Goal: Contribute content: Contribute content

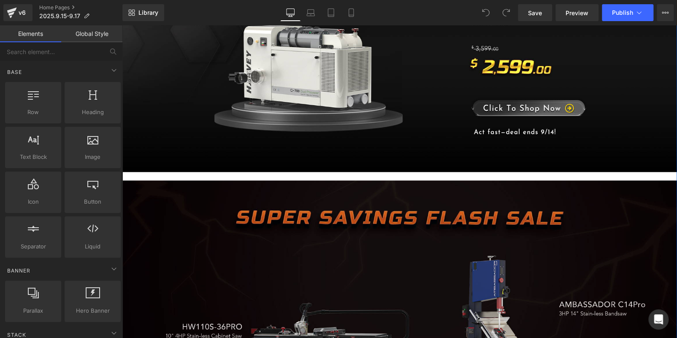
scroll to position [591, 0]
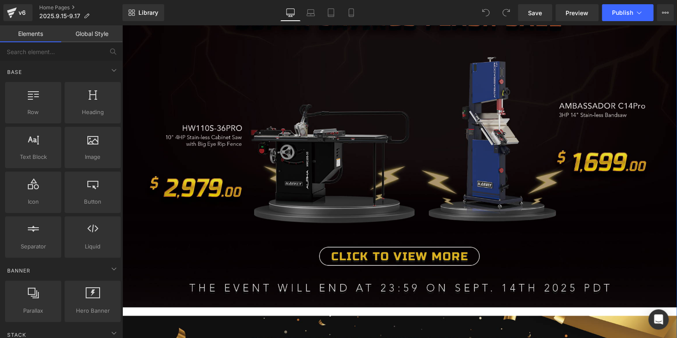
click at [255, 185] on img at bounding box center [399, 144] width 555 height 325
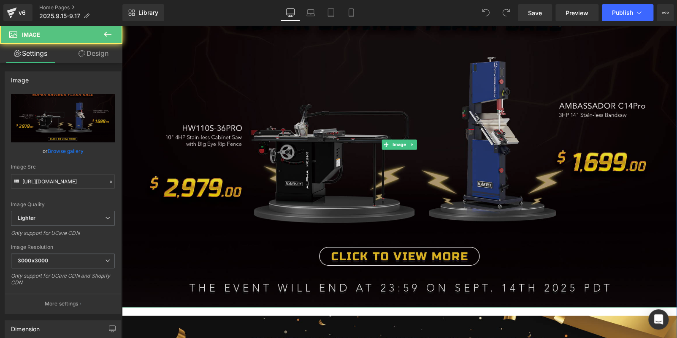
click at [288, 202] on img at bounding box center [399, 144] width 555 height 325
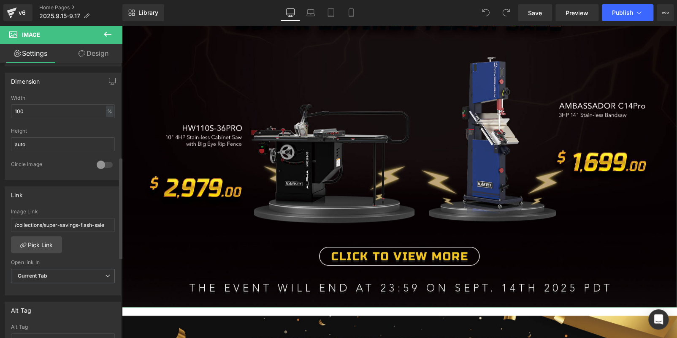
scroll to position [253, 0]
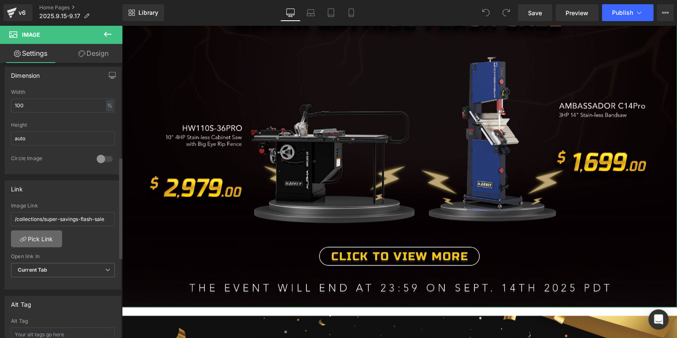
click at [48, 239] on link "Pick Link" at bounding box center [36, 238] width 51 height 17
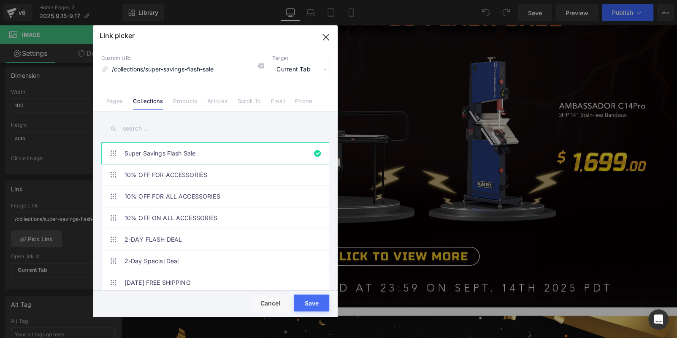
click at [161, 129] on input "text" at bounding box center [215, 128] width 228 height 19
paste input "Mid-September Massive Offer"
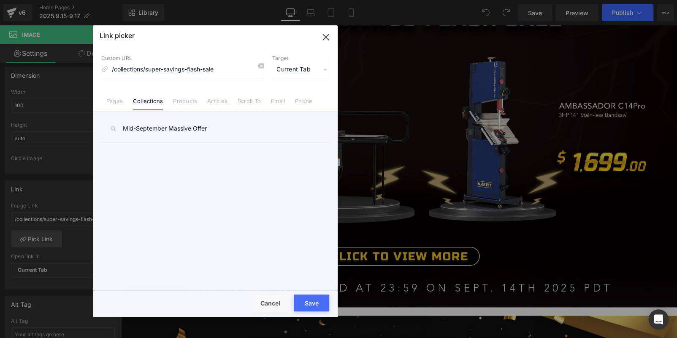
type input "Mid-September Massive Offer"
click at [265, 65] on div "Custom URL /collections/super-savings-flash-sale Target Current Tab Current Tab…" at bounding box center [215, 66] width 228 height 23
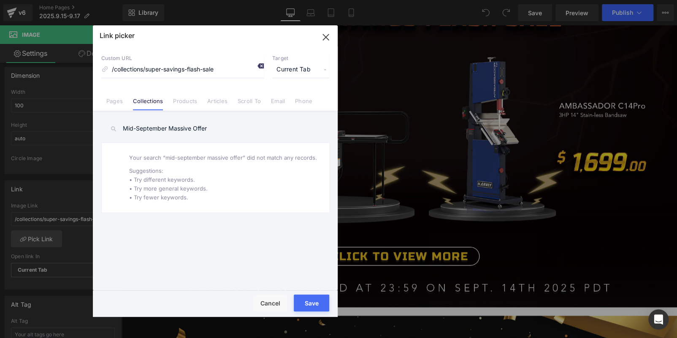
click at [261, 63] on icon at bounding box center [260, 66] width 7 height 7
click at [124, 97] on li "Pages" at bounding box center [114, 97] width 27 height 15
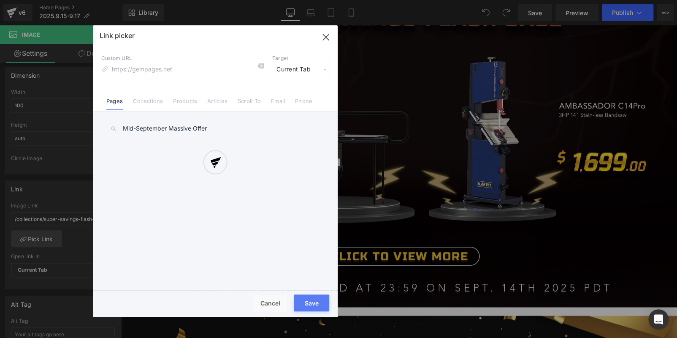
click at [141, 102] on div at bounding box center [215, 170] width 245 height 291
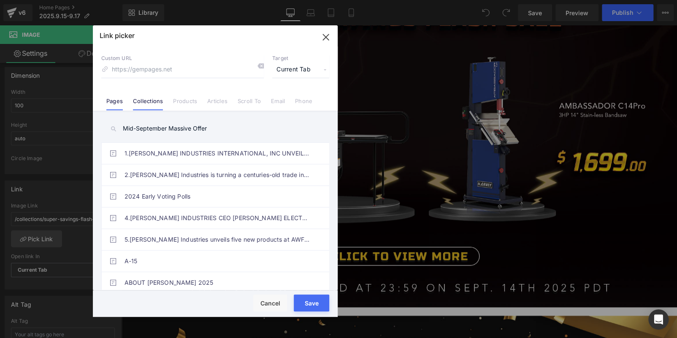
click at [141, 101] on link "Collections" at bounding box center [148, 104] width 30 height 13
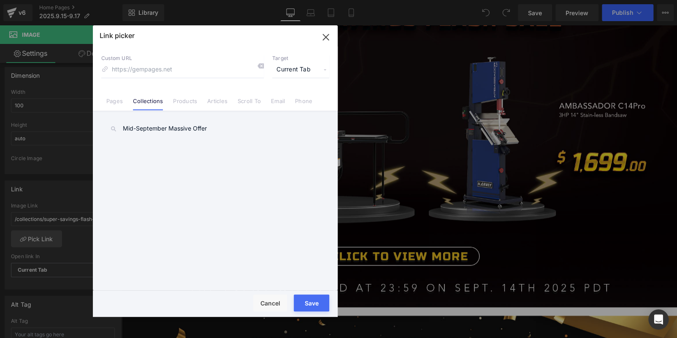
click at [175, 130] on input "Mid-September Massive Offer" at bounding box center [215, 128] width 228 height 19
click at [216, 127] on input "Mid-September Massive Offer" at bounding box center [215, 128] width 228 height 19
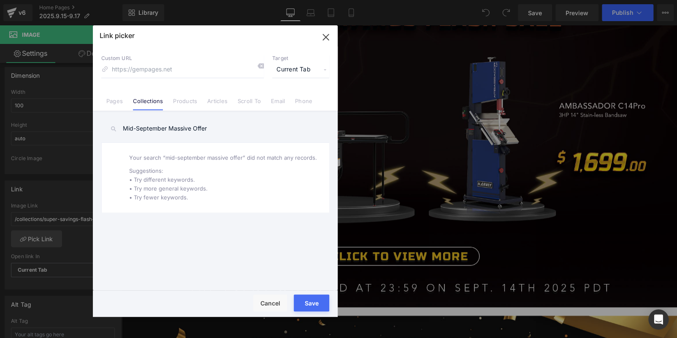
drag, startPoint x: 173, startPoint y: 125, endPoint x: 25, endPoint y: 119, distance: 148.0
click at [25, 119] on div "Link picker Back to Library Insert Custom URL Target Current Tab Current Tab Ne…" at bounding box center [338, 169] width 677 height 338
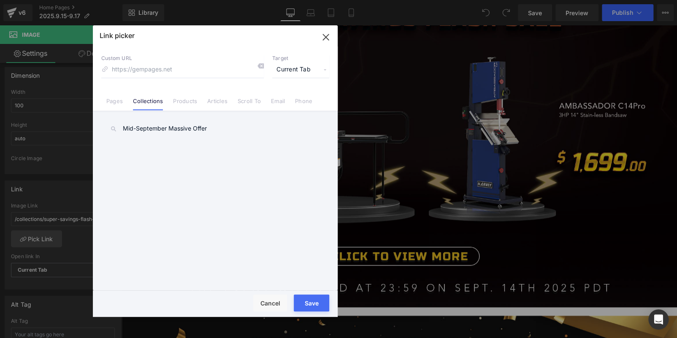
click at [189, 192] on ul "Super Savings Flash Sale 10% OFF FOR ACCESSORIES 10% OFF FOR ALL ACCESSORIES 10…" at bounding box center [218, 219] width 235 height 155
click at [326, 40] on icon "button" at bounding box center [326, 37] width 14 height 14
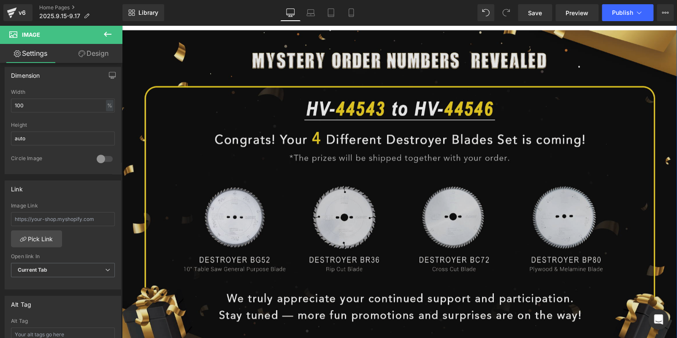
scroll to position [929, 0]
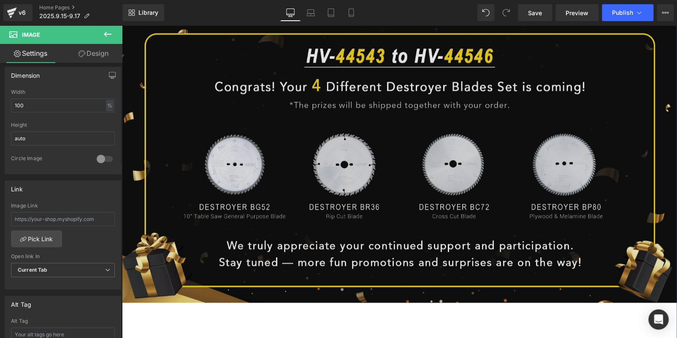
click at [421, 179] on img at bounding box center [399, 140] width 555 height 325
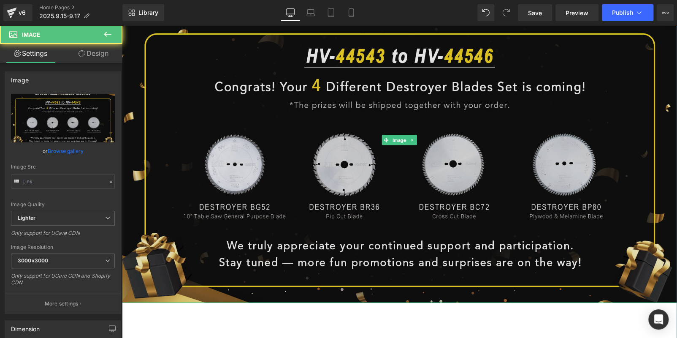
type input "https://ucarecdn.com/d4e35e8c-a254-4cd4-8747-521adbba8a7f/-/format/auto/-/previ…"
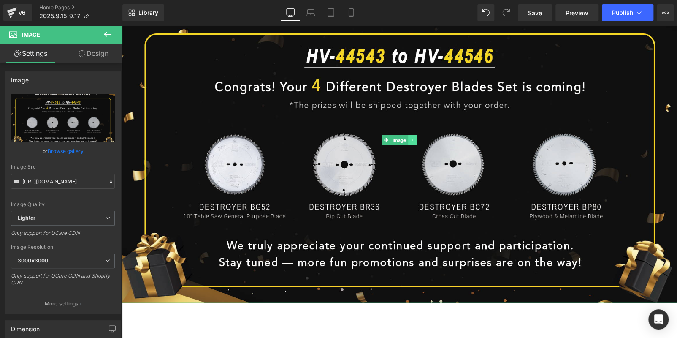
click at [411, 138] on icon at bounding box center [413, 140] width 5 height 5
click at [416, 139] on icon at bounding box center [417, 140] width 5 height 5
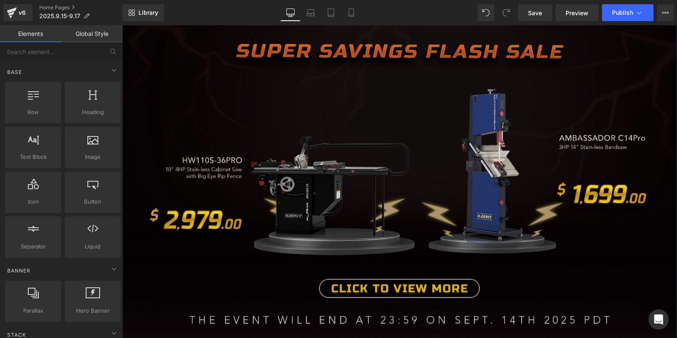
scroll to position [552, 0]
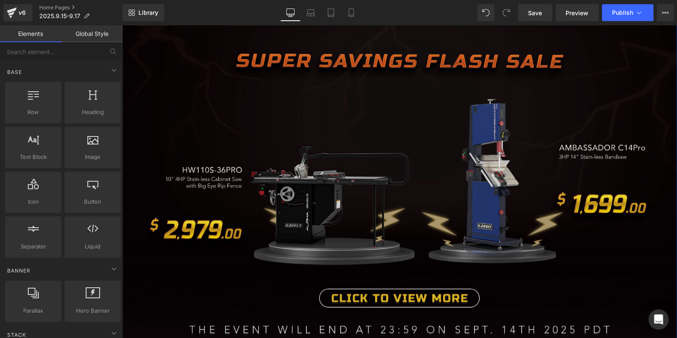
click at [261, 158] on img at bounding box center [399, 186] width 555 height 325
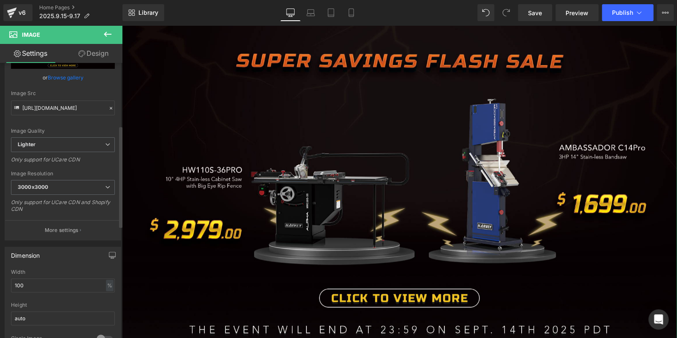
scroll to position [169, 0]
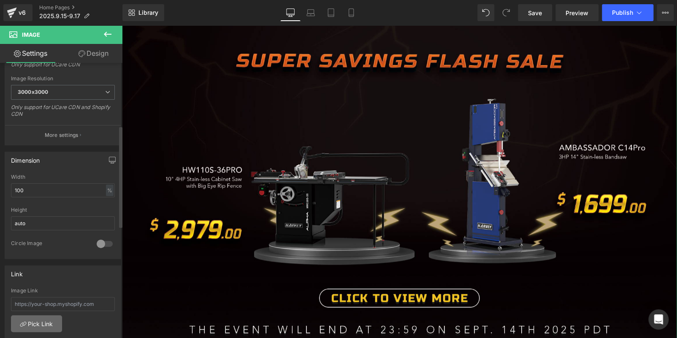
click at [38, 318] on link "Pick Link" at bounding box center [36, 323] width 51 height 17
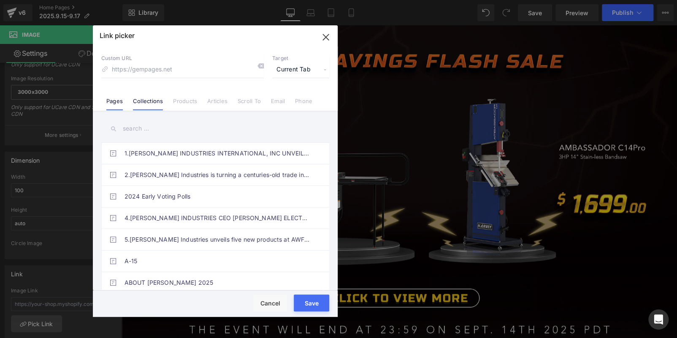
click at [148, 101] on link "Collections" at bounding box center [148, 104] width 30 height 13
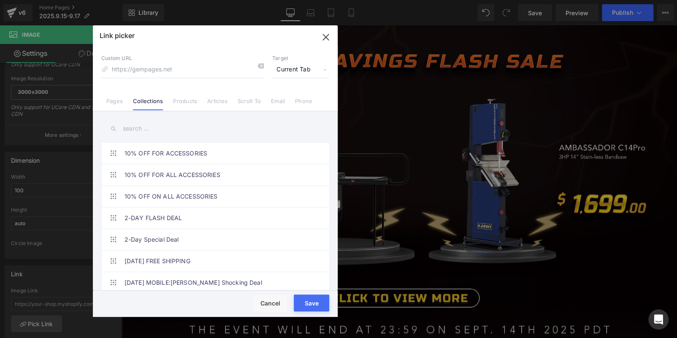
click at [149, 125] on input "text" at bounding box center [215, 128] width 228 height 19
paste input "Mid-September Massive Offer"
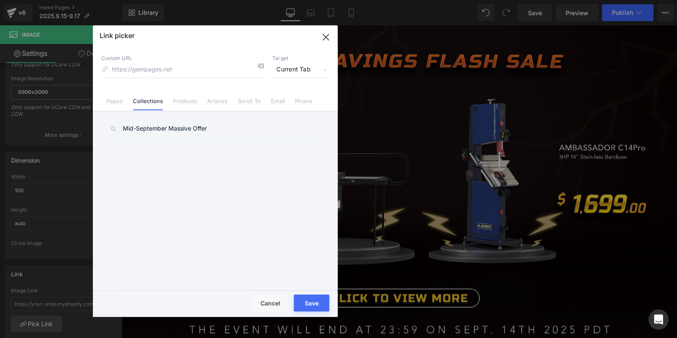
click at [222, 133] on input "Mid-September Massive Offer" at bounding box center [215, 128] width 228 height 19
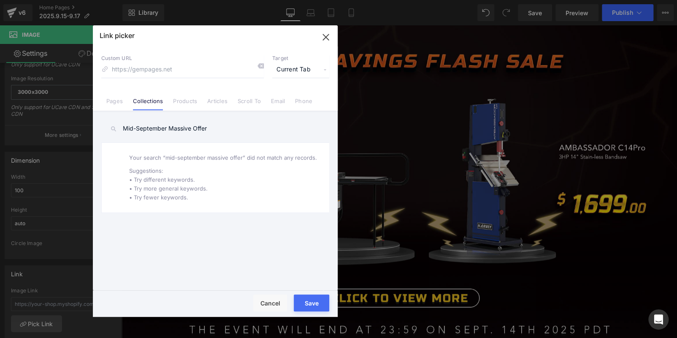
type input "Mid-September Massive Offer"
drag, startPoint x: 229, startPoint y: 124, endPoint x: 98, endPoint y: 126, distance: 130.9
click at [99, 125] on div "Mid-September Massive Offer 1.HARVEY INDUSTRIES INTERNATIONAL, INC UNVEILS WORL…" at bounding box center [215, 201] width 245 height 181
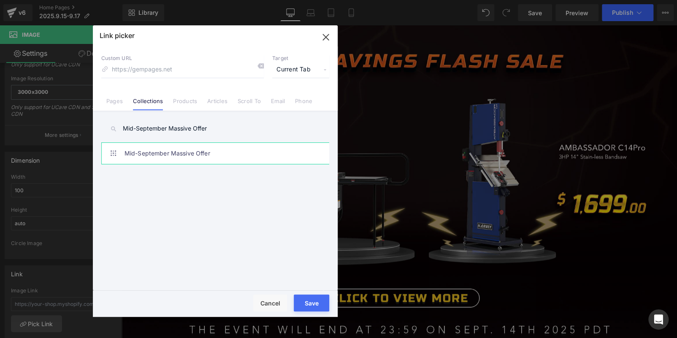
click at [233, 148] on link "Mid-September Massive Offer" at bounding box center [218, 153] width 186 height 21
type input "/collections/mid-september-massive-offer"
click at [314, 299] on button "Save" at bounding box center [311, 302] width 35 height 17
type input "/collections/mid-september-massive-offer"
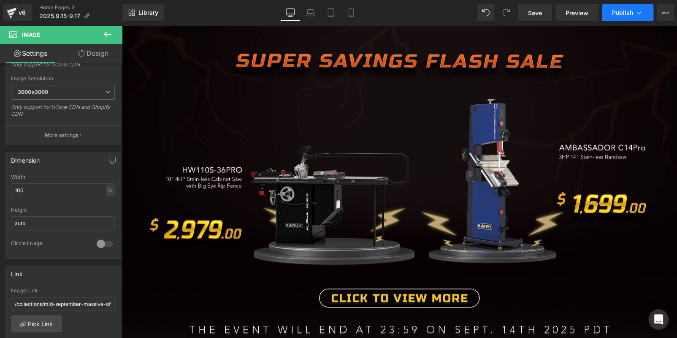
click at [622, 15] on span "Publish" at bounding box center [622, 12] width 21 height 7
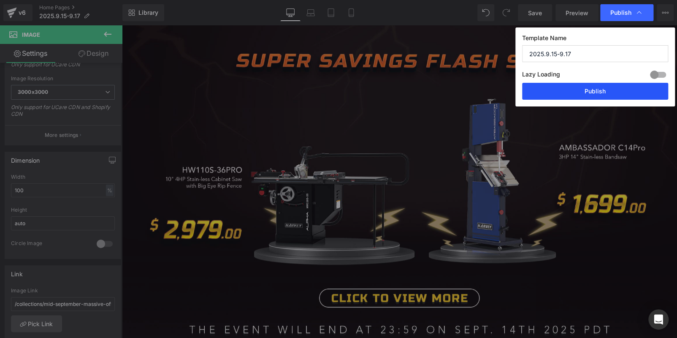
click at [588, 90] on button "Publish" at bounding box center [595, 91] width 146 height 17
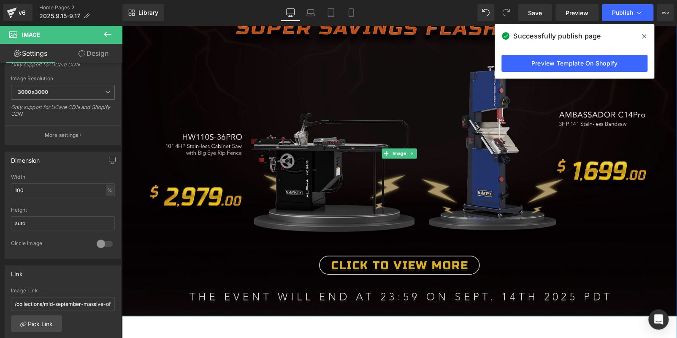
scroll to position [510, 0]
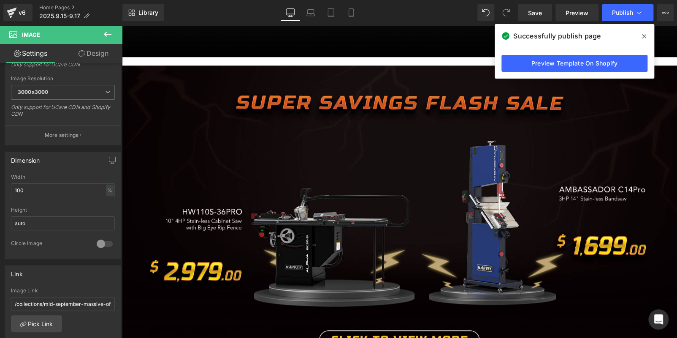
click at [641, 34] on span at bounding box center [645, 37] width 14 height 14
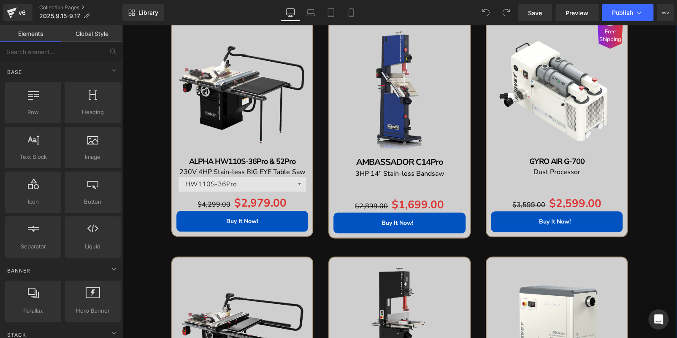
scroll to position [339, 0]
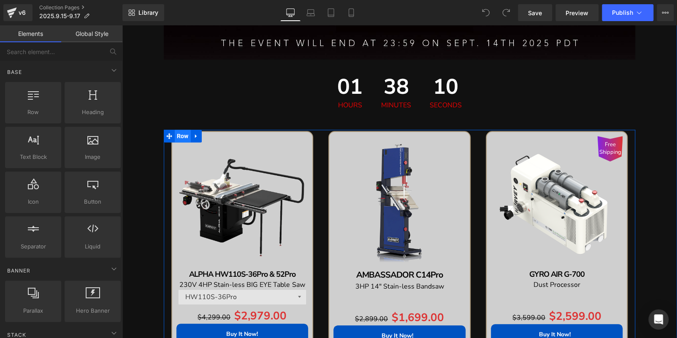
click at [178, 136] on span "Row" at bounding box center [183, 136] width 16 height 13
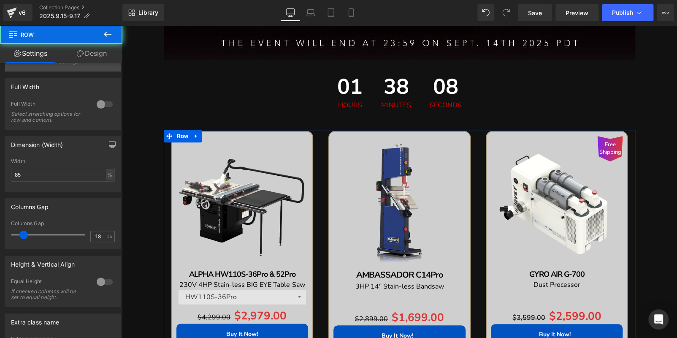
scroll to position [253, 0]
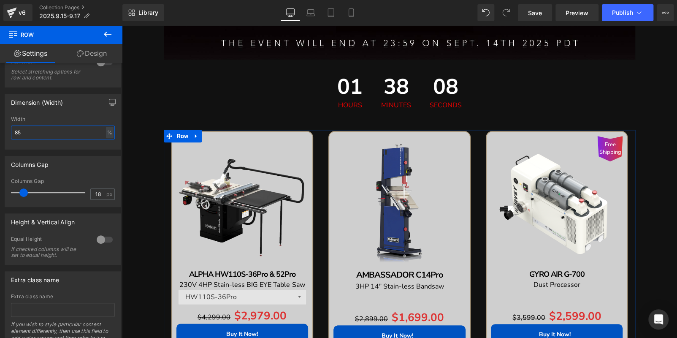
click at [57, 133] on input "85" at bounding box center [63, 132] width 104 height 14
type input "95"
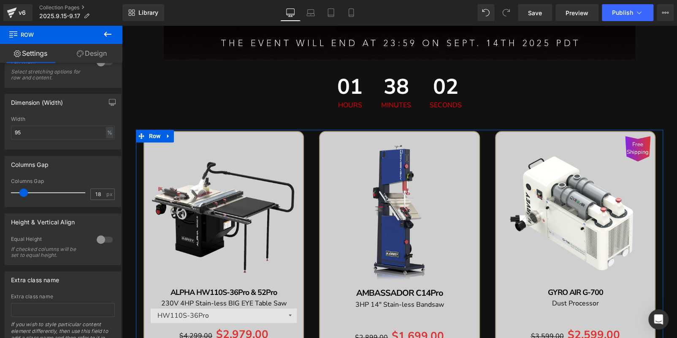
click at [154, 133] on div "Sale Off (P) Image ALPHA HW110S-36Pro & 52Pro Text Block 230V 4HP Stain-less BI…" at bounding box center [400, 256] width 528 height 253
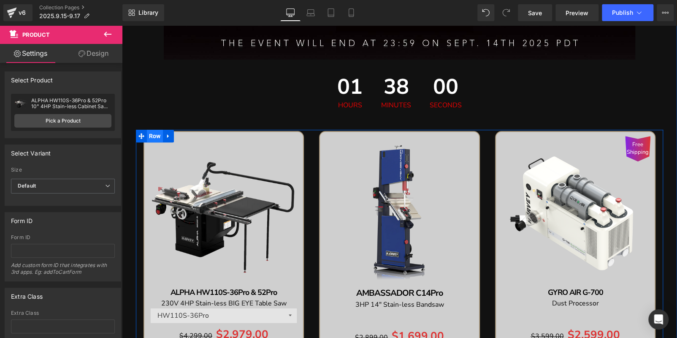
click at [154, 133] on span "Row" at bounding box center [155, 136] width 16 height 13
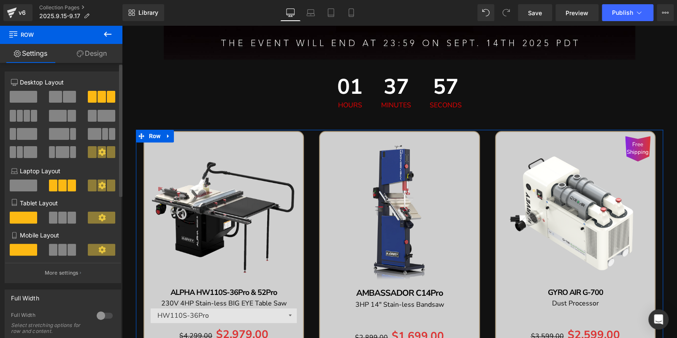
click at [27, 118] on span at bounding box center [27, 116] width 6 height 12
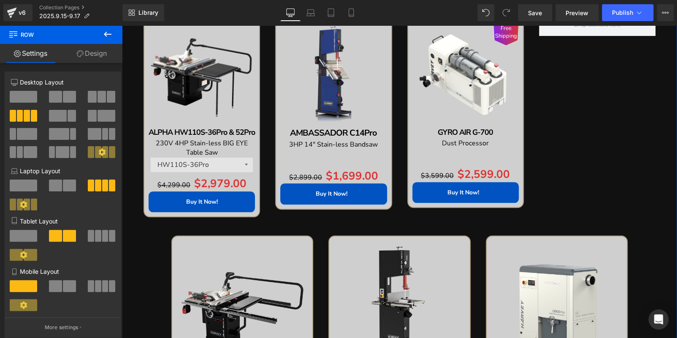
scroll to position [466, 0]
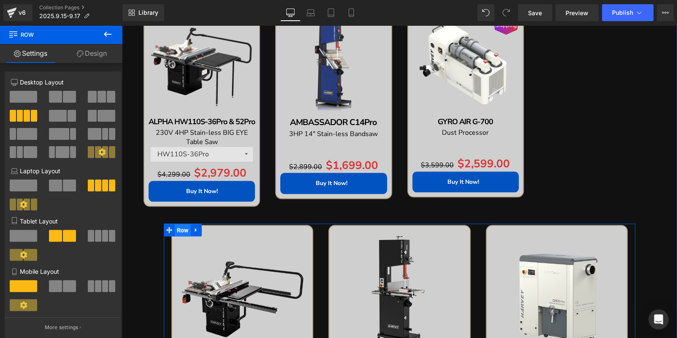
click at [178, 226] on span "Row" at bounding box center [183, 230] width 16 height 13
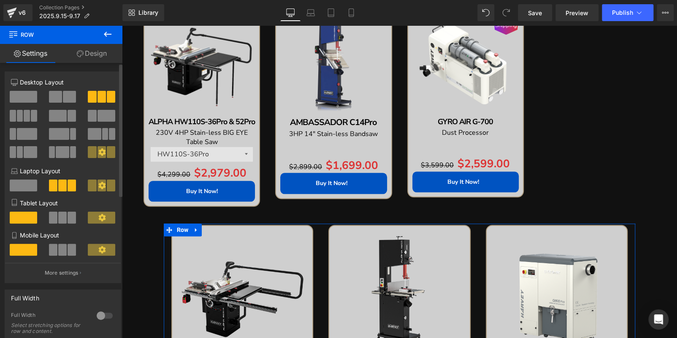
click at [27, 120] on span at bounding box center [27, 116] width 6 height 12
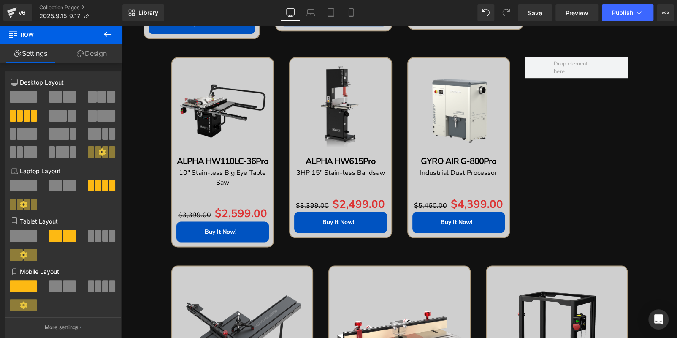
scroll to position [550, 0]
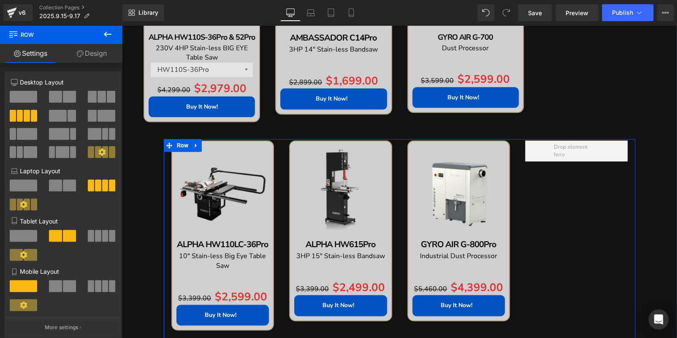
click at [547, 212] on div "Sale Off (P) Image ALPHA HW110LC-36Pro Text Block 10" Stain-less Big Eye Table …" at bounding box center [400, 241] width 472 height 204
click at [182, 146] on span "Row" at bounding box center [183, 145] width 16 height 13
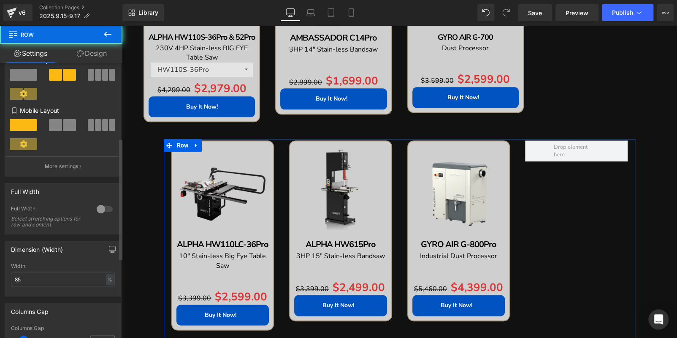
scroll to position [169, 0]
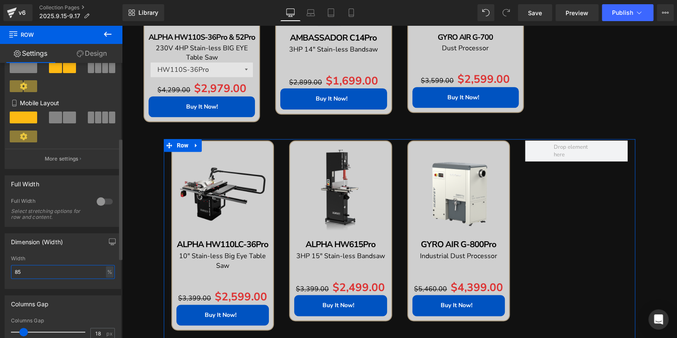
click at [30, 267] on input "85" at bounding box center [63, 272] width 104 height 14
type input "95"
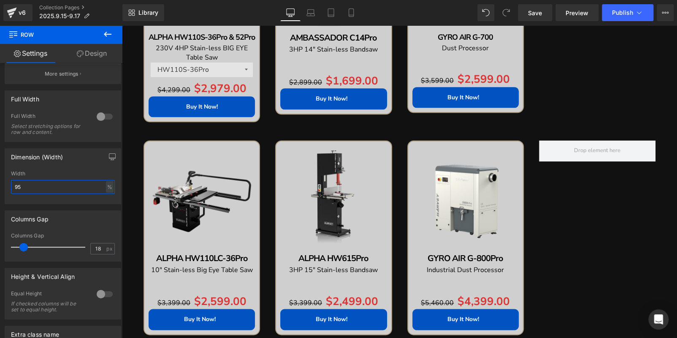
scroll to position [804, 0]
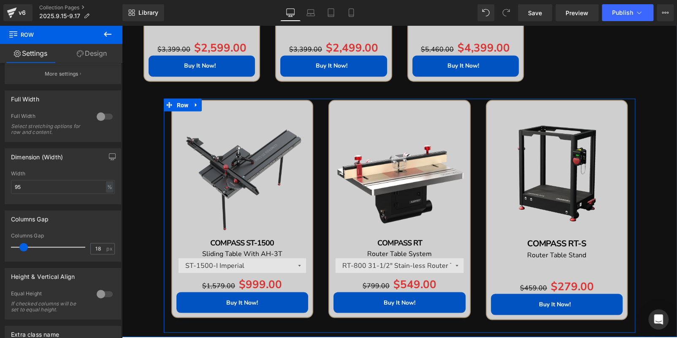
click at [629, 170] on div "Sale Off (P) Image COMPASS RT-S Text Block Router Table Stand Text Block Separa…" at bounding box center [558, 216] width 158 height 233
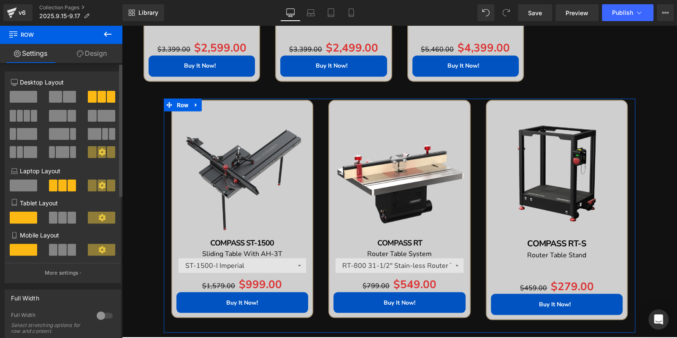
click at [22, 114] on span at bounding box center [20, 116] width 6 height 12
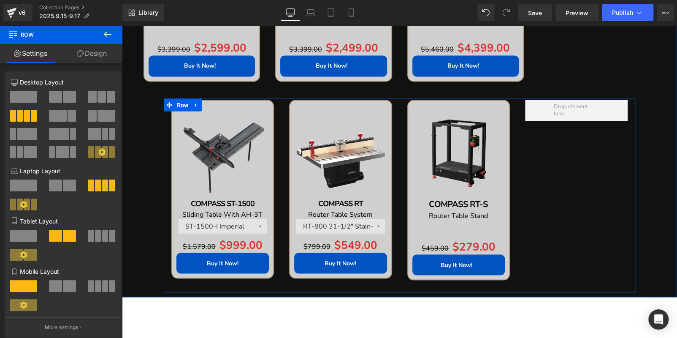
click at [539, 176] on div "Sale Off (P) Image COMPASS ST-1500 Text Block Sliding Table With AH-3T Text Blo…" at bounding box center [400, 195] width 472 height 195
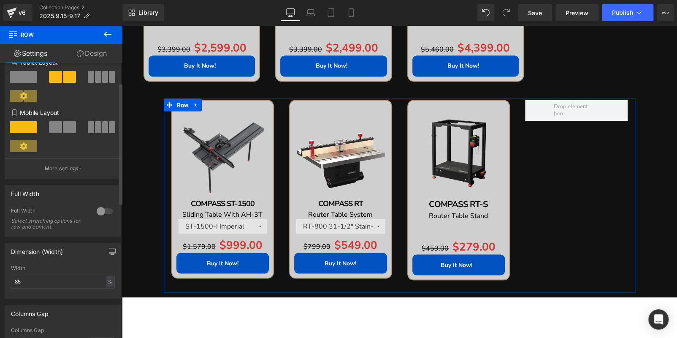
scroll to position [169, 0]
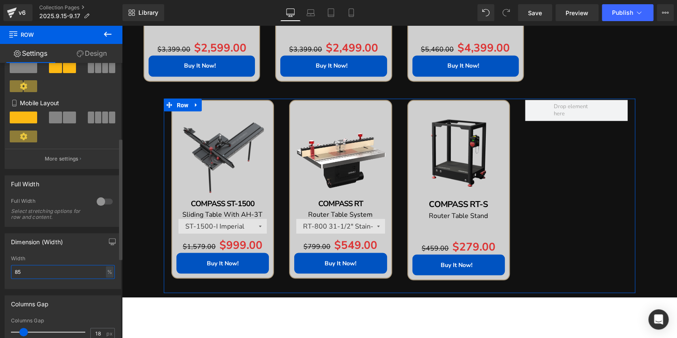
click at [34, 275] on input "85" at bounding box center [63, 272] width 104 height 14
type input "95"
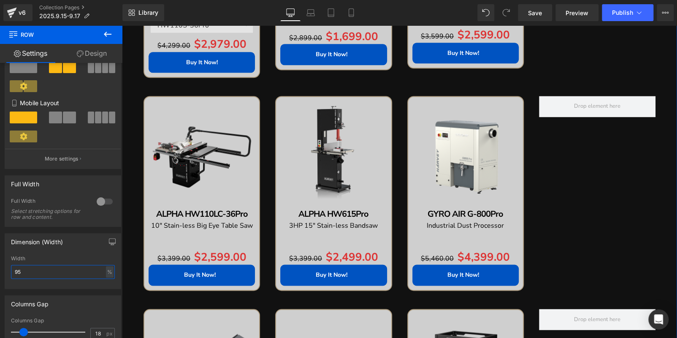
scroll to position [466, 0]
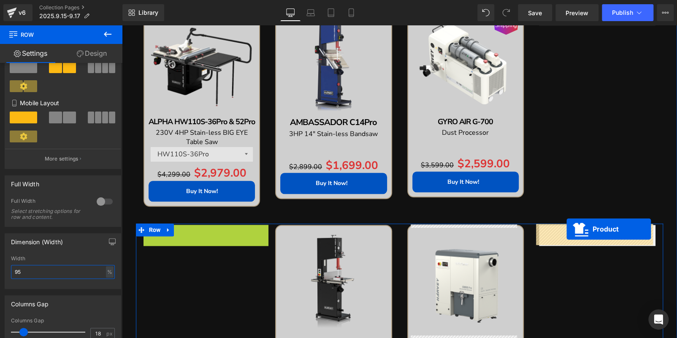
drag, startPoint x: 184, startPoint y: 232, endPoint x: 377, endPoint y: 172, distance: 202.1
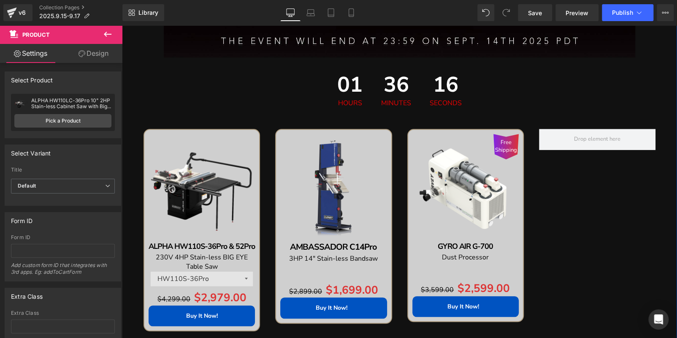
scroll to position [339, 0]
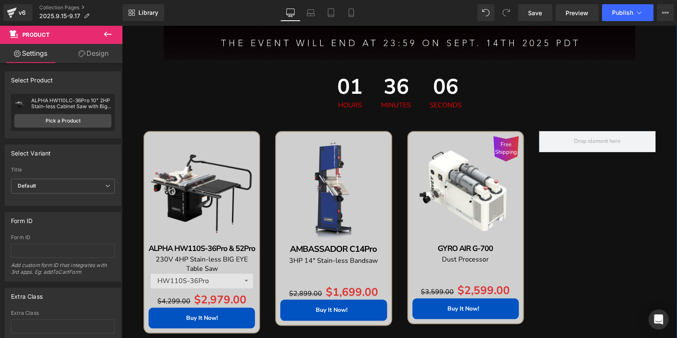
click at [581, 206] on div "Sale Off (P) Image ALPHA HW110S-36Pro & 52Pro Text Block 230V 4HP Stain-less BI…" at bounding box center [400, 238] width 528 height 216
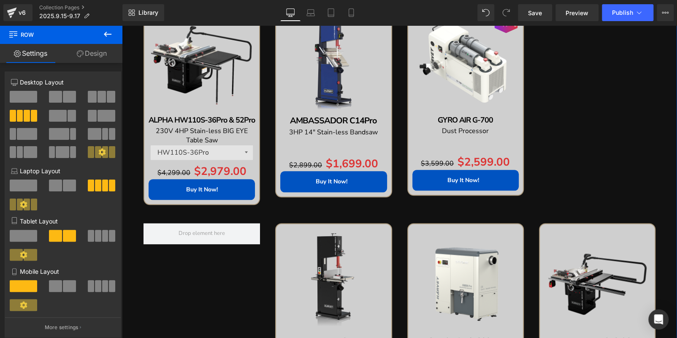
scroll to position [424, 0]
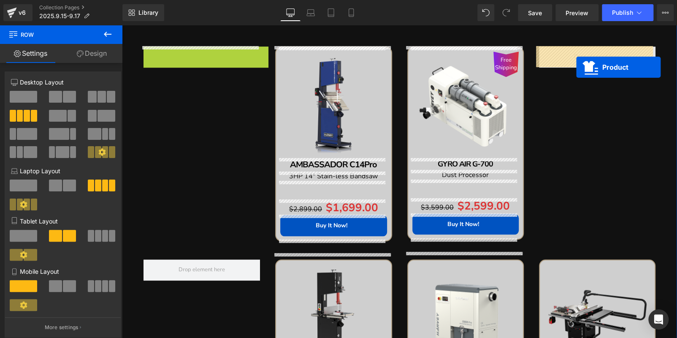
drag, startPoint x: 185, startPoint y: 53, endPoint x: 577, endPoint y: 67, distance: 392.2
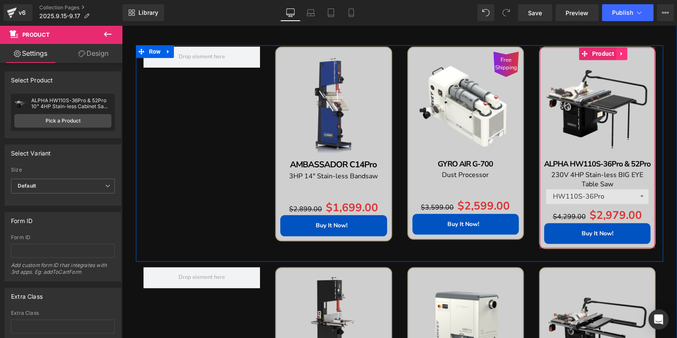
click at [620, 52] on icon at bounding box center [621, 54] width 2 height 4
click at [614, 52] on icon at bounding box center [617, 54] width 6 height 6
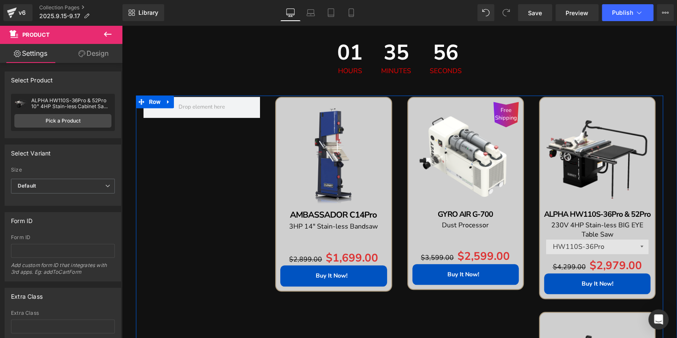
scroll to position [372, 0]
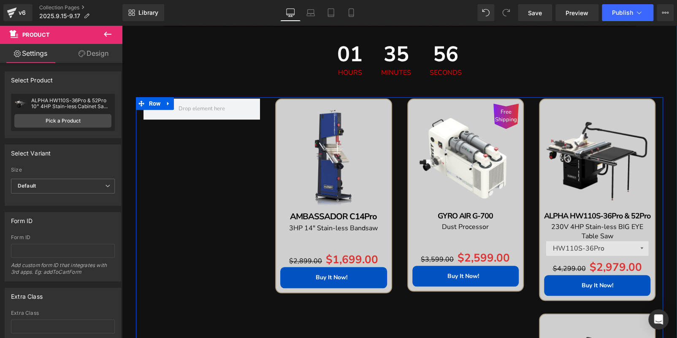
click at [560, 101] on div "Sale Off (P) Image ALPHA HW110S-36Pro & 52Pro Text Block 230V 4HP Stain-less BI…" at bounding box center [597, 199] width 117 height 202
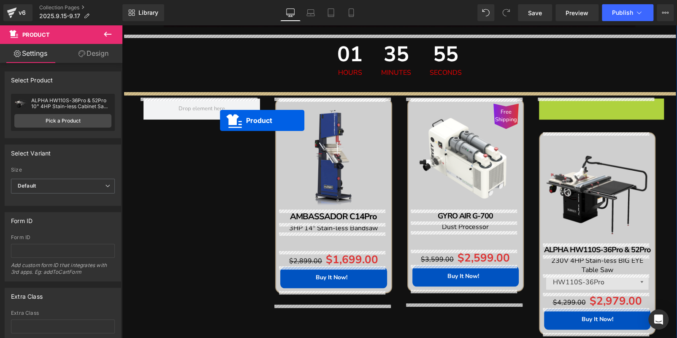
drag, startPoint x: 291, startPoint y: 117, endPoint x: 206, endPoint y: 120, distance: 85.4
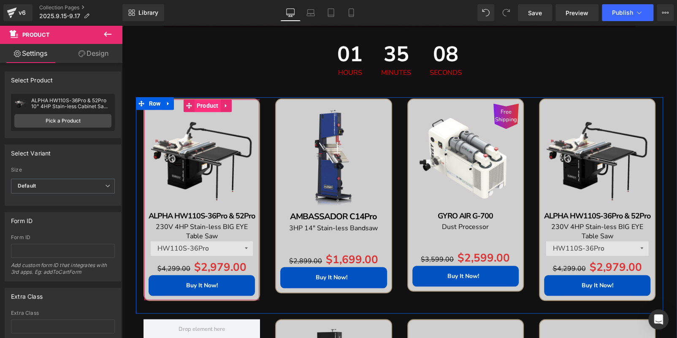
click at [197, 106] on span "Product" at bounding box center [208, 105] width 26 height 13
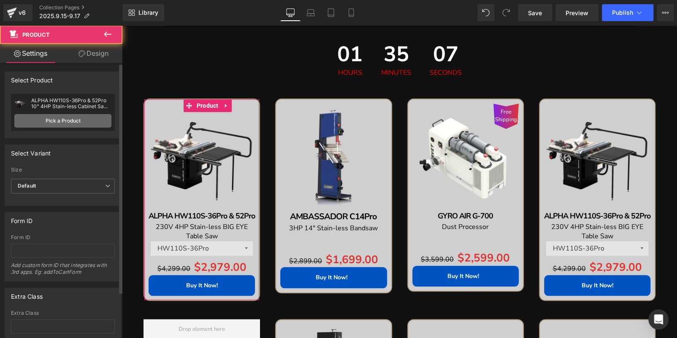
click at [82, 115] on link "Pick a Product" at bounding box center [62, 121] width 97 height 14
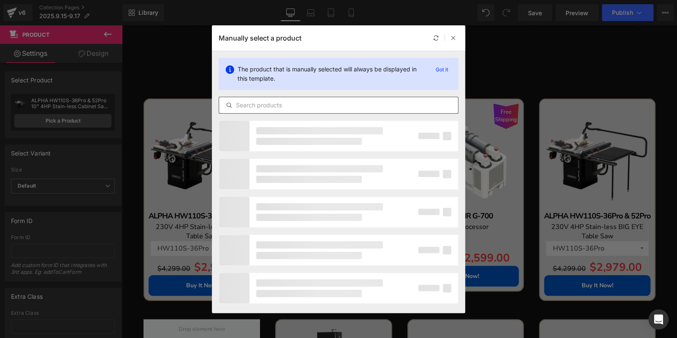
click at [290, 105] on input "text" at bounding box center [338, 105] width 239 height 10
paste input "ALPHA HW110TC-36Pro & 52Pro"
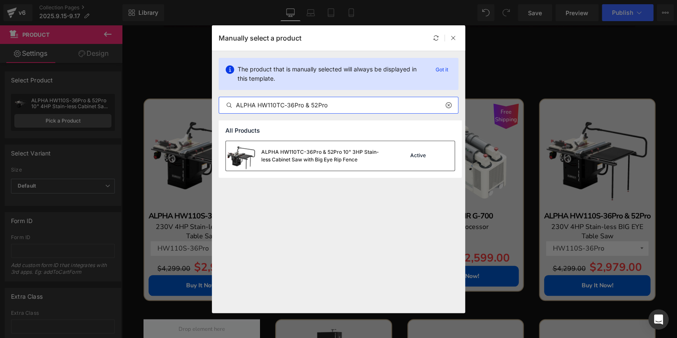
type input "ALPHA HW110TC-36Pro & 52Pro"
click at [302, 159] on div "ALPHA HW110TC-36Pro & 52Pro 10" 3HP Stain-less Cabinet Saw with Big Eye Rip Fen…" at bounding box center [324, 155] width 127 height 15
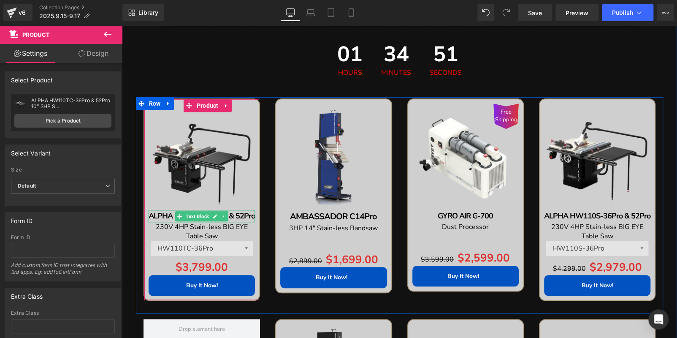
click at [246, 215] on b "ALPHA HW110S-36Pro & 52Pro" at bounding box center [202, 216] width 106 height 10
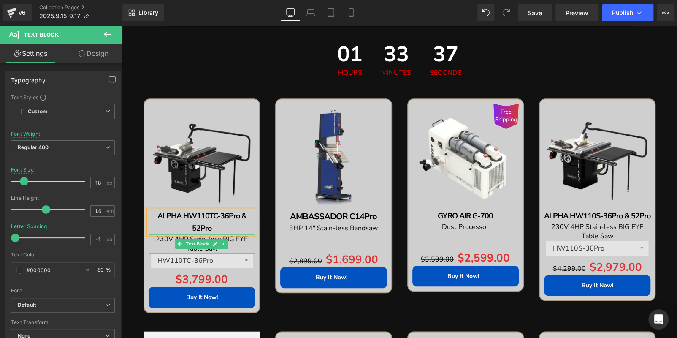
click at [167, 238] on span "230V 4HP Stain-less BIG EYE Table Saw" at bounding box center [202, 243] width 92 height 19
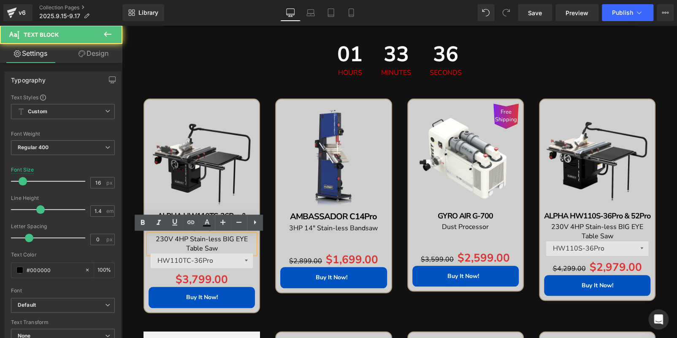
click at [175, 237] on span "230V 4HP Stain-less BIG EYE Table Saw" at bounding box center [202, 243] width 92 height 19
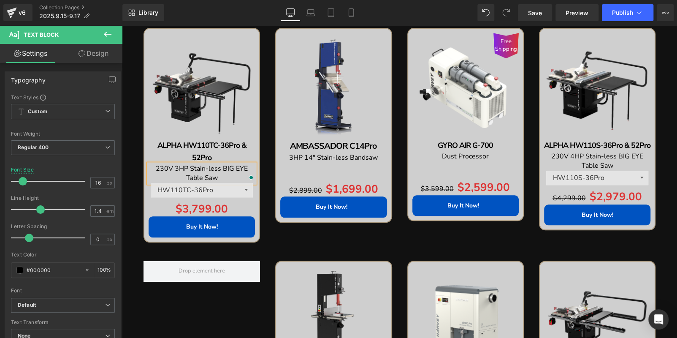
scroll to position [541, 0]
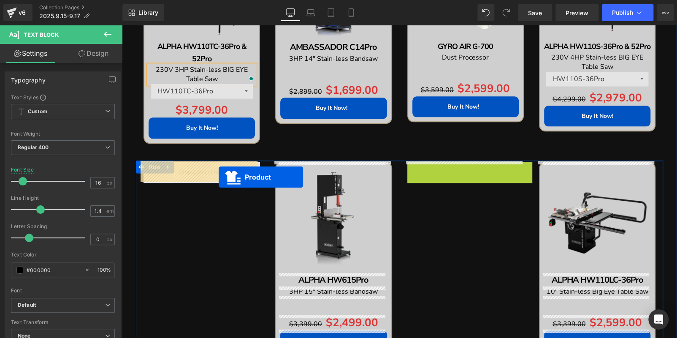
drag, startPoint x: 449, startPoint y: 170, endPoint x: 212, endPoint y: 176, distance: 236.6
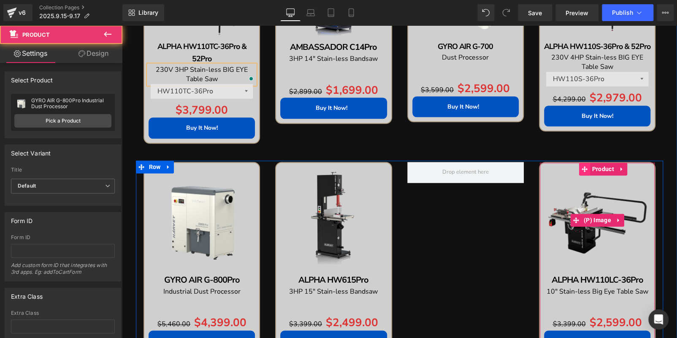
click at [574, 188] on img at bounding box center [597, 220] width 106 height 106
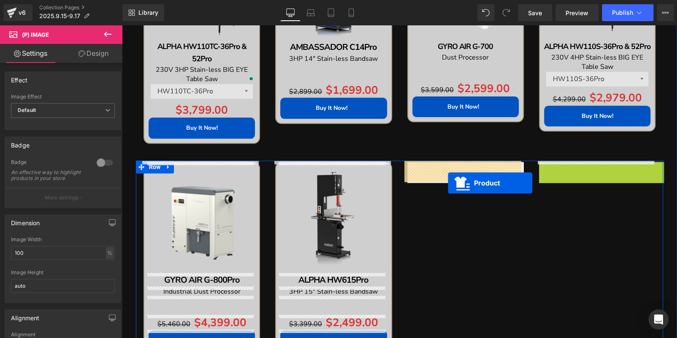
drag, startPoint x: 579, startPoint y: 169, endPoint x: 448, endPoint y: 182, distance: 132.4
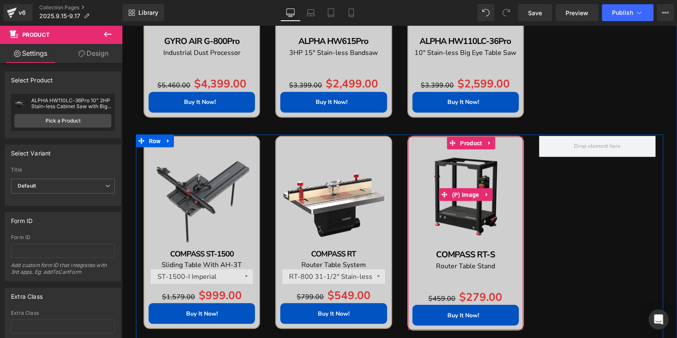
scroll to position [752, 0]
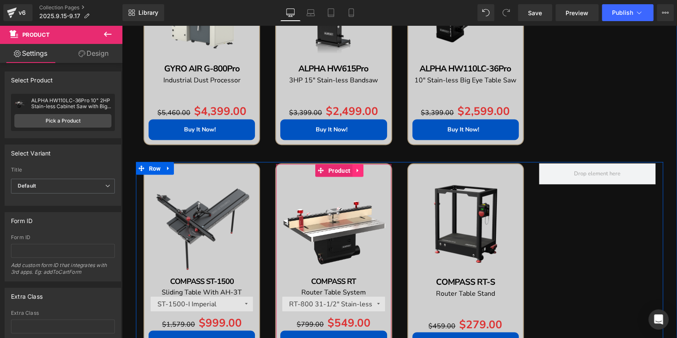
click at [355, 165] on link at bounding box center [358, 170] width 11 height 13
click at [350, 167] on icon at bounding box center [353, 170] width 6 height 6
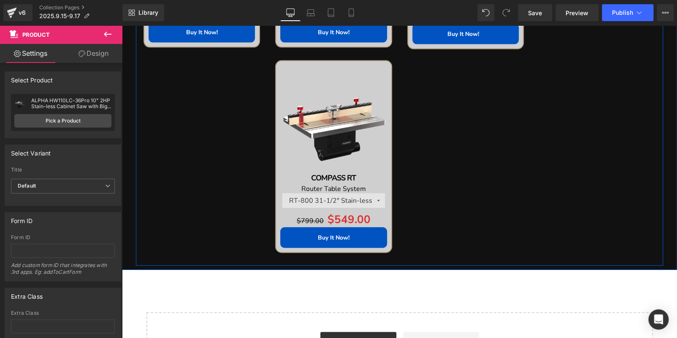
scroll to position [849, 0]
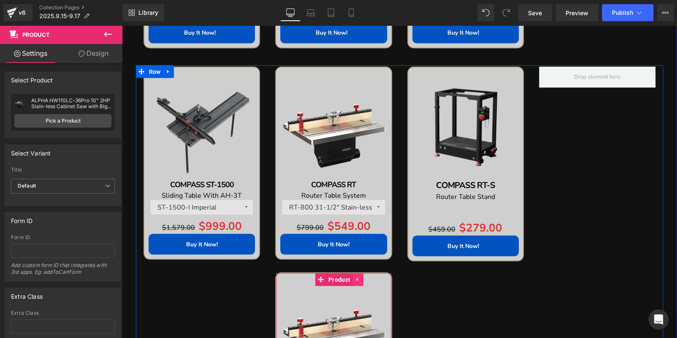
click at [359, 277] on link at bounding box center [358, 279] width 11 height 13
click at [361, 276] on icon at bounding box center [364, 279] width 6 height 6
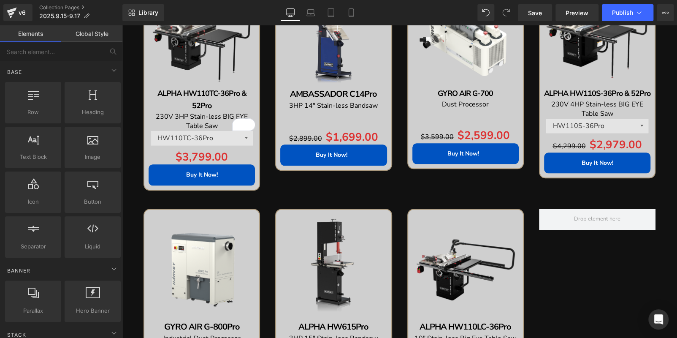
scroll to position [469, 0]
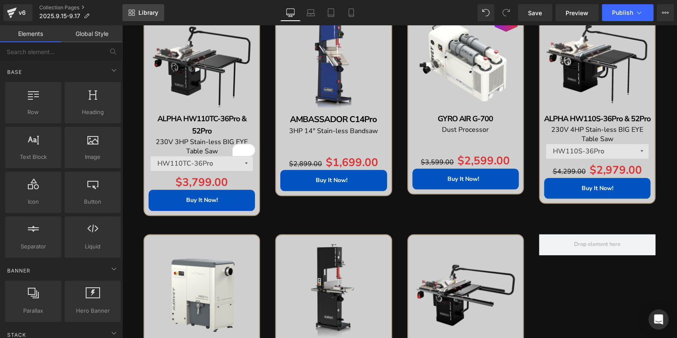
click at [146, 8] on link "Library" at bounding box center [143, 12] width 42 height 17
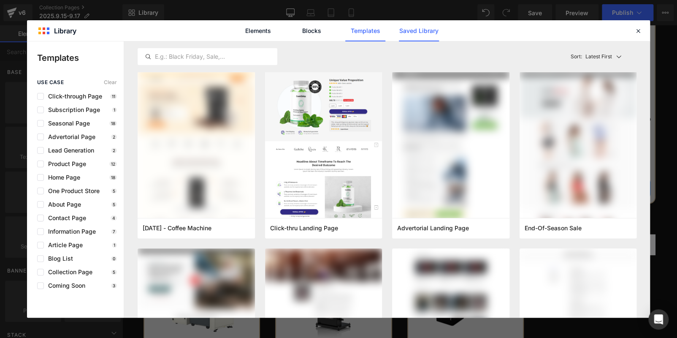
click at [429, 33] on link "Saved Library" at bounding box center [419, 30] width 40 height 21
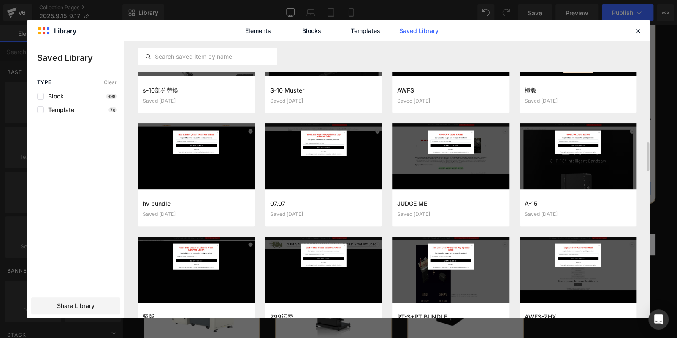
scroll to position [866, 0]
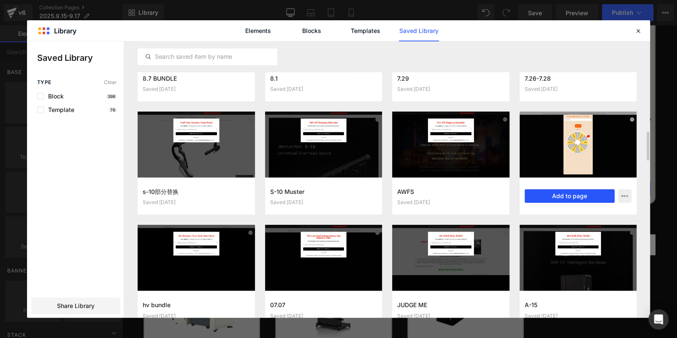
click at [559, 196] on button "Add to page" at bounding box center [570, 196] width 90 height 14
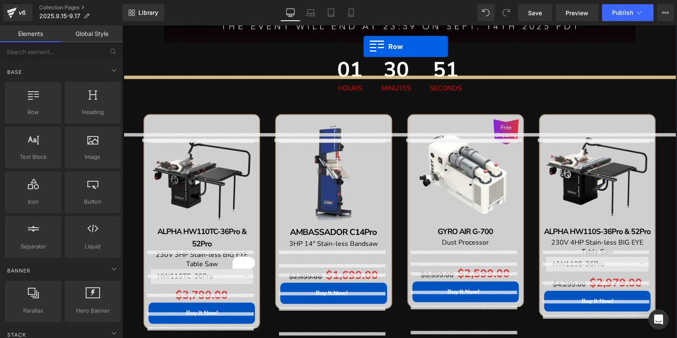
scroll to position [305, 0]
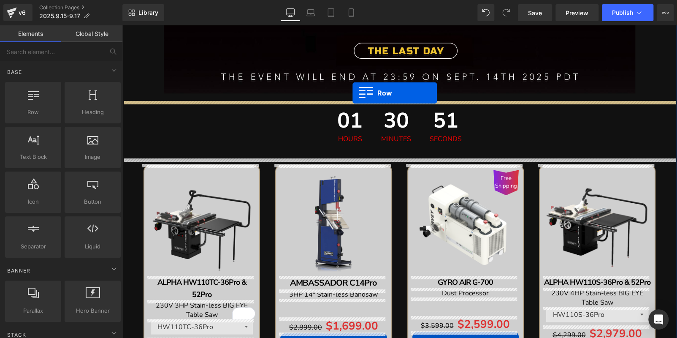
drag, startPoint x: 126, startPoint y: 324, endPoint x: 353, endPoint y: 93, distance: 323.2
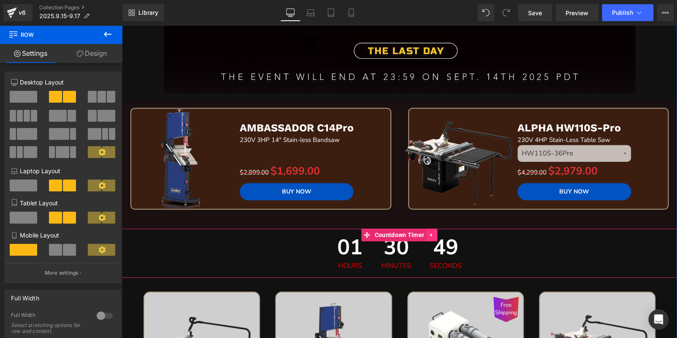
click at [432, 236] on icon at bounding box center [432, 235] width 6 height 6
click at [435, 235] on icon at bounding box center [438, 235] width 6 height 6
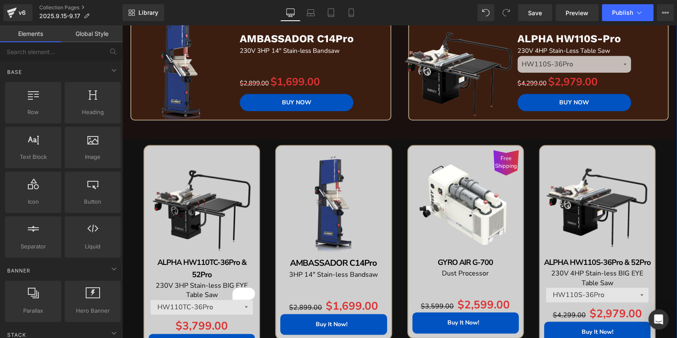
scroll to position [474, 0]
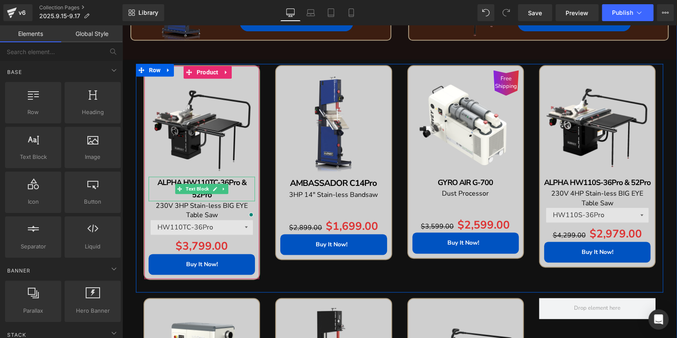
click at [239, 189] on p "ALPHA HW110TC-36Pro & 52Pro" at bounding box center [202, 189] width 106 height 24
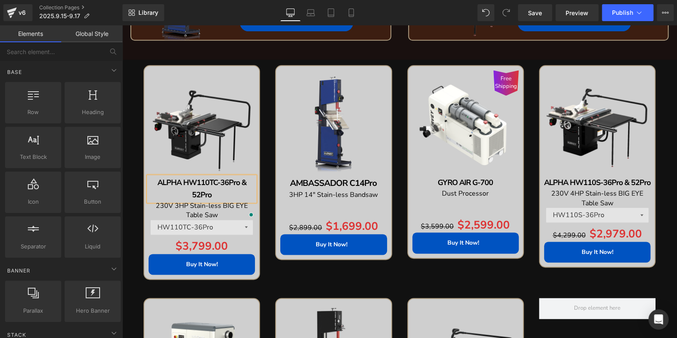
click at [239, 189] on p "ALPHA HW110TC-36Pro & 52Pro" at bounding box center [202, 189] width 106 height 24
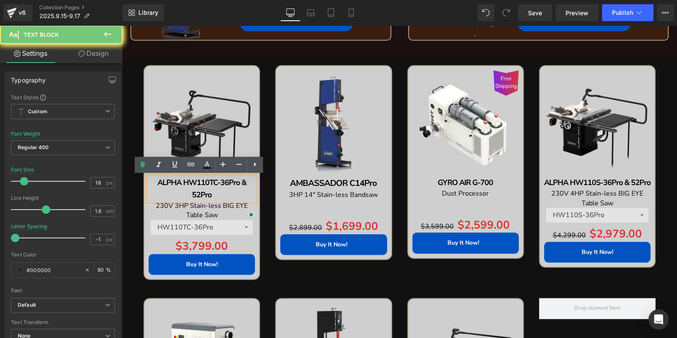
click at [239, 189] on p "ALPHA HW110TC-36Pro & 52Pro" at bounding box center [202, 189] width 106 height 24
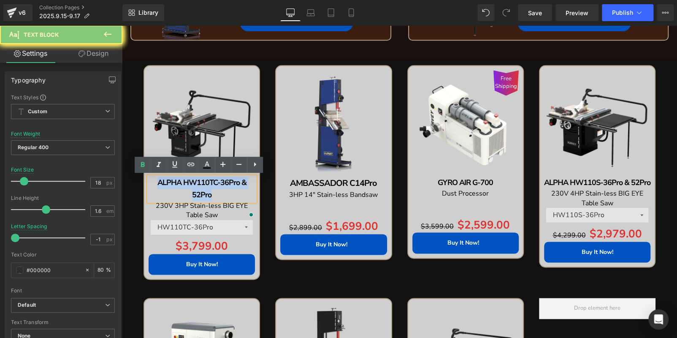
copy b "ALPHA HW110TC-36Pro & 52Pro"
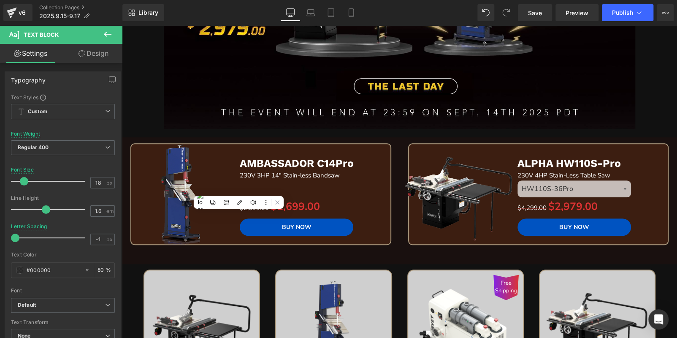
scroll to position [263, 0]
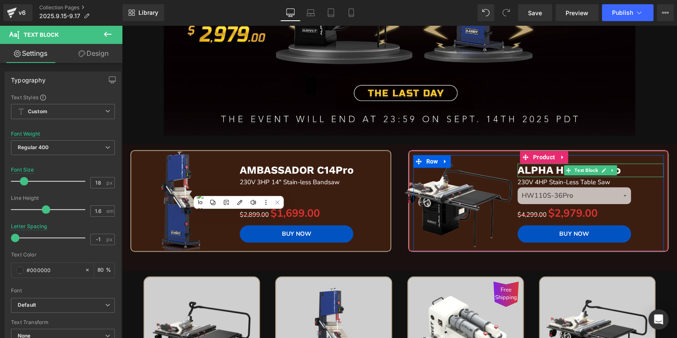
click at [626, 172] on p "ALPHA HW110S-Pro" at bounding box center [591, 170] width 146 height 14
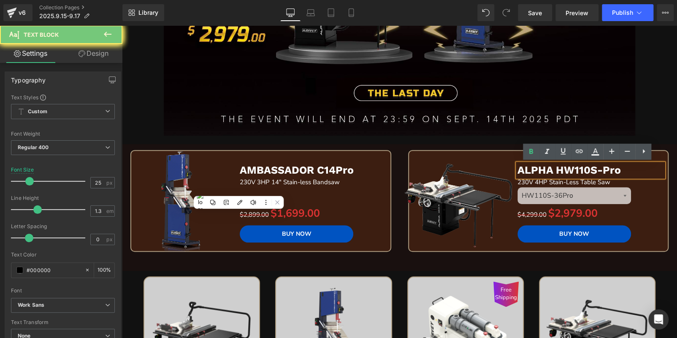
click at [626, 172] on p "ALPHA HW110S-Pro" at bounding box center [591, 170] width 146 height 14
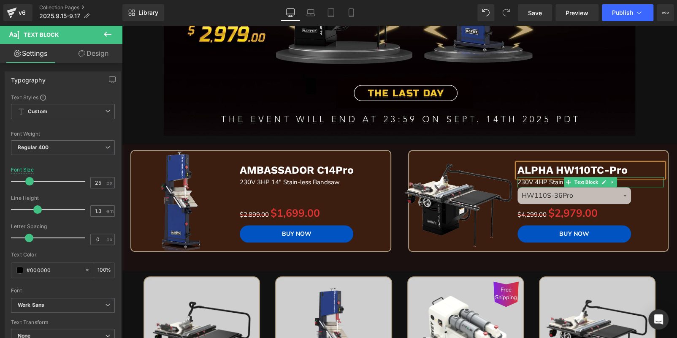
click at [534, 181] on span "230V 4HP Stain-Less Table Saw" at bounding box center [564, 182] width 93 height 8
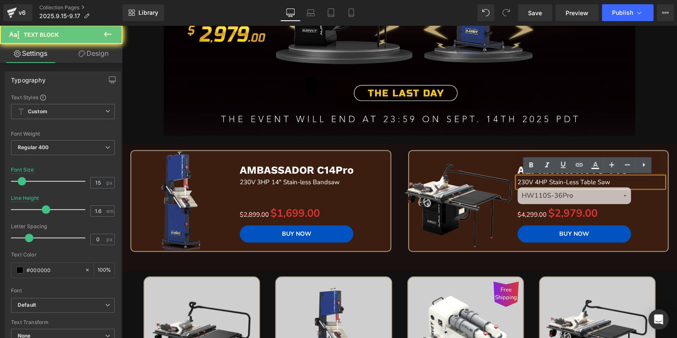
click at [536, 182] on span "230V 4HP Stain-Less Table Saw" at bounding box center [564, 182] width 93 height 8
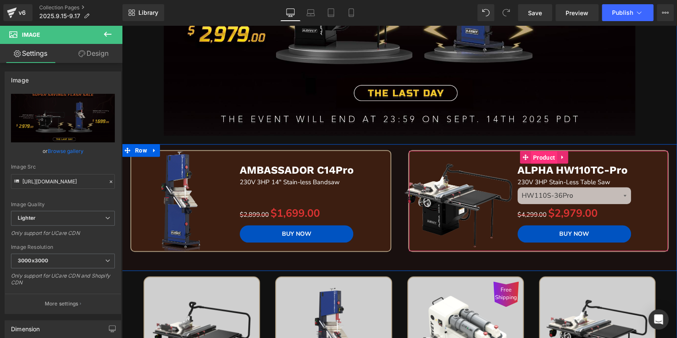
click at [537, 159] on span "Product" at bounding box center [544, 157] width 26 height 13
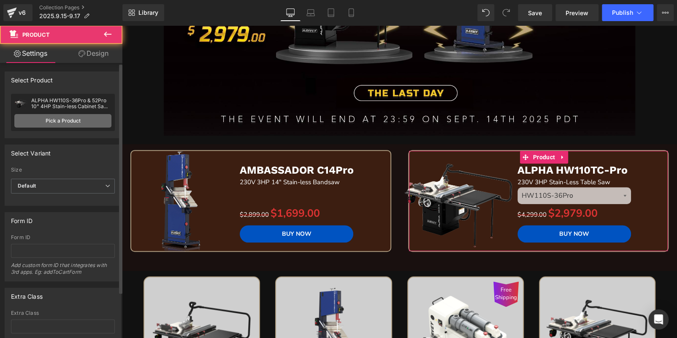
click at [85, 118] on link "Pick a Product" at bounding box center [62, 121] width 97 height 14
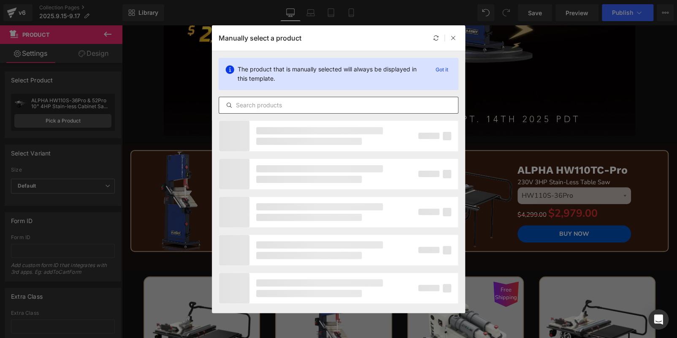
click at [317, 99] on div at bounding box center [339, 105] width 240 height 17
click at [317, 102] on input "text" at bounding box center [338, 105] width 239 height 10
paste input "ALPHA HW110TC-36Pro & 52Pro"
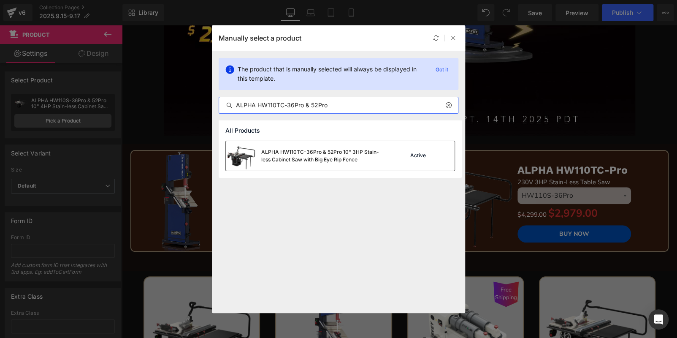
type input "ALPHA HW110TC-36Pro & 52Pro"
click at [335, 146] on div "ALPHA HW110TC-36Pro & 52Pro 10" 3HP Stain-less Cabinet Saw with Big Eye Rip Fen…" at bounding box center [307, 156] width 162 height 30
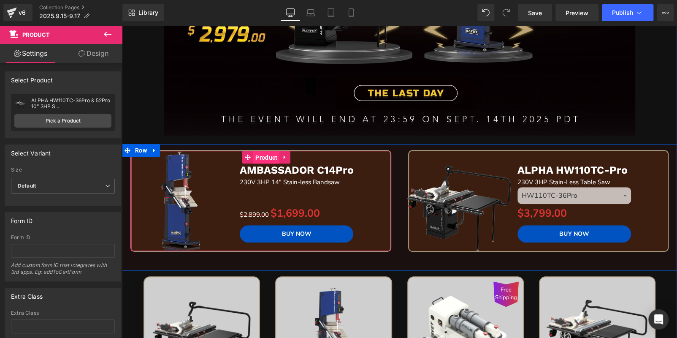
click at [268, 153] on span "Product" at bounding box center [266, 157] width 26 height 13
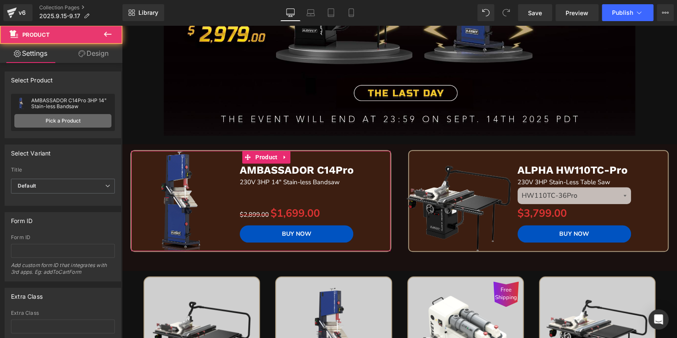
click at [66, 119] on link "Pick a Product" at bounding box center [62, 121] width 97 height 14
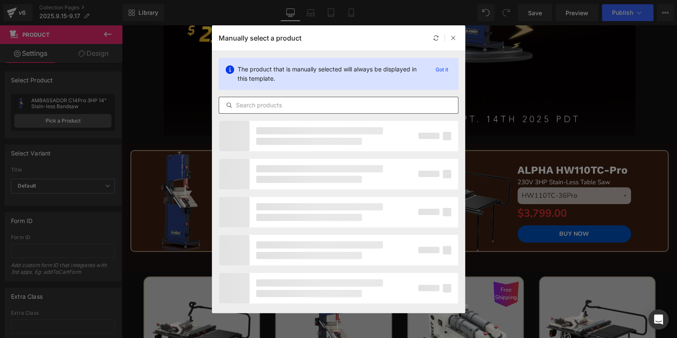
click at [348, 106] on input "text" at bounding box center [338, 105] width 239 height 10
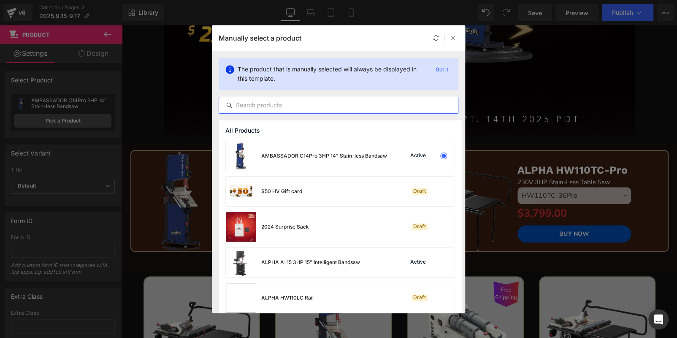
paste input "TURBO T-40"
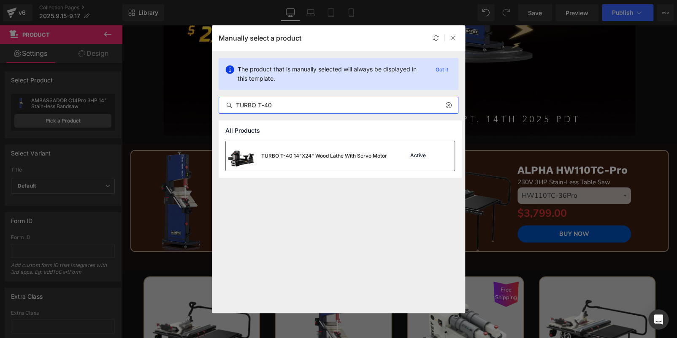
type input "TURBO T-40"
drag, startPoint x: 349, startPoint y: 148, endPoint x: 227, endPoint y: 123, distance: 124.6
click at [349, 148] on div "TURBO T-40 14"X24" Wood Lathe With Servo Motor" at bounding box center [306, 156] width 161 height 30
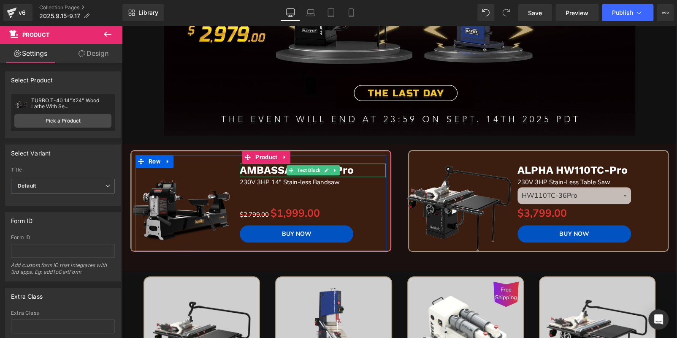
click at [367, 173] on p "AMBASSADOR C14Pro" at bounding box center [313, 170] width 146 height 14
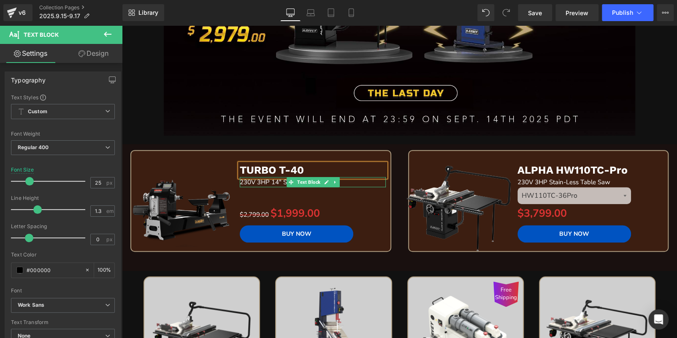
click at [353, 181] on p "230V 3HP 14" Stain-less Bandsaw" at bounding box center [313, 182] width 146 height 10
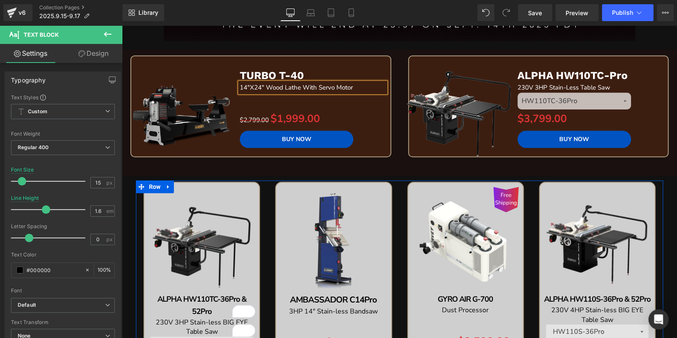
scroll to position [305, 0]
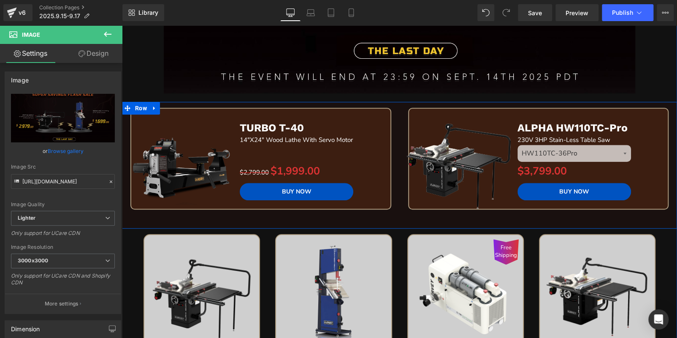
click at [393, 218] on div "Sale Off (P) Image TURBO T-40  Text Block 14"X24" Wood Lathe With Servo Motor …" at bounding box center [261, 168] width 278 height 121
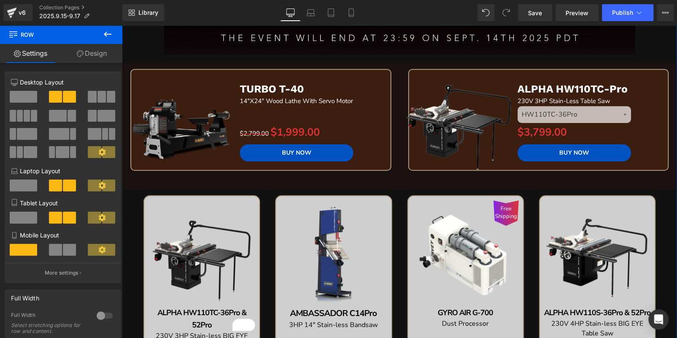
scroll to position [390, 0]
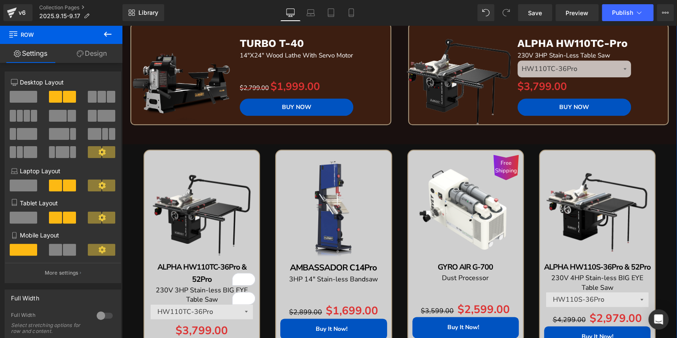
click at [470, 207] on div "Free Shipping (P) Image" at bounding box center [466, 208] width 106 height 106
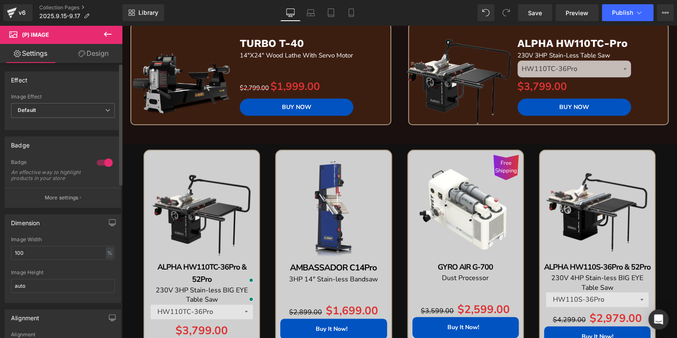
click at [102, 159] on div at bounding box center [105, 163] width 20 height 14
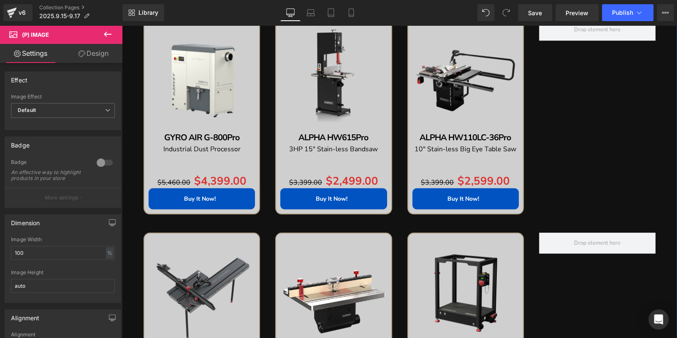
scroll to position [812, 0]
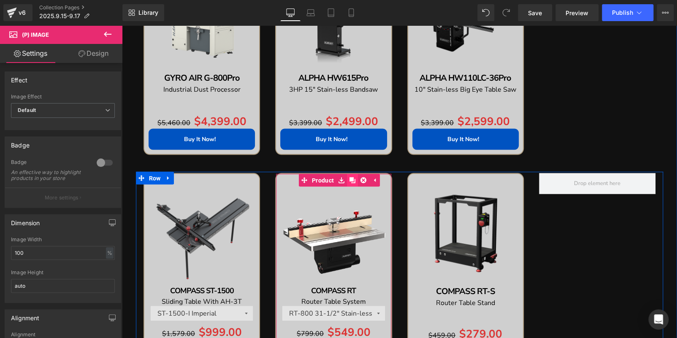
click at [350, 178] on icon at bounding box center [353, 180] width 6 height 6
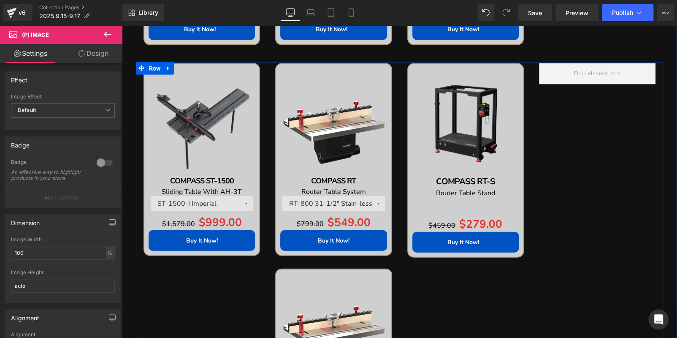
scroll to position [876, 0]
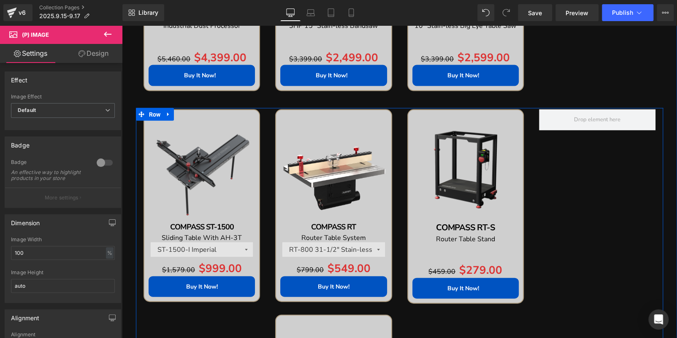
click at [308, 137] on img at bounding box center [333, 167] width 106 height 106
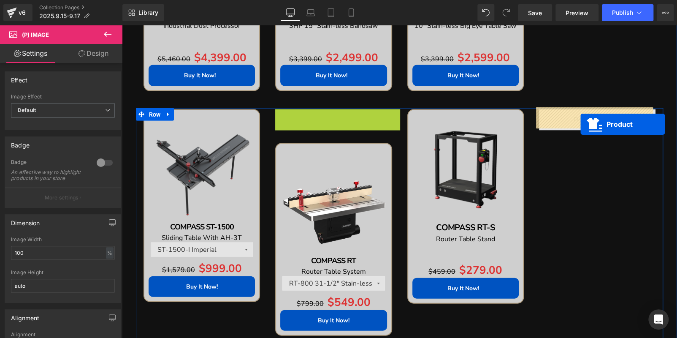
drag, startPoint x: 303, startPoint y: 114, endPoint x: 575, endPoint y: 124, distance: 271.8
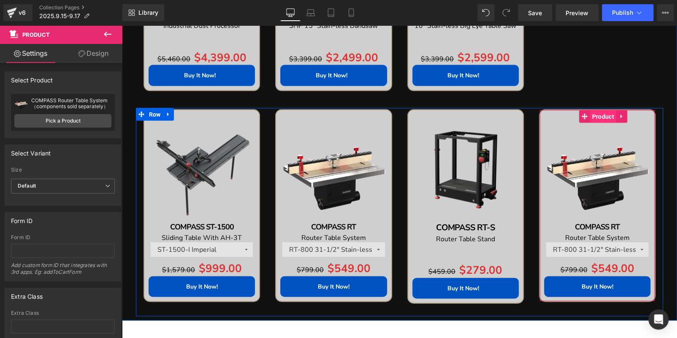
click at [596, 116] on span "Product" at bounding box center [603, 116] width 26 height 13
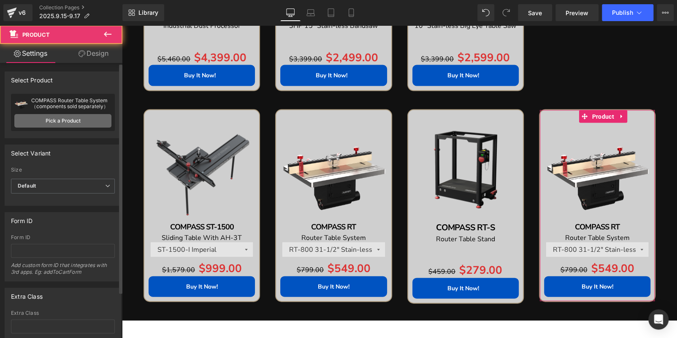
click at [87, 119] on link "Pick a Product" at bounding box center [62, 121] width 97 height 14
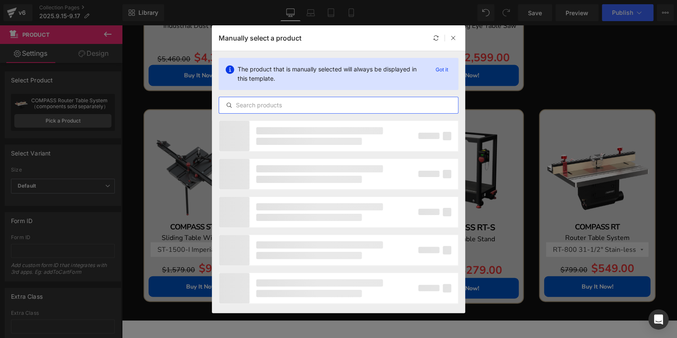
click at [357, 106] on input "text" at bounding box center [338, 105] width 239 height 10
paste input "BIG EYE B-36/B-52"
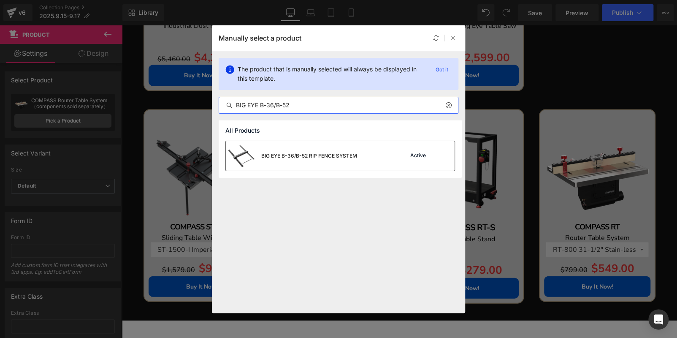
type input "BIG EYE B-36/B-52"
click at [367, 143] on div "BIG EYE B-36/B-52 RIP FENCE SYSTEM Active" at bounding box center [340, 156] width 229 height 30
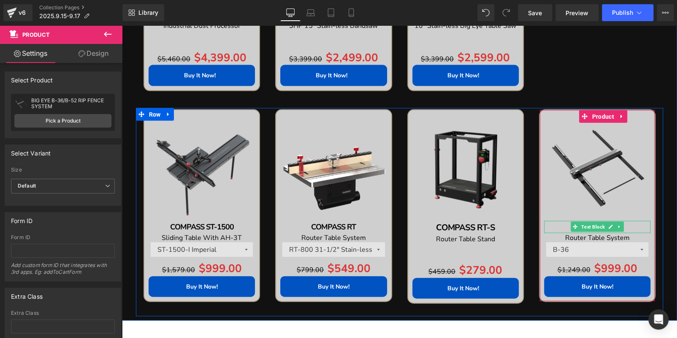
click at [629, 224] on p "COMPASS RT" at bounding box center [597, 226] width 106 height 12
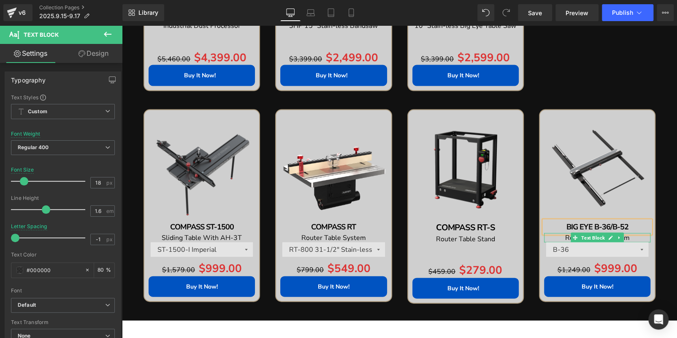
click at [639, 237] on p "Router Table System" at bounding box center [597, 237] width 106 height 9
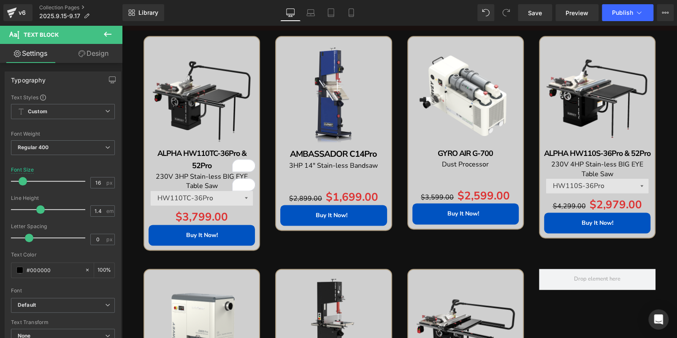
scroll to position [412, 0]
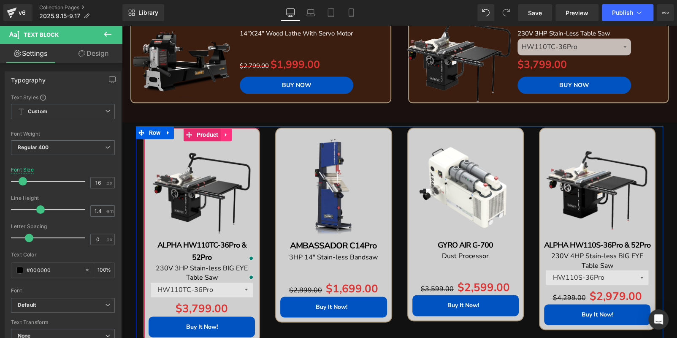
click at [223, 135] on icon at bounding box center [226, 135] width 6 height 6
click at [231, 135] on icon at bounding box center [232, 135] width 6 height 6
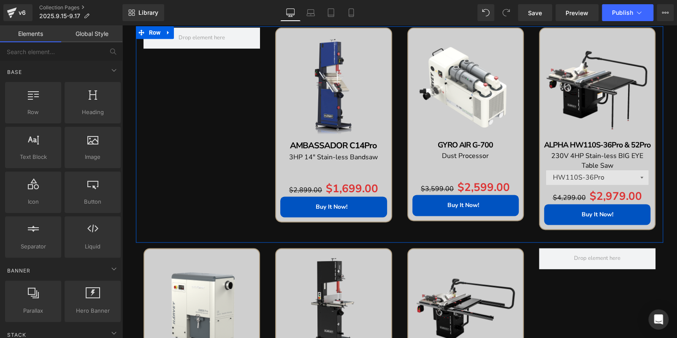
scroll to position [623, 0]
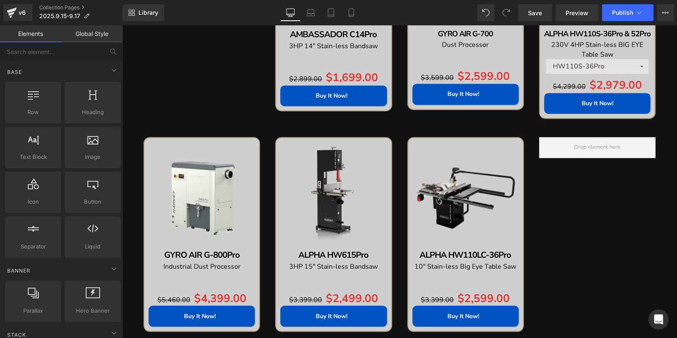
click at [314, 169] on img at bounding box center [333, 195] width 106 height 106
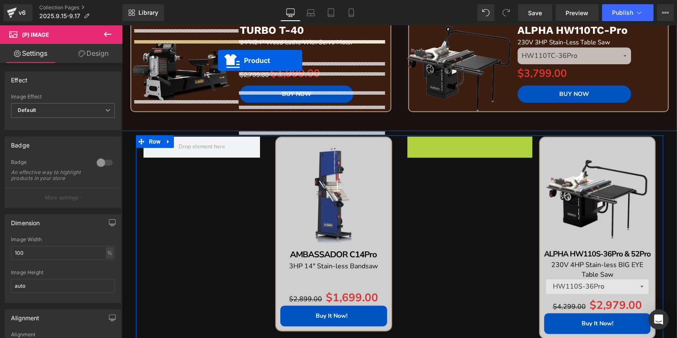
scroll to position [378, 0]
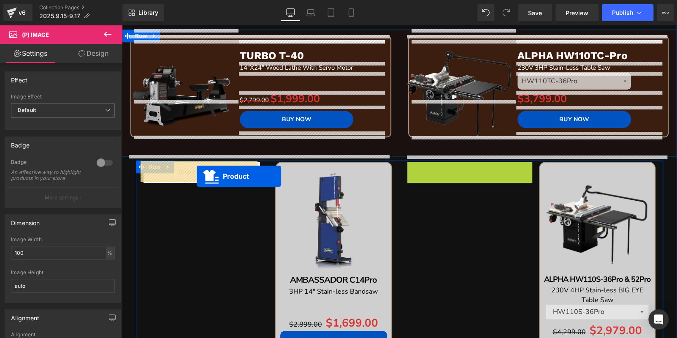
drag, startPoint x: 419, startPoint y: 52, endPoint x: 295, endPoint y: 177, distance: 175.9
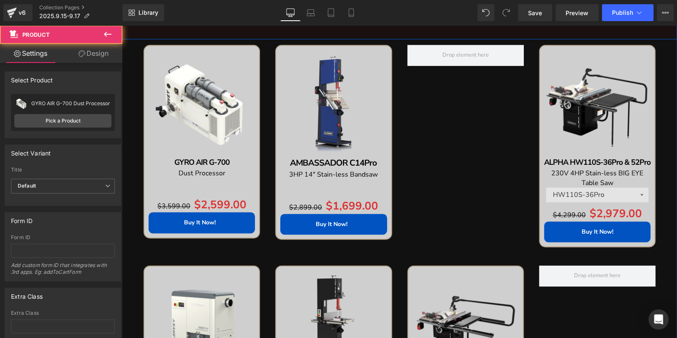
scroll to position [589, 0]
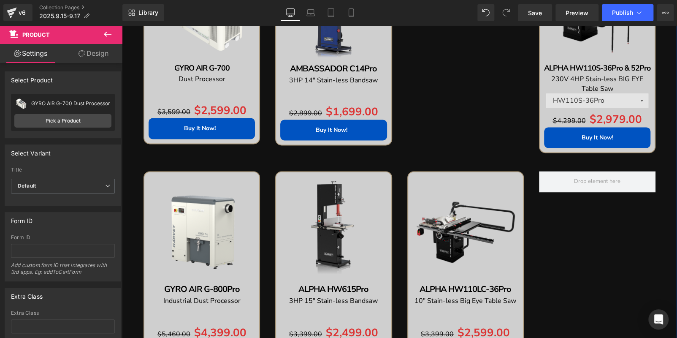
click at [307, 192] on img at bounding box center [333, 229] width 106 height 106
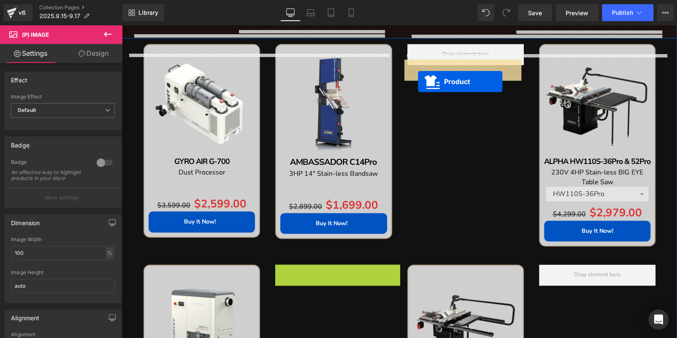
scroll to position [479, 0]
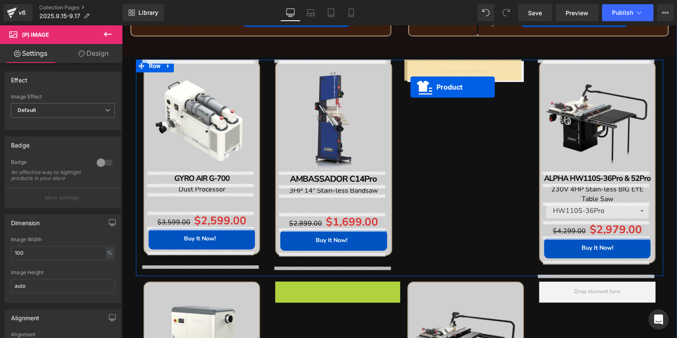
drag, startPoint x: 318, startPoint y: 179, endPoint x: 411, endPoint y: 87, distance: 129.9
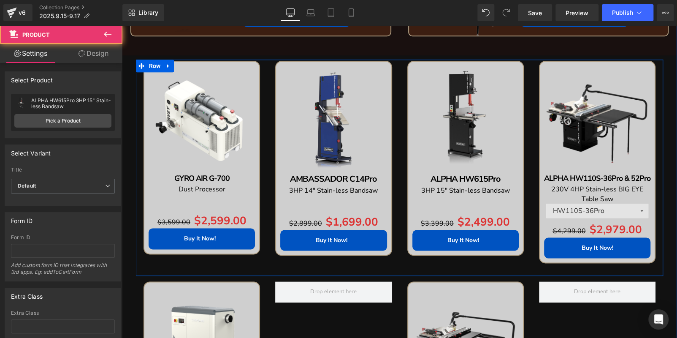
click at [323, 80] on img at bounding box center [333, 119] width 106 height 106
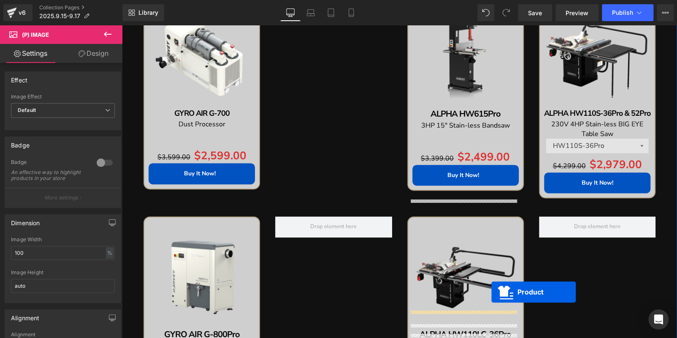
scroll to position [560, 0]
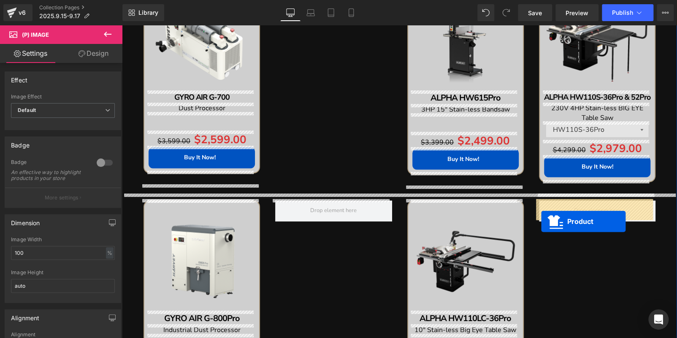
drag, startPoint x: 316, startPoint y: 67, endPoint x: 470, endPoint y: 236, distance: 228.4
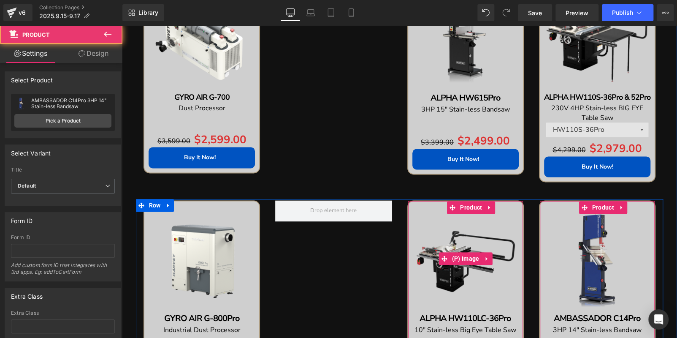
click at [436, 227] on img at bounding box center [466, 258] width 106 height 106
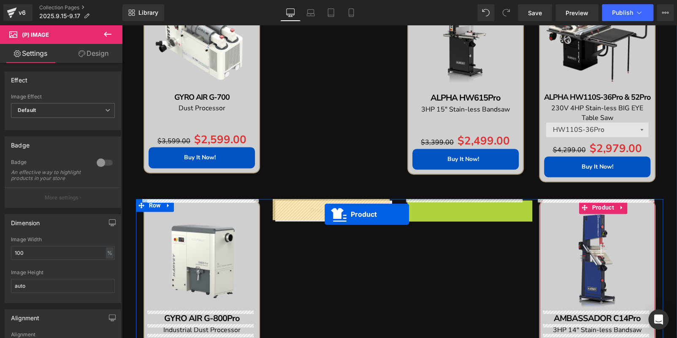
drag, startPoint x: 425, startPoint y: 209, endPoint x: 316, endPoint y: 214, distance: 109.9
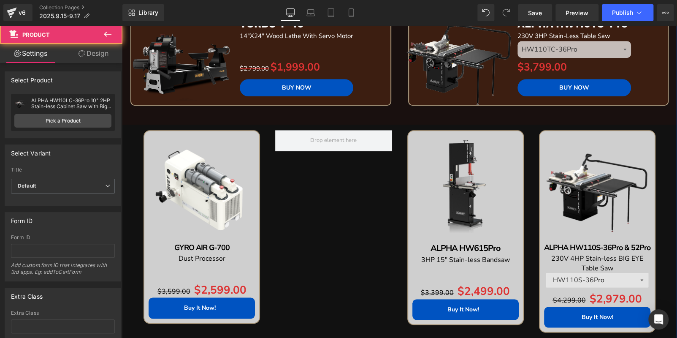
scroll to position [348, 0]
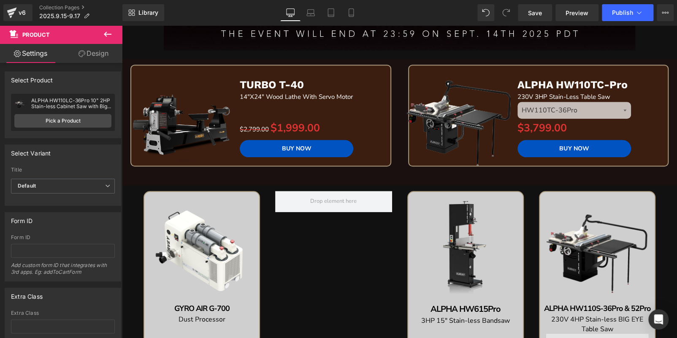
click at [111, 31] on icon at bounding box center [108, 34] width 10 height 10
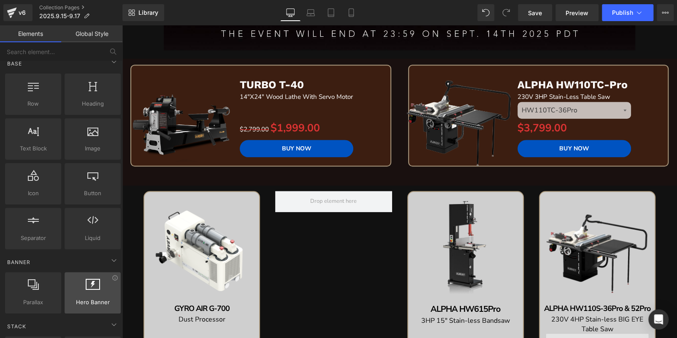
scroll to position [0, 0]
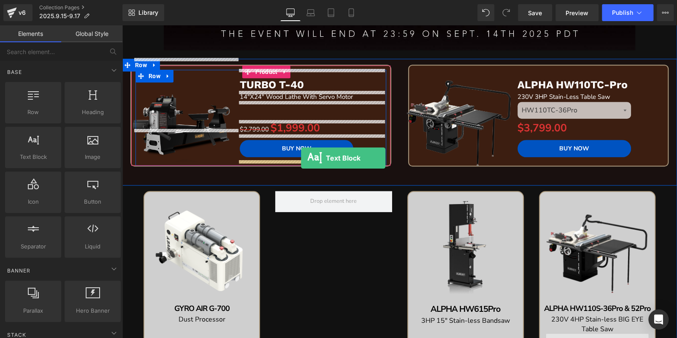
drag, startPoint x: 166, startPoint y: 174, endPoint x: 301, endPoint y: 157, distance: 136.2
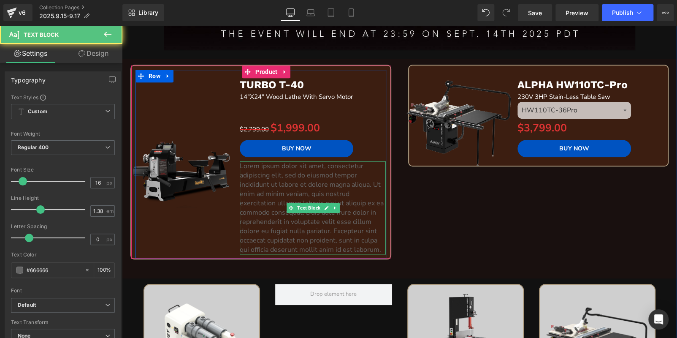
click at [298, 214] on p "Lorem ipsum dolor sit amet, consectetur adipiscing elit, sed do eiusmod tempor …" at bounding box center [313, 207] width 146 height 93
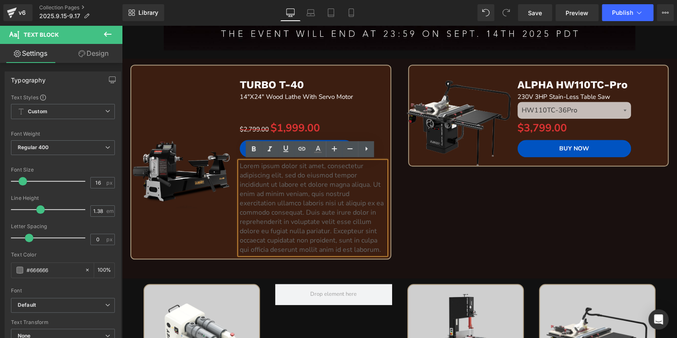
click at [289, 229] on p "Lorem ipsum dolor sit amet, consectetur adipiscing elit, sed do eiusmod tempor …" at bounding box center [313, 207] width 146 height 93
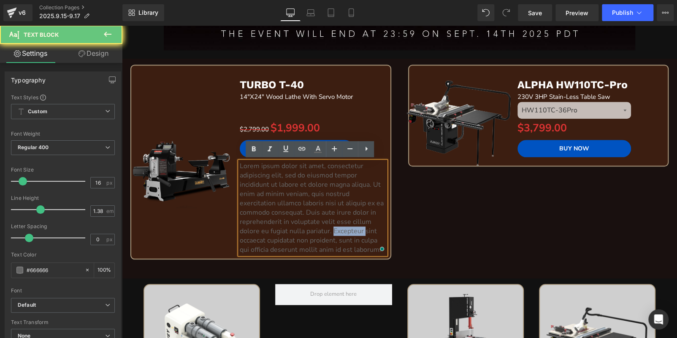
click at [289, 229] on p "Lorem ipsum dolor sit amet, consectetur adipiscing elit, sed do eiusmod tempor …" at bounding box center [313, 207] width 146 height 93
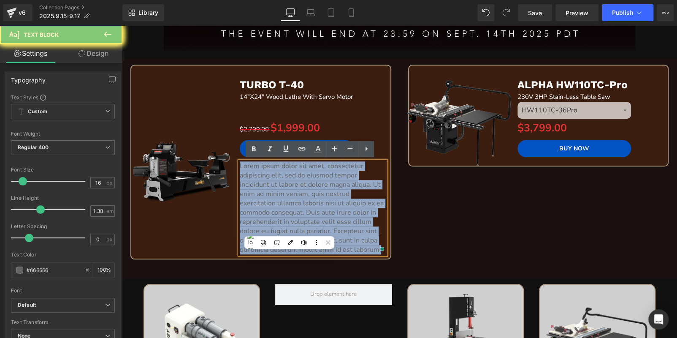
click at [289, 229] on p "Lorem ipsum dolor sit amet, consectetur adipiscing elit, sed do eiusmod tempor …" at bounding box center [313, 207] width 146 height 93
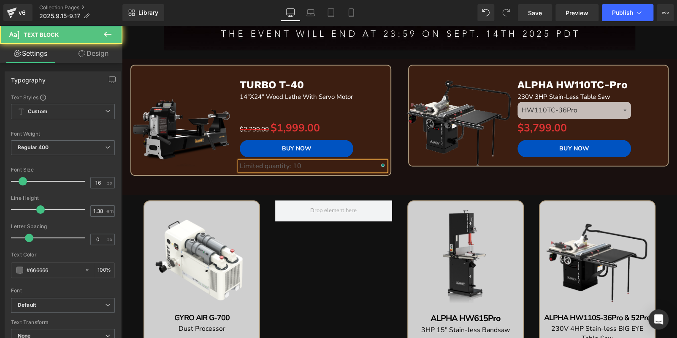
drag, startPoint x: 308, startPoint y: 166, endPoint x: 236, endPoint y: 161, distance: 72.0
click at [240, 161] on div "Limited quantity: 10" at bounding box center [313, 165] width 146 height 9
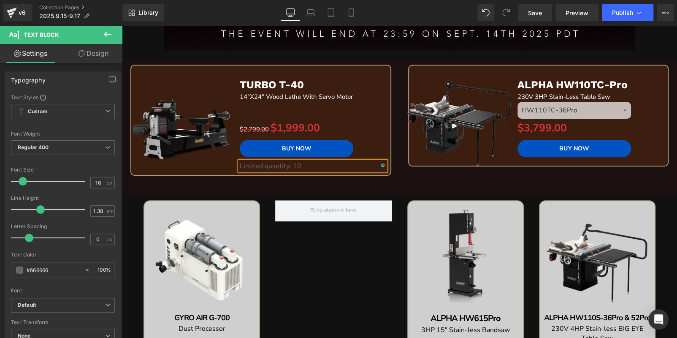
click at [284, 163] on div "Limited quantity: 10" at bounding box center [313, 165] width 146 height 9
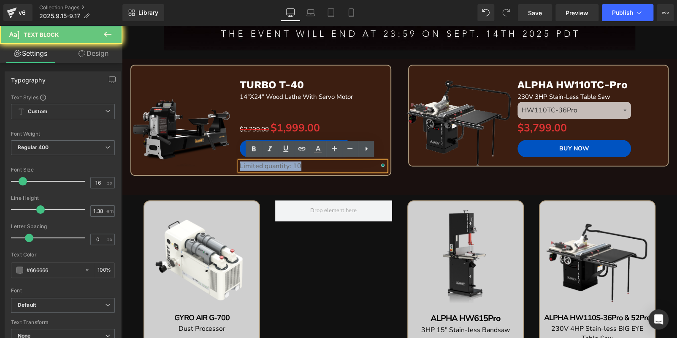
click at [284, 163] on div "Limited quantity: 10" at bounding box center [313, 165] width 146 height 9
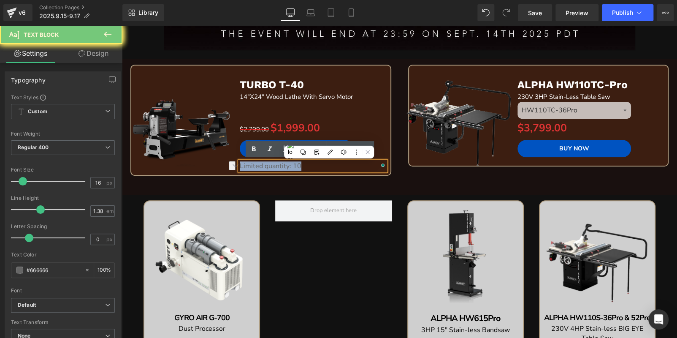
click at [297, 166] on div "Limited quantity: 10" at bounding box center [313, 165] width 146 height 9
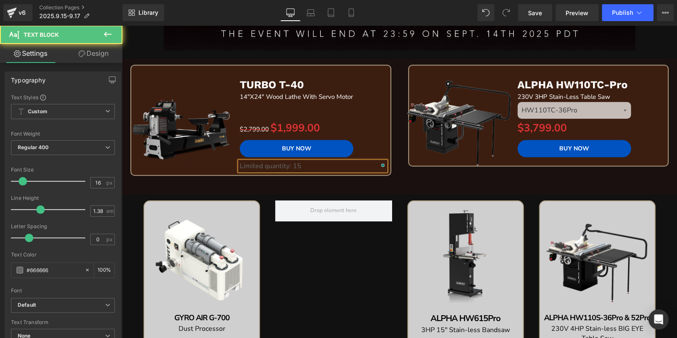
click at [297, 166] on div "TURBO T-40  Text Block 14"X24" Wood Lathe With Servo Motor Text Block Separato…" at bounding box center [313, 120] width 146 height 101
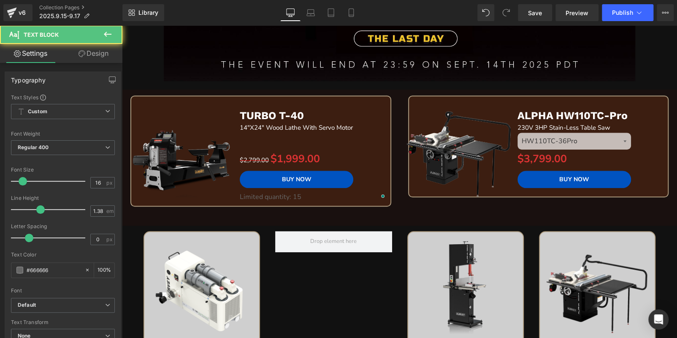
click at [297, 166] on div "$2,799.00 $1,999.00 (P) Price" at bounding box center [313, 159] width 146 height 14
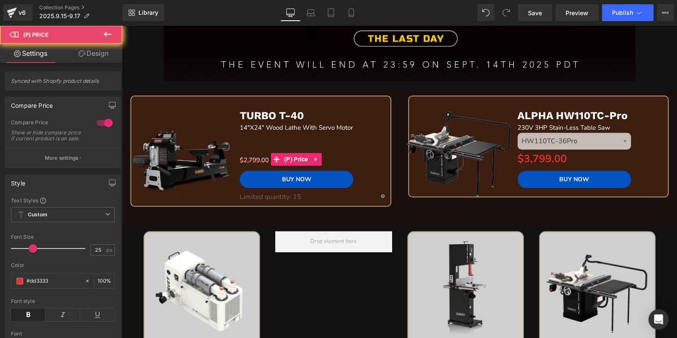
scroll to position [307, 0]
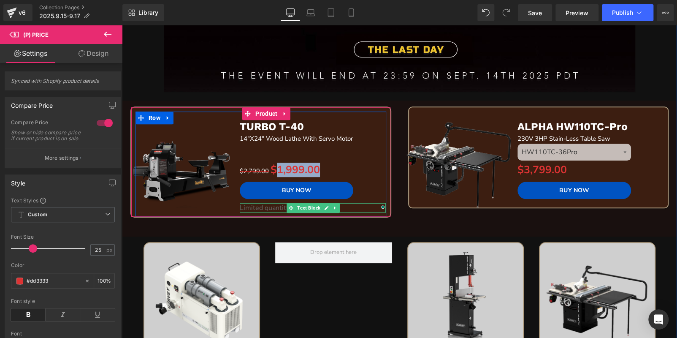
click at [305, 208] on span "Text Block" at bounding box center [309, 208] width 27 height 10
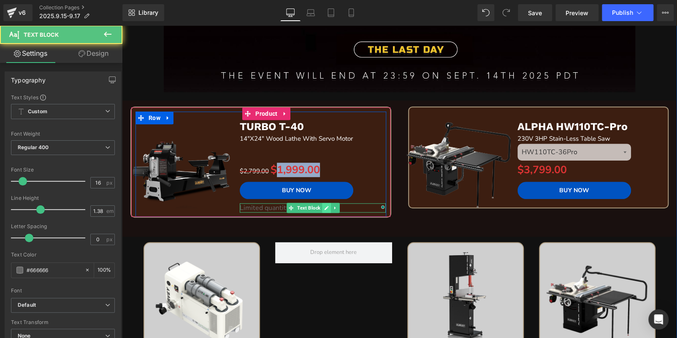
click at [326, 207] on icon at bounding box center [326, 207] width 5 height 5
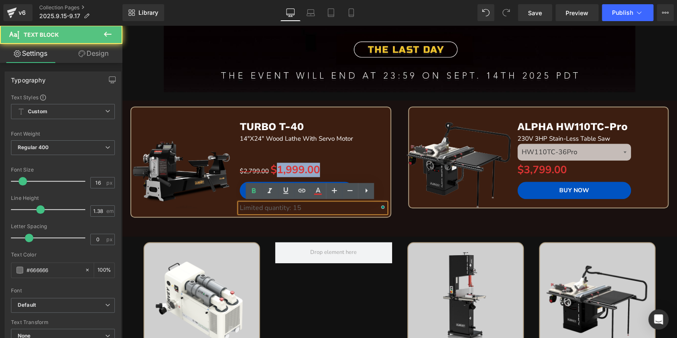
click at [326, 207] on div "Limited quantity: 15" at bounding box center [313, 207] width 146 height 9
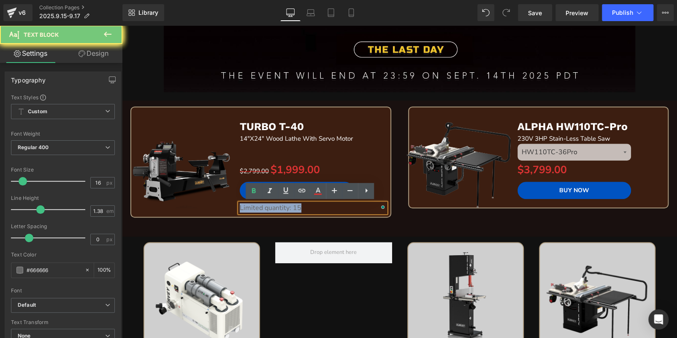
click at [326, 207] on div "Limited quantity: 15" at bounding box center [313, 207] width 146 height 9
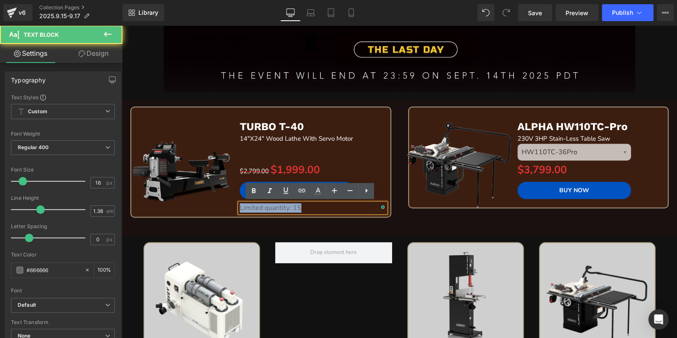
click at [326, 207] on div "Limited quantity: 15" at bounding box center [313, 207] width 146 height 9
click at [319, 191] on icon at bounding box center [318, 190] width 5 height 5
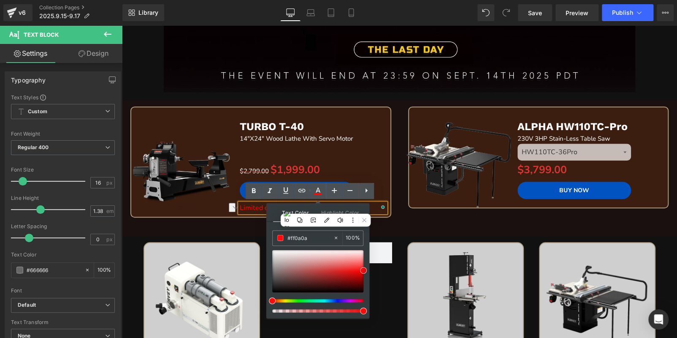
drag, startPoint x: 272, startPoint y: 273, endPoint x: 369, endPoint y: 268, distance: 97.3
click at [369, 268] on div "Text Color Highlight Color #333333 #666666 100 % transparent 0 %" at bounding box center [318, 260] width 103 height 115
click at [251, 190] on icon at bounding box center [254, 191] width 10 height 10
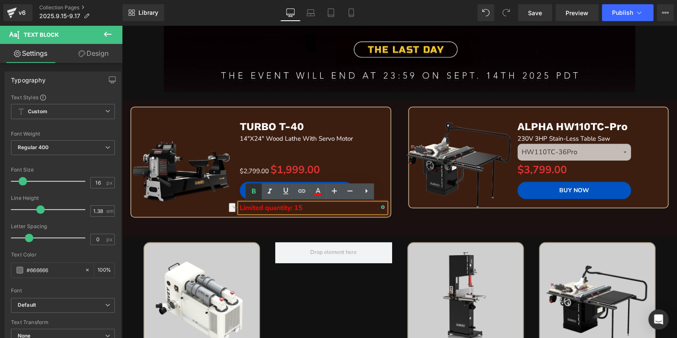
scroll to position [306, 0]
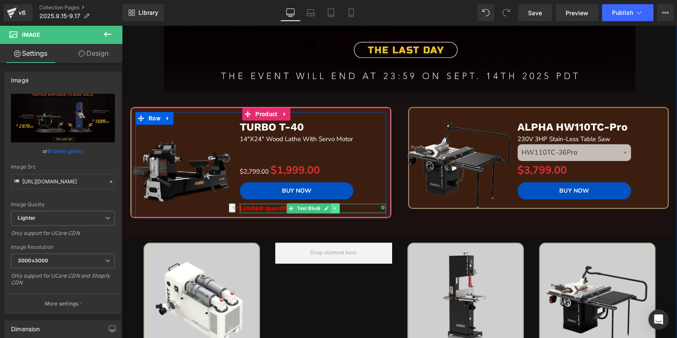
click at [334, 208] on icon at bounding box center [335, 208] width 5 height 5
click at [329, 208] on icon at bounding box center [331, 208] width 5 height 5
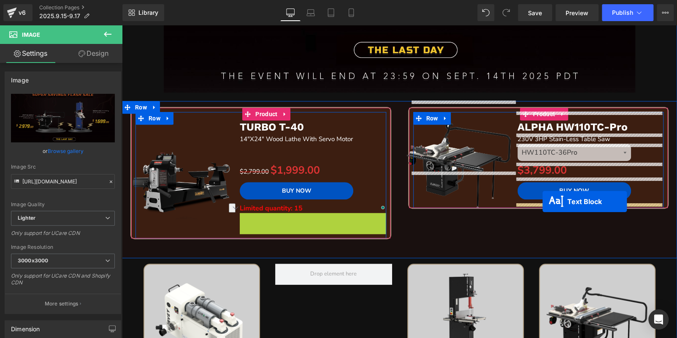
drag, startPoint x: 287, startPoint y: 217, endPoint x: 543, endPoint y: 201, distance: 256.4
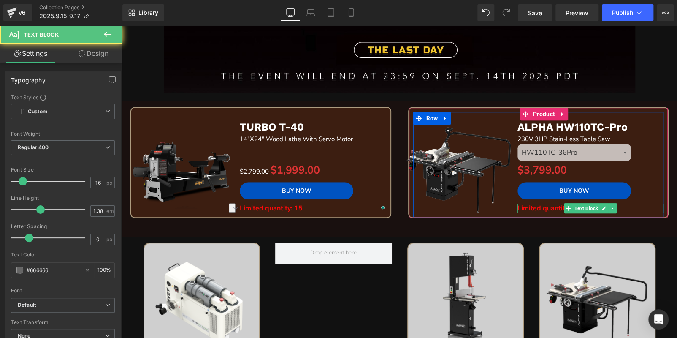
click at [530, 206] on span "Limited quantity: 15" at bounding box center [549, 208] width 63 height 9
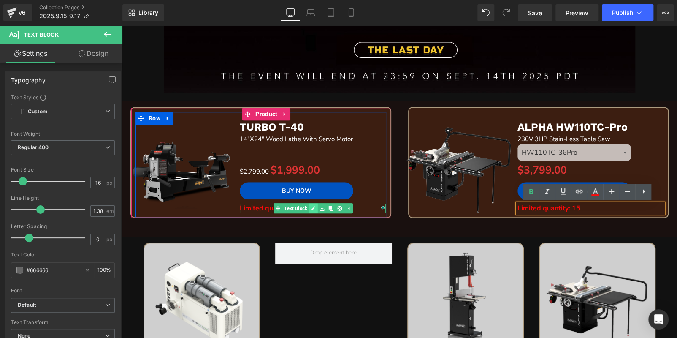
click at [311, 207] on icon at bounding box center [313, 208] width 4 height 4
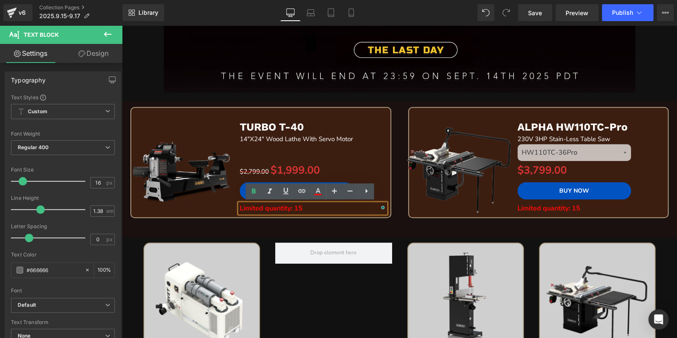
click at [311, 207] on div "Limited quantity: 15" at bounding box center [313, 208] width 146 height 9
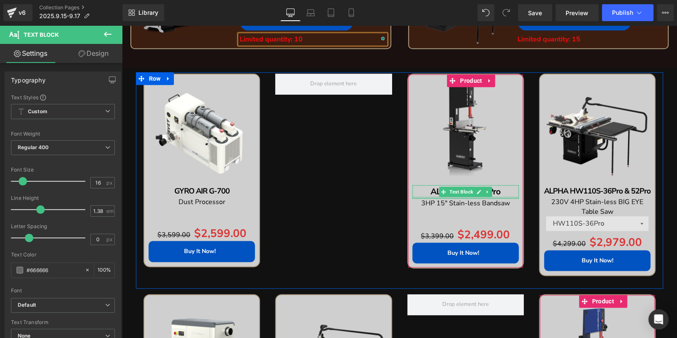
scroll to position [601, 0]
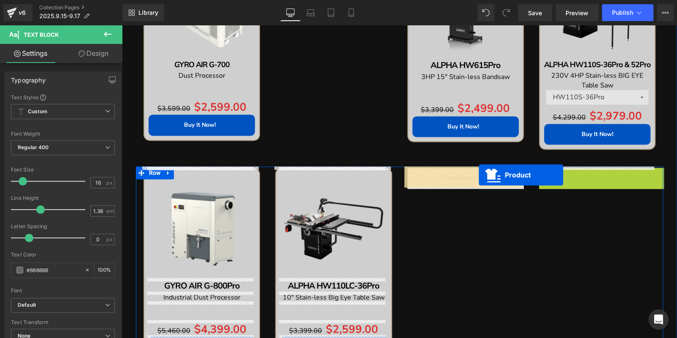
drag, startPoint x: 576, startPoint y: 174, endPoint x: 476, endPoint y: 175, distance: 100.5
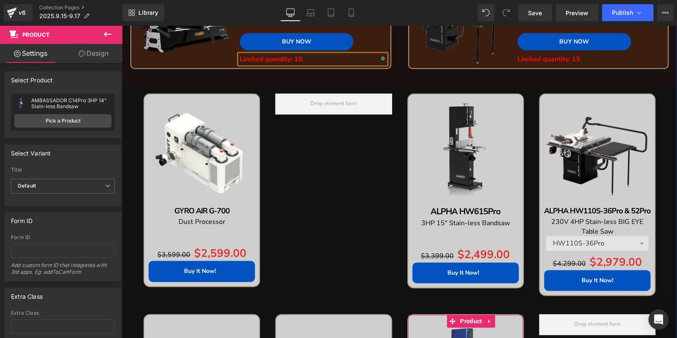
scroll to position [433, 0]
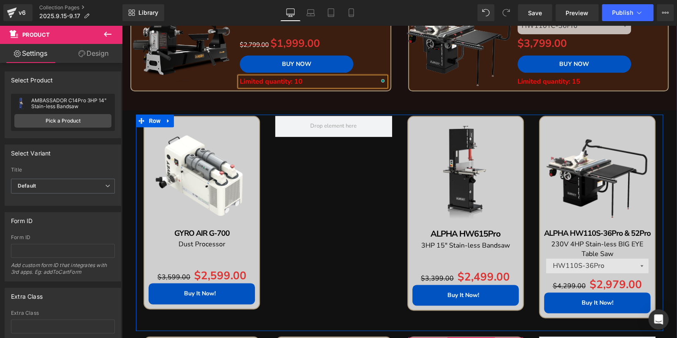
click at [318, 189] on div "Free Shipping (P) Image GYRO AIR G-700 Text Block Dust Processor Text Block Sep…" at bounding box center [400, 222] width 528 height 216
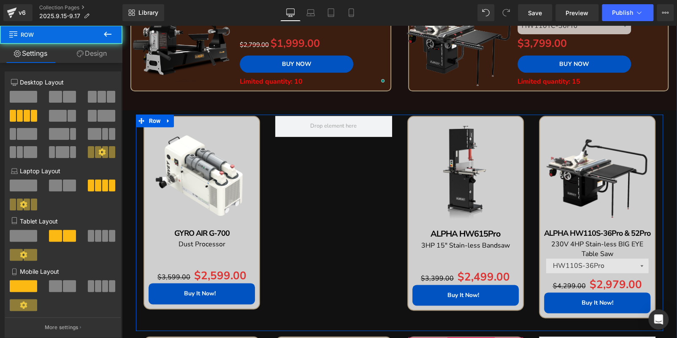
click at [369, 158] on div "Free Shipping (P) Image GYRO AIR G-700 Text Block Dust Processor Text Block Sep…" at bounding box center [400, 222] width 528 height 216
click at [381, 152] on div "Free Shipping (P) Image GYRO AIR G-700 Text Block Dust Processor Text Block Sep…" at bounding box center [400, 222] width 528 height 216
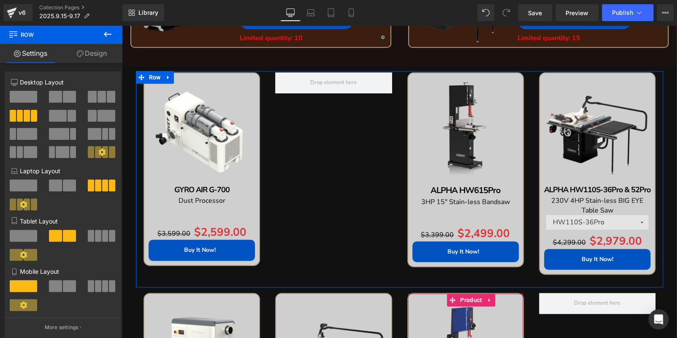
scroll to position [475, 0]
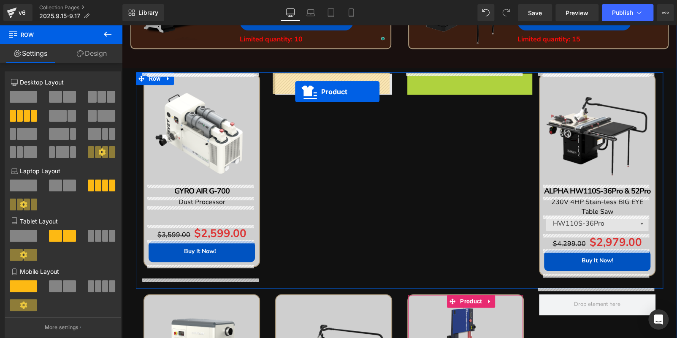
drag, startPoint x: 449, startPoint y: 78, endPoint x: 294, endPoint y: 92, distance: 155.2
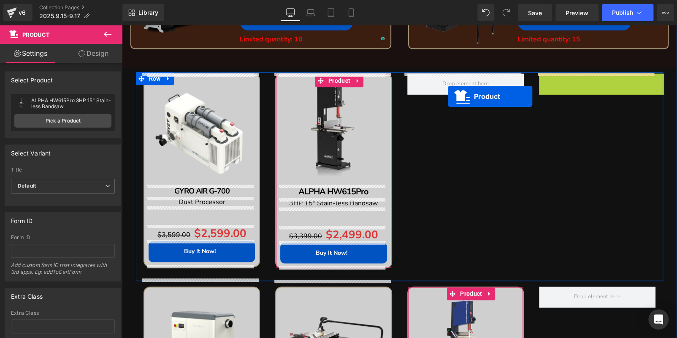
drag, startPoint x: 580, startPoint y: 82, endPoint x: 544, endPoint y: 110, distance: 45.5
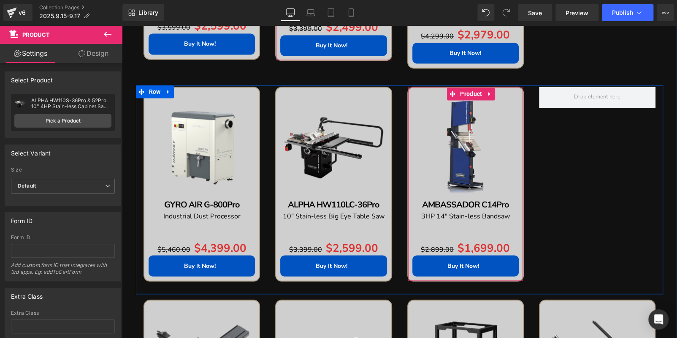
scroll to position [644, 0]
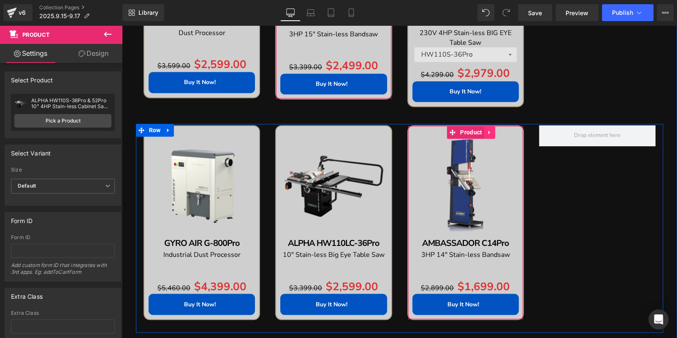
click at [489, 131] on icon at bounding box center [490, 133] width 2 height 4
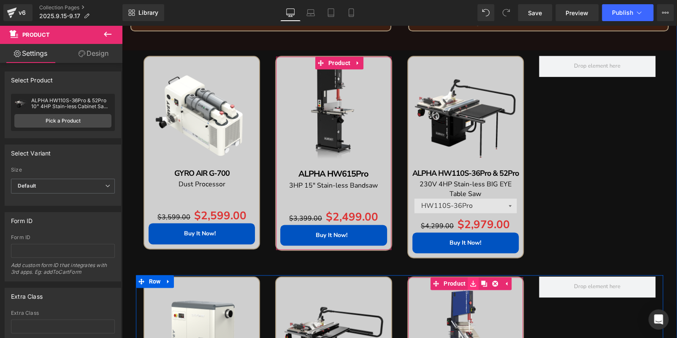
scroll to position [433, 0]
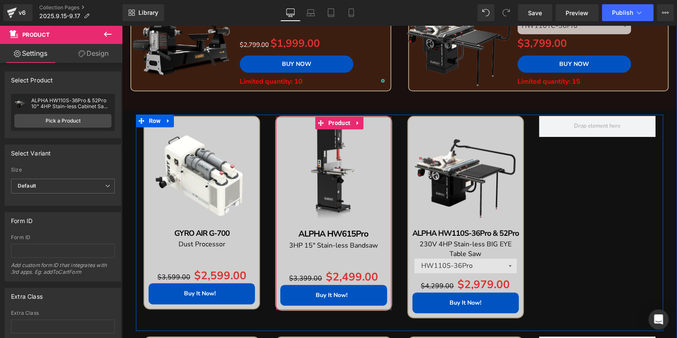
click at [552, 190] on div "Free Shipping (P) Image GYRO AIR G-700 Text Block Dust Processor Text Block Sep…" at bounding box center [400, 222] width 528 height 216
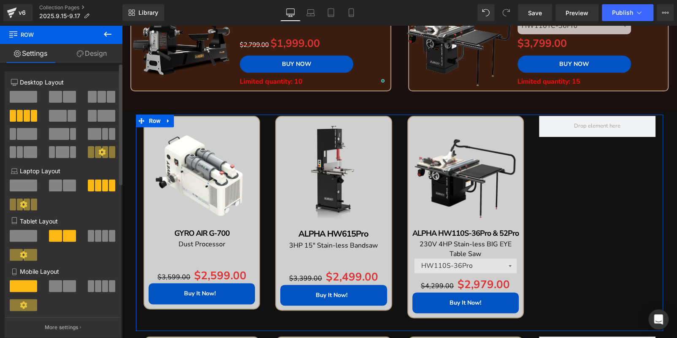
click at [89, 99] on span at bounding box center [92, 97] width 8 height 12
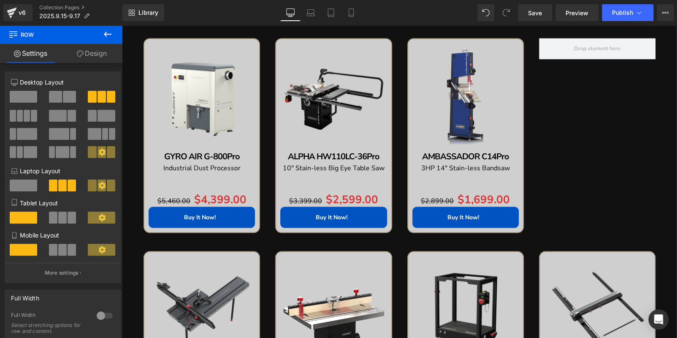
scroll to position [770, 0]
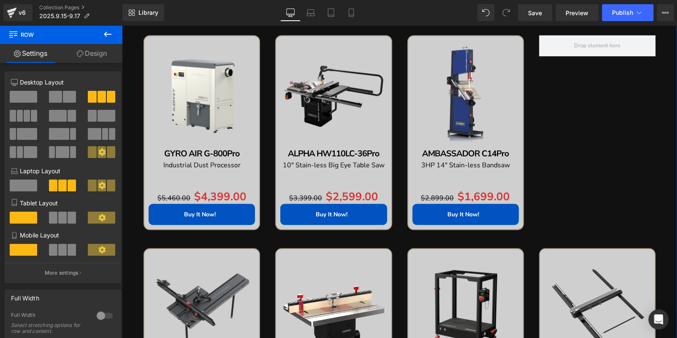
click at [549, 150] on div "Sale Off (P) Image GYRO AIR G-800Pro Text Block Industrial Dust Processor Text …" at bounding box center [400, 138] width 528 height 209
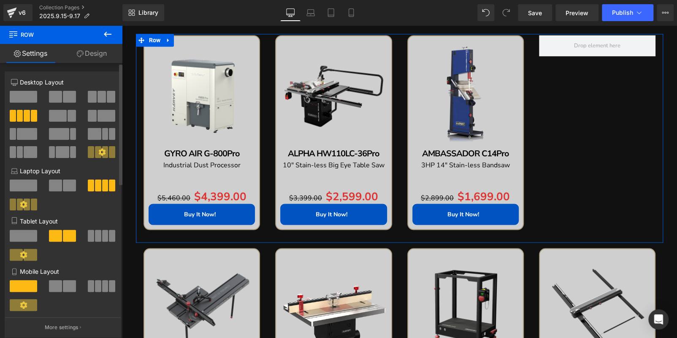
click at [94, 100] on button at bounding box center [102, 97] width 28 height 12
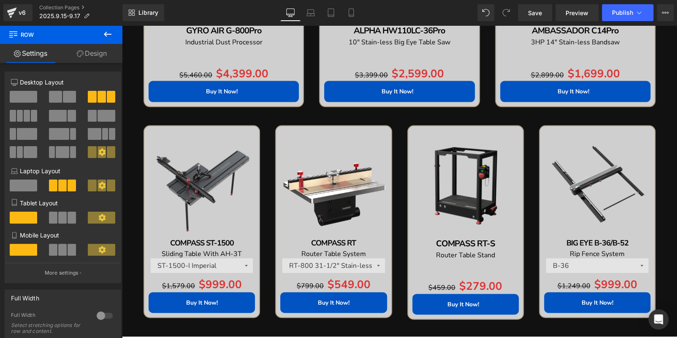
scroll to position [939, 0]
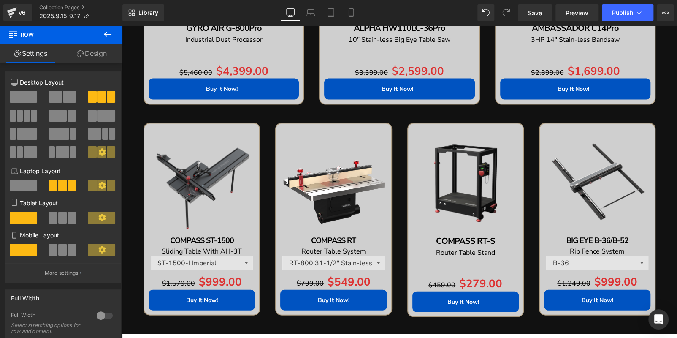
click at [592, 143] on img at bounding box center [597, 181] width 106 height 106
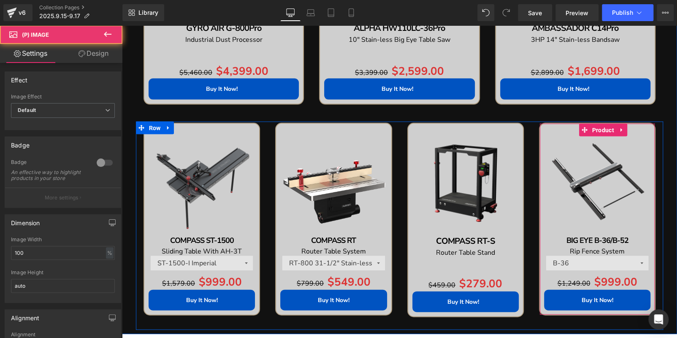
click at [619, 131] on icon at bounding box center [622, 130] width 6 height 6
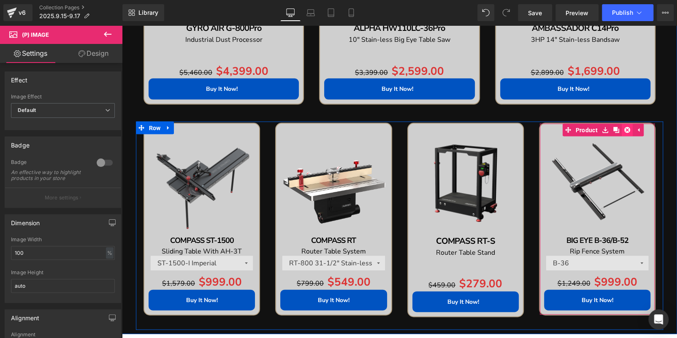
click at [625, 129] on icon at bounding box center [628, 130] width 6 height 6
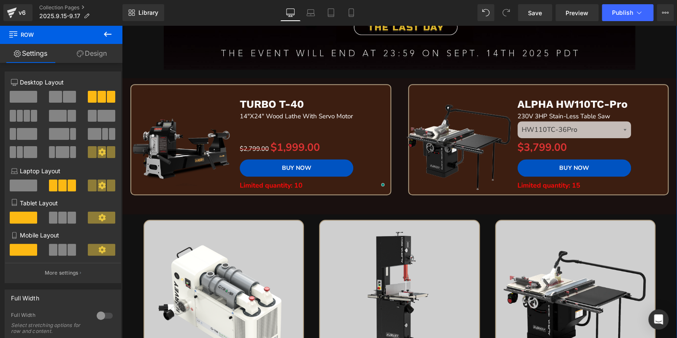
scroll to position [264, 0]
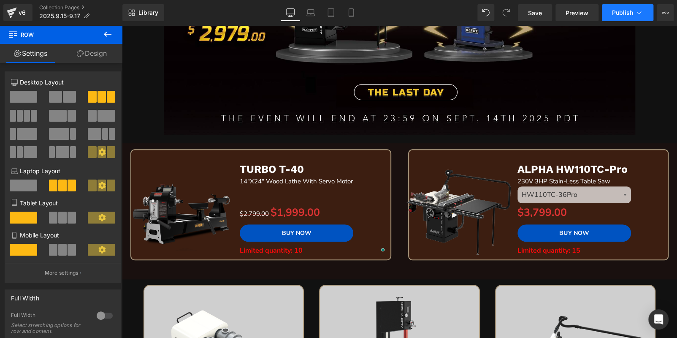
click at [619, 10] on span "Publish" at bounding box center [622, 12] width 21 height 7
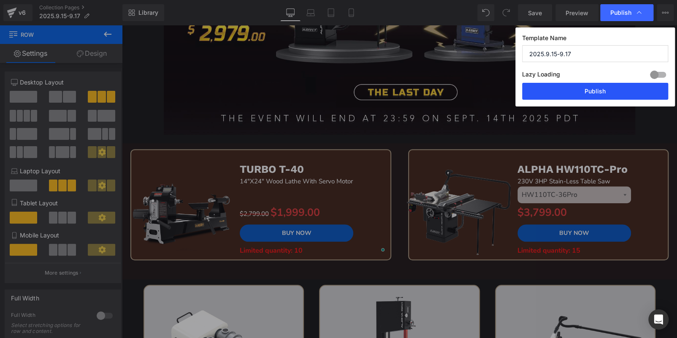
click at [592, 93] on button "Publish" at bounding box center [595, 91] width 146 height 17
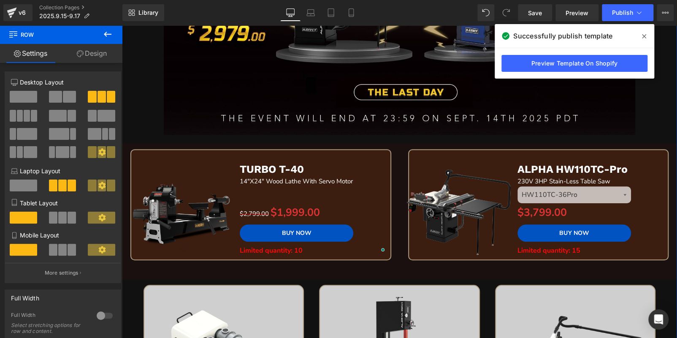
scroll to position [517, 0]
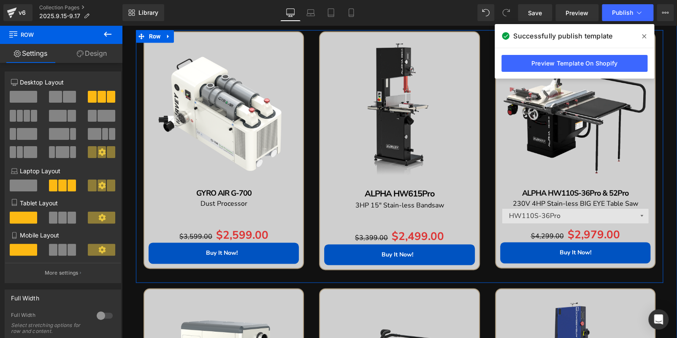
click at [307, 112] on div "Free Shipping (P) Image GYRO AIR G-700 Text Block Dust Processor Text Block Sep…" at bounding box center [224, 156] width 176 height 250
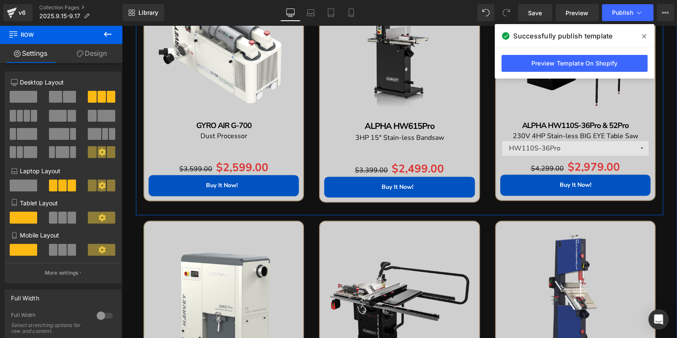
scroll to position [644, 0]
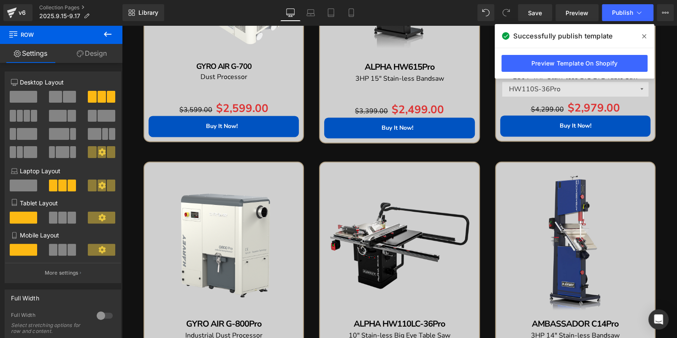
click at [643, 35] on icon at bounding box center [644, 36] width 4 height 4
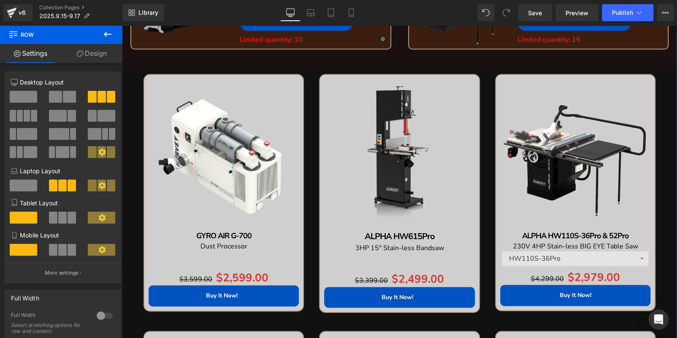
scroll to position [433, 0]
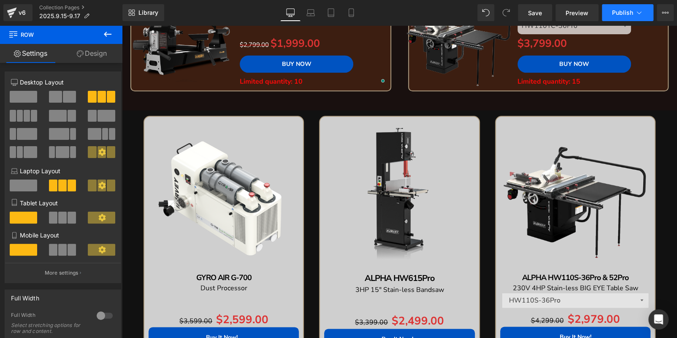
click at [627, 14] on span "Publish" at bounding box center [622, 12] width 21 height 7
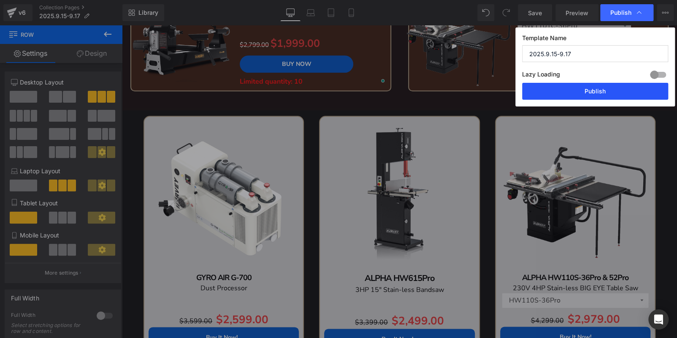
click at [620, 91] on button "Publish" at bounding box center [595, 91] width 146 height 17
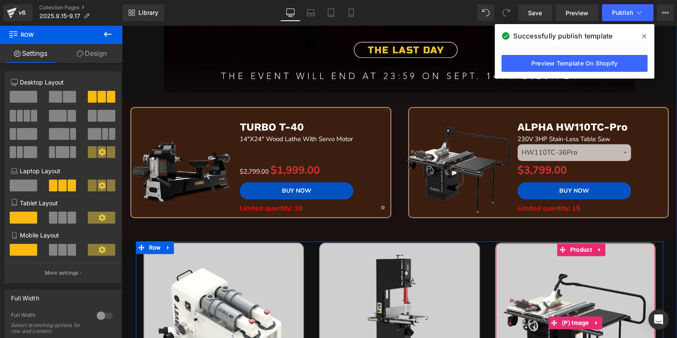
scroll to position [95, 0]
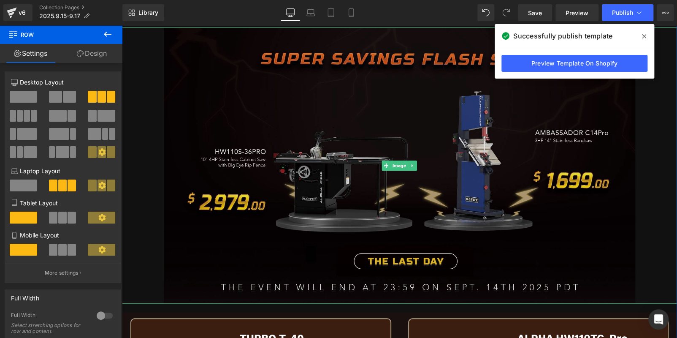
click at [402, 140] on img at bounding box center [400, 165] width 472 height 276
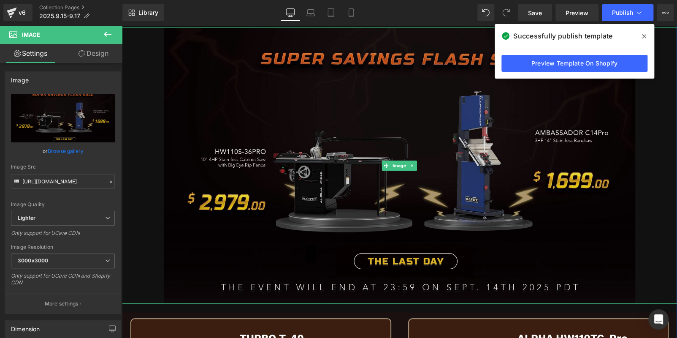
click at [319, 204] on img at bounding box center [400, 165] width 472 height 276
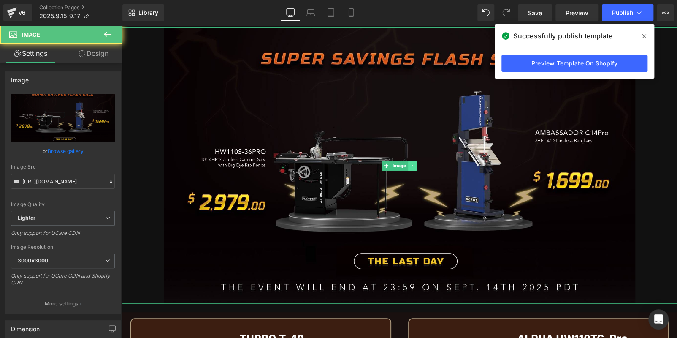
click at [411, 164] on icon at bounding box center [413, 165] width 5 height 5
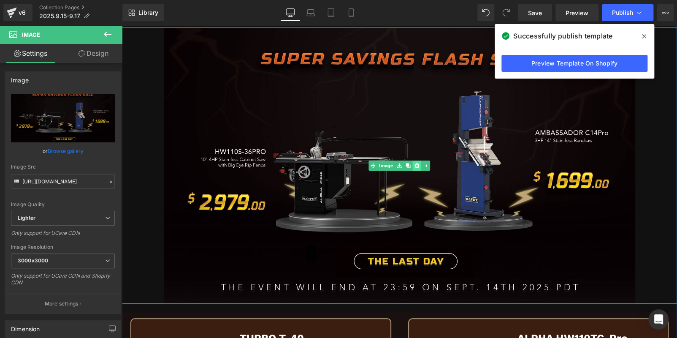
click at [415, 163] on icon at bounding box center [417, 165] width 5 height 5
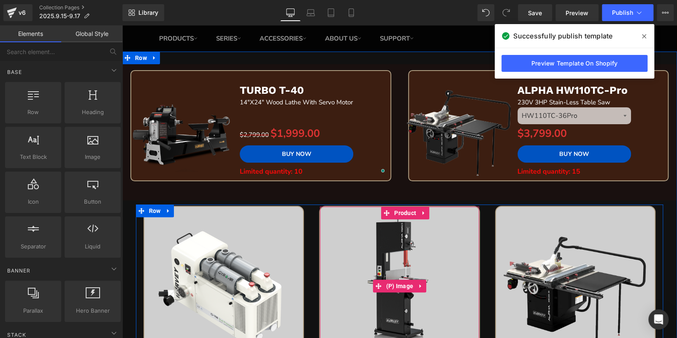
scroll to position [0, 0]
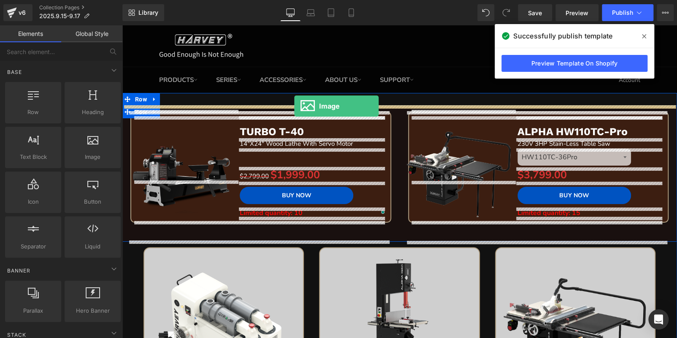
drag, startPoint x: 188, startPoint y: 180, endPoint x: 294, endPoint y: 106, distance: 130.2
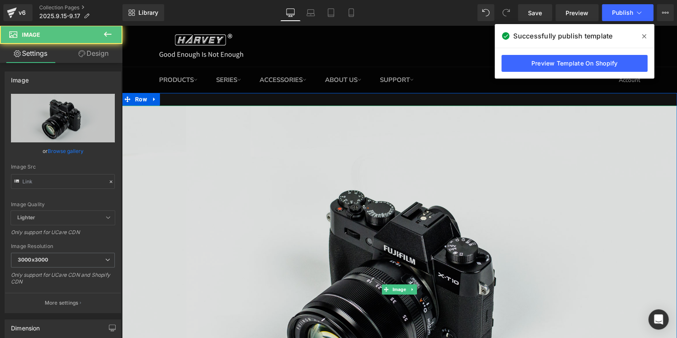
type input "//[DOMAIN_NAME][URL]"
click at [306, 160] on img at bounding box center [399, 290] width 555 height 368
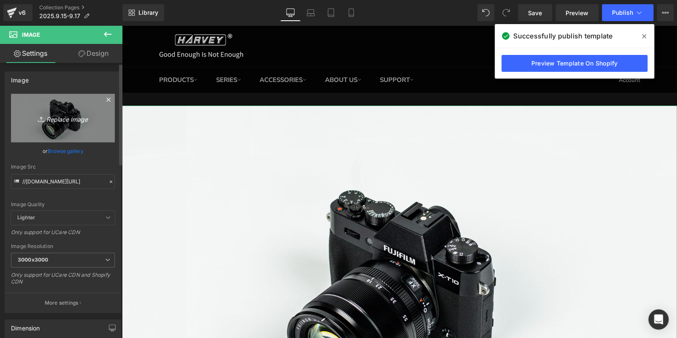
click at [83, 110] on link "Replace Image" at bounding box center [63, 118] width 104 height 49
type input "C:\fakepath\bc_02.jpg"
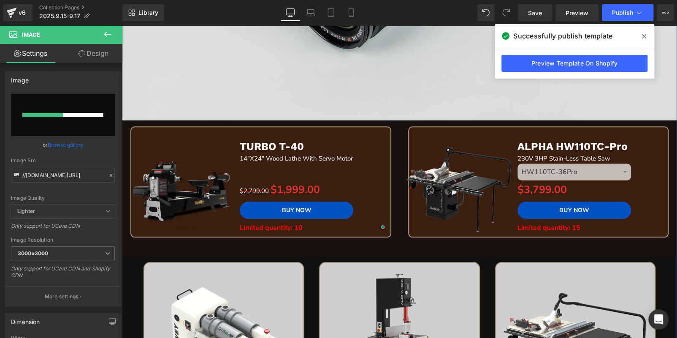
scroll to position [422, 0]
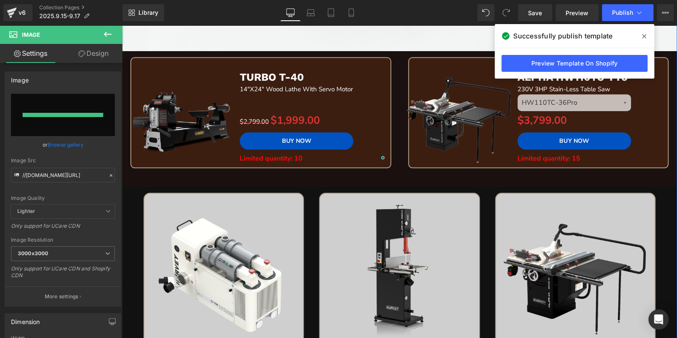
type input "[URL][DOMAIN_NAME]"
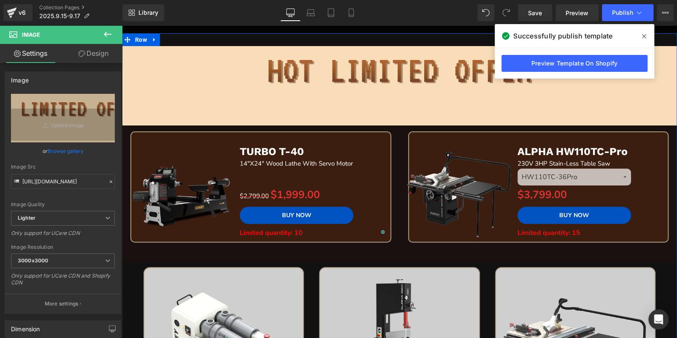
scroll to position [0, 0]
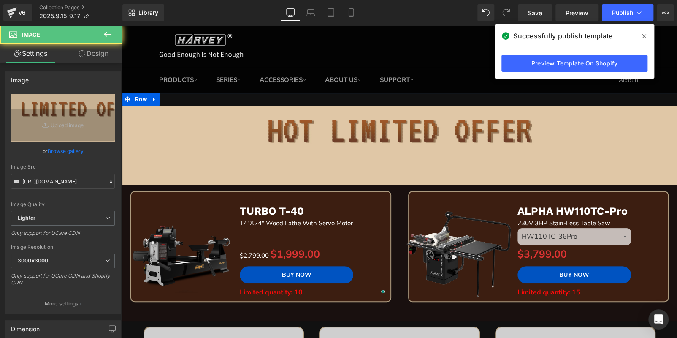
click at [293, 156] on img at bounding box center [399, 145] width 555 height 79
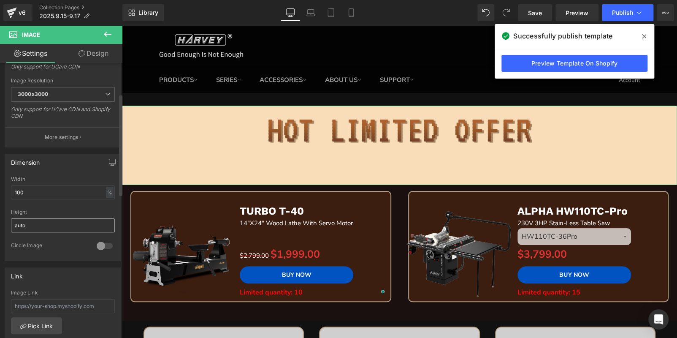
scroll to position [169, 0]
drag, startPoint x: 37, startPoint y: 189, endPoint x: 0, endPoint y: 188, distance: 37.2
click at [0, 188] on div "Dimension 100% Width 100 % % px auto Height auto 0 Circle Image" at bounding box center [63, 202] width 126 height 114
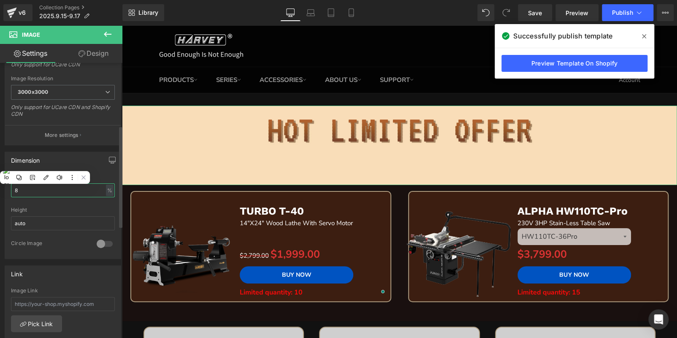
type input "85"
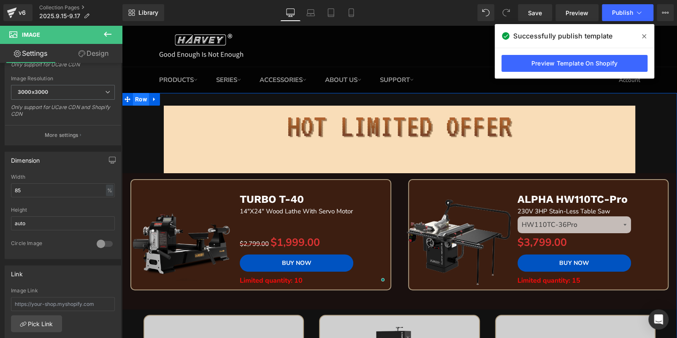
click at [135, 99] on span "Row" at bounding box center [141, 99] width 16 height 13
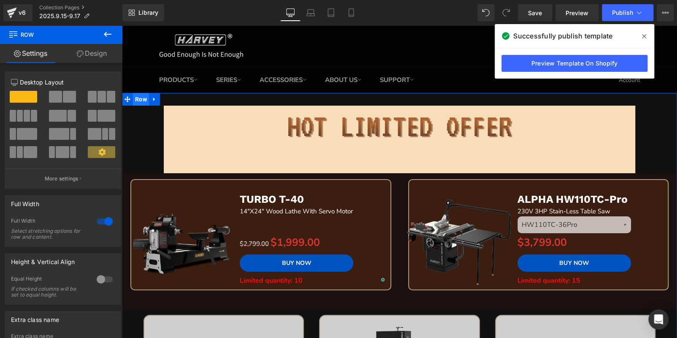
click at [142, 97] on span "Row" at bounding box center [141, 99] width 16 height 13
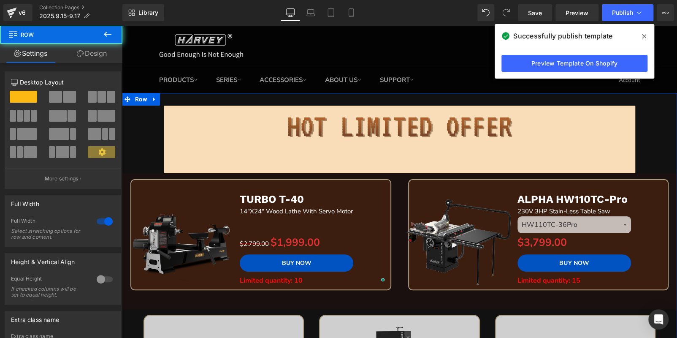
click at [90, 52] on link "Design" at bounding box center [91, 53] width 61 height 19
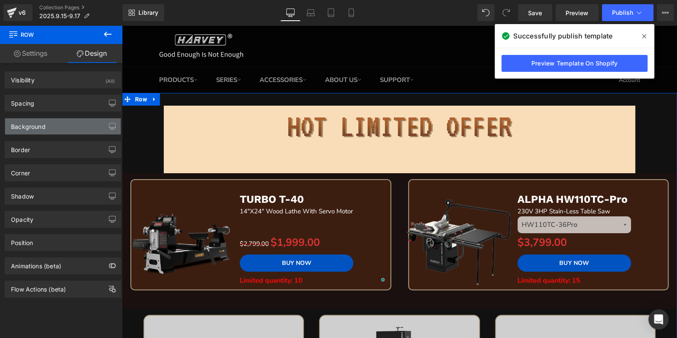
click at [41, 131] on div "Background" at bounding box center [63, 126] width 116 height 16
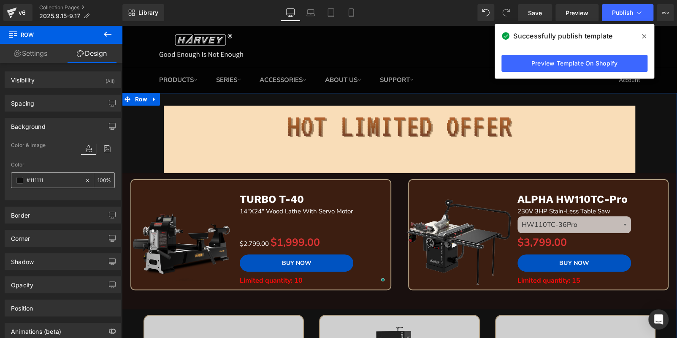
click at [53, 179] on input "#111111" at bounding box center [54, 180] width 54 height 9
paste input "F9DDB8"
type input "#F9DDB8"
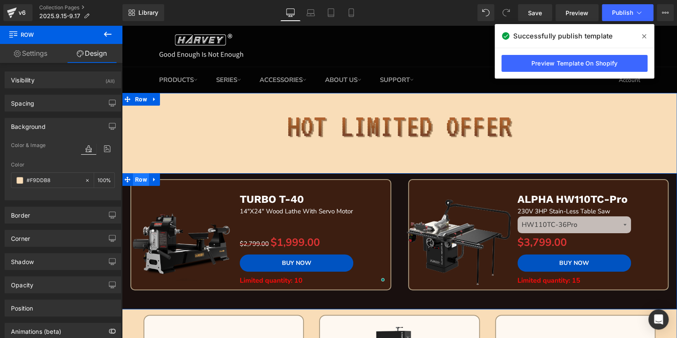
click at [141, 180] on span "Row" at bounding box center [141, 179] width 16 height 13
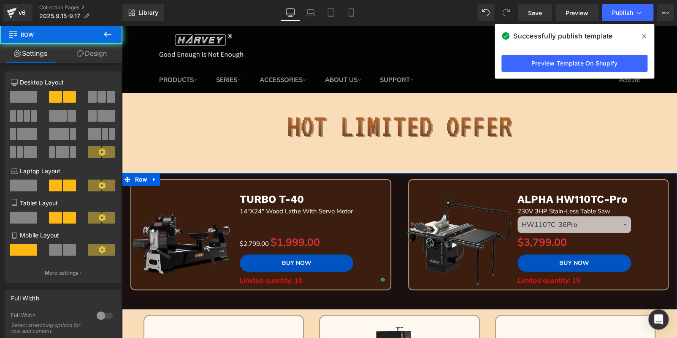
click at [95, 50] on link "Design" at bounding box center [91, 53] width 61 height 19
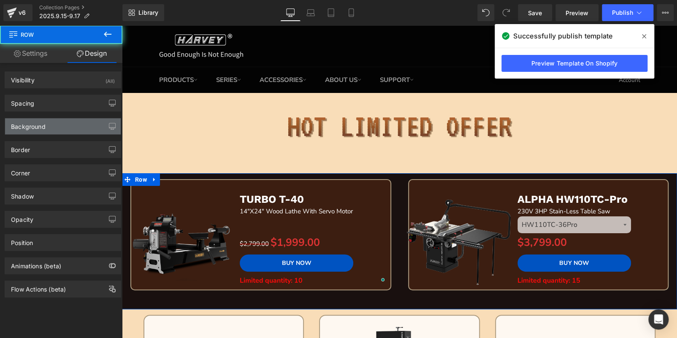
type input "#19100f"
type input "100"
click at [30, 127] on div "Background" at bounding box center [28, 124] width 35 height 12
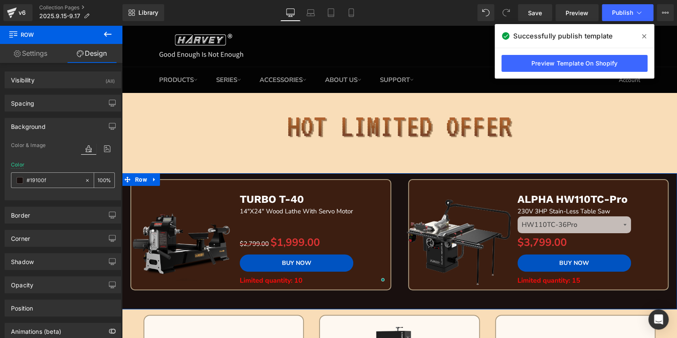
click at [44, 176] on input "#19100f" at bounding box center [54, 180] width 54 height 9
paste input "F9DDB8"
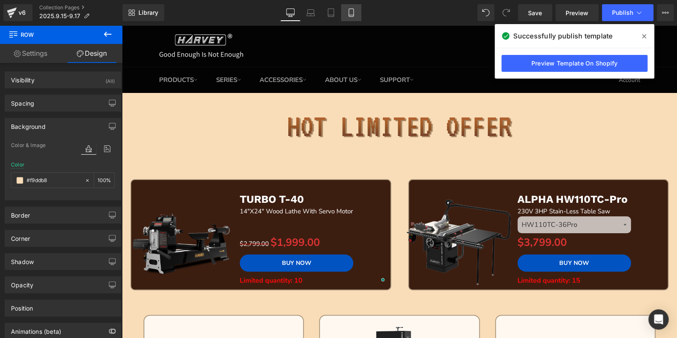
click at [352, 8] on link "Mobile" at bounding box center [351, 12] width 20 height 17
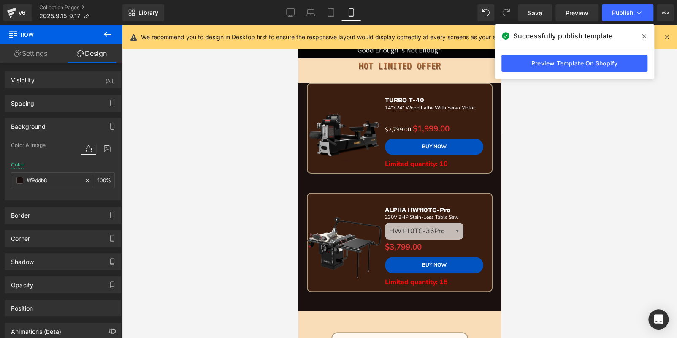
type input "#19100f"
type input "100"
click at [317, 87] on span "Row" at bounding box center [317, 89] width 16 height 13
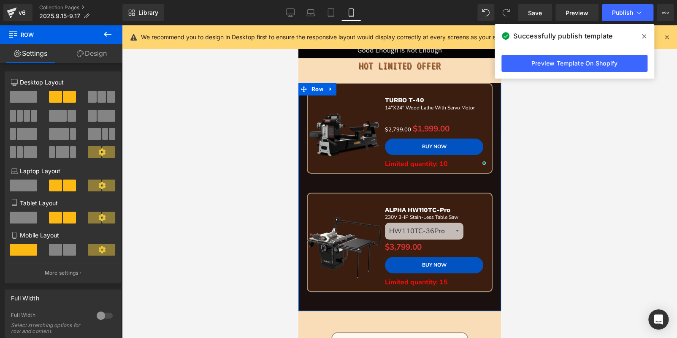
click at [89, 56] on link "Design" at bounding box center [91, 53] width 61 height 19
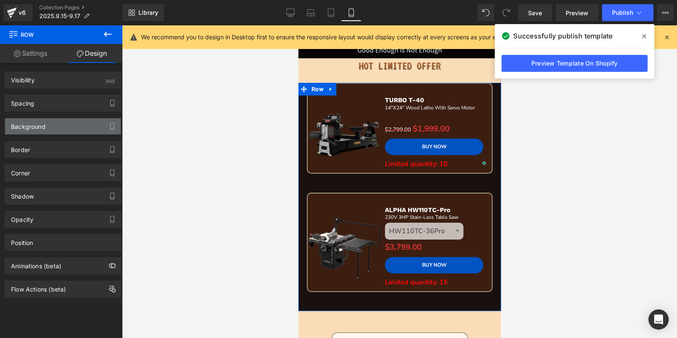
click at [53, 129] on div "Background" at bounding box center [63, 126] width 116 height 16
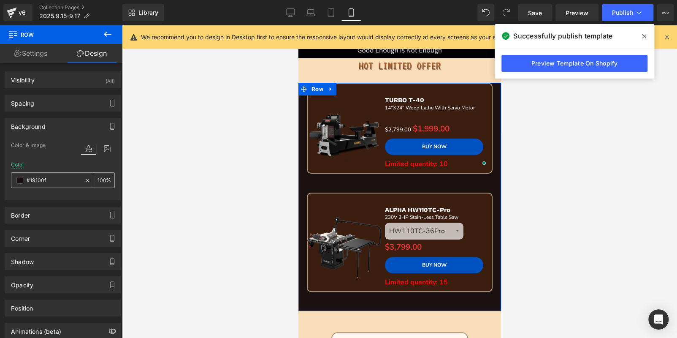
click at [60, 182] on input "#19100f" at bounding box center [54, 180] width 54 height 9
paste input "F9DDB8"
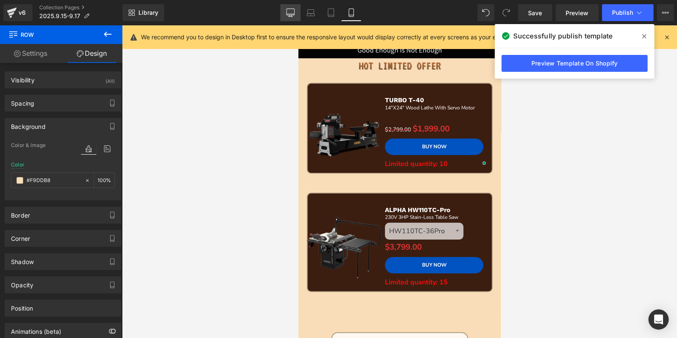
type input "#f9ddb8"
click at [285, 12] on link "Desktop" at bounding box center [290, 12] width 20 height 17
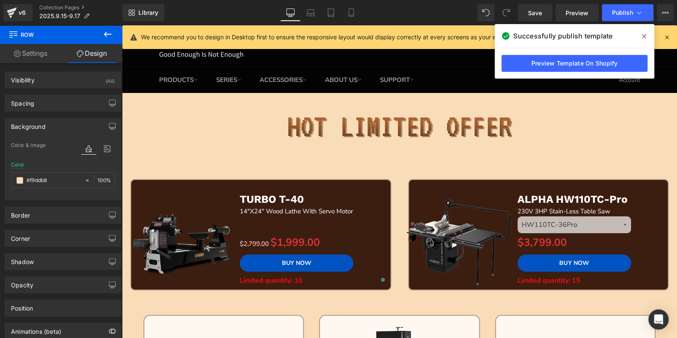
type input "100"
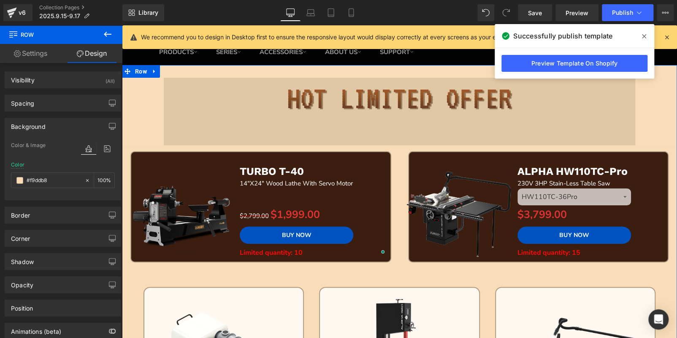
scroll to position [0, 0]
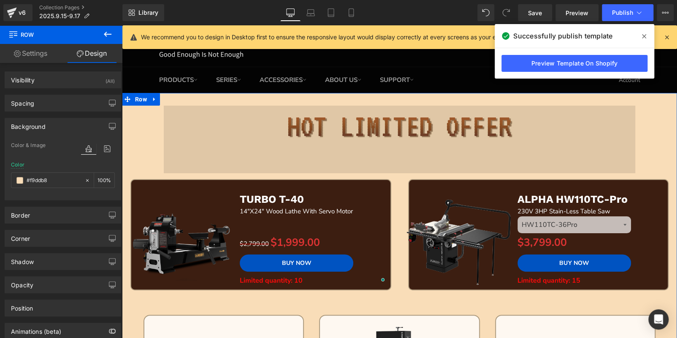
click at [359, 136] on img at bounding box center [400, 140] width 472 height 68
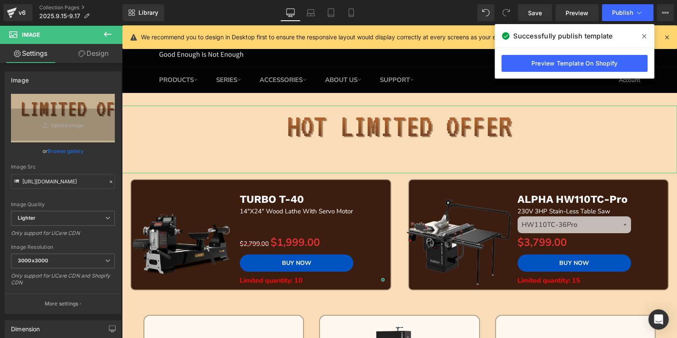
click at [86, 54] on link "Design" at bounding box center [93, 53] width 61 height 19
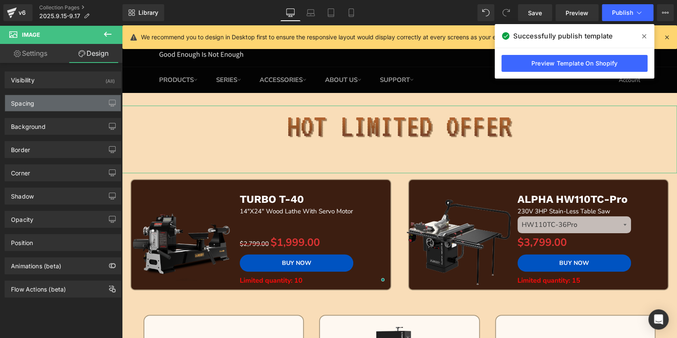
click at [64, 108] on div "Spacing" at bounding box center [63, 103] width 116 height 16
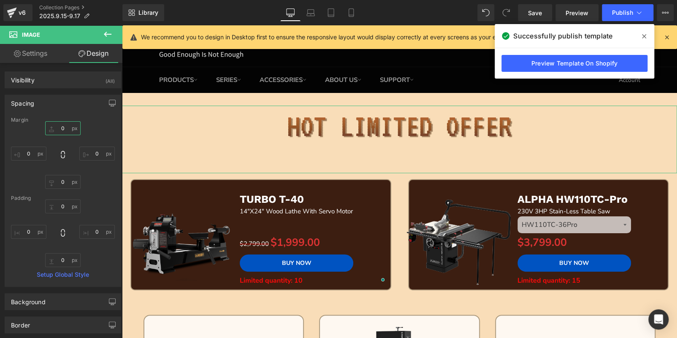
click at [66, 131] on input "0" at bounding box center [62, 128] width 35 height 14
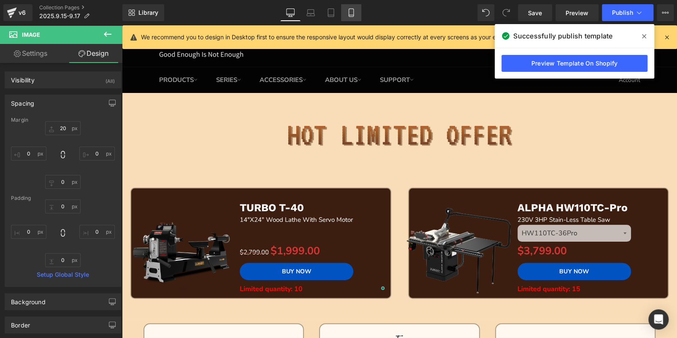
click at [344, 10] on link "Mobile" at bounding box center [351, 12] width 20 height 17
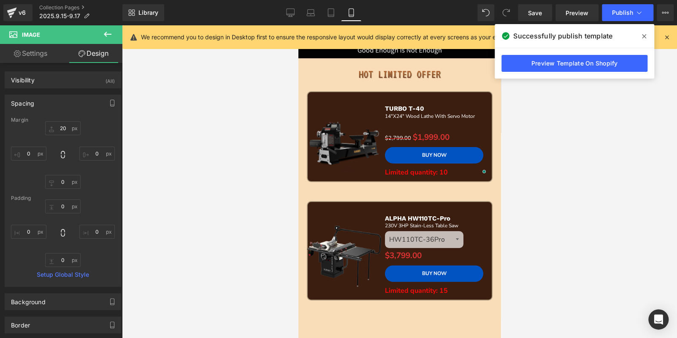
type input "20"
type input "0"
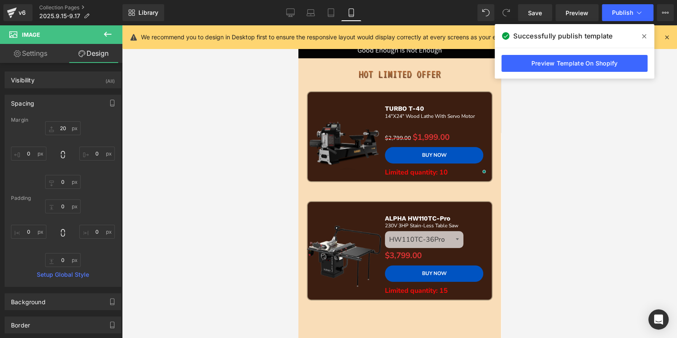
type input "0"
click at [296, 11] on link "Desktop" at bounding box center [290, 12] width 20 height 17
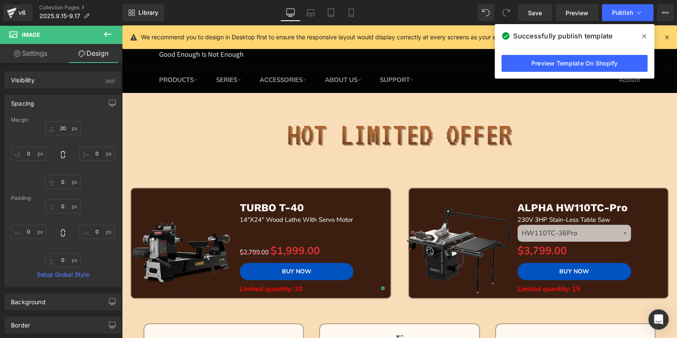
type input "20"
type input "0"
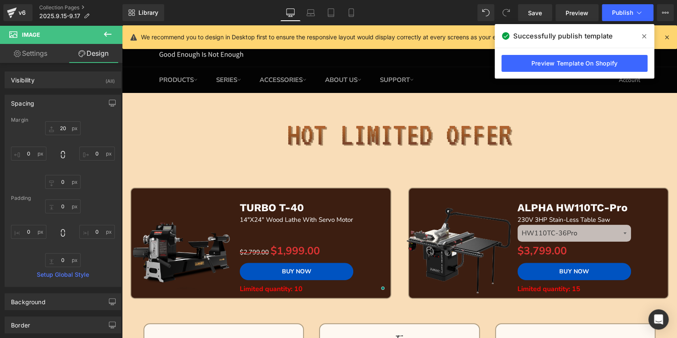
type input "0"
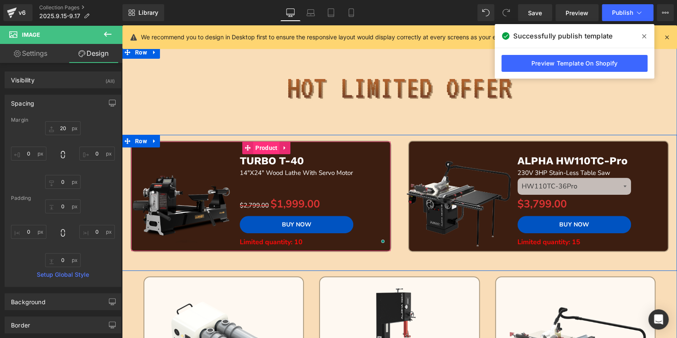
click at [267, 145] on span "Product" at bounding box center [266, 147] width 26 height 13
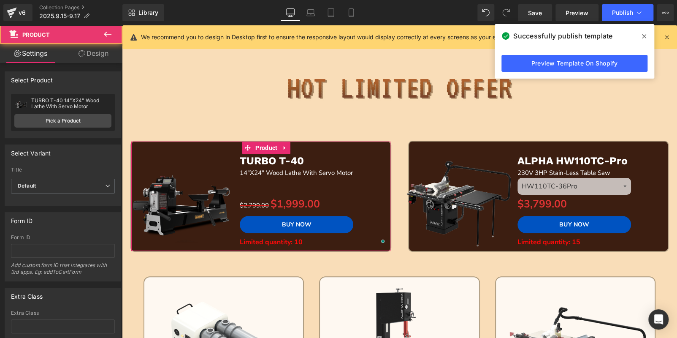
click at [100, 54] on link "Design" at bounding box center [93, 53] width 61 height 19
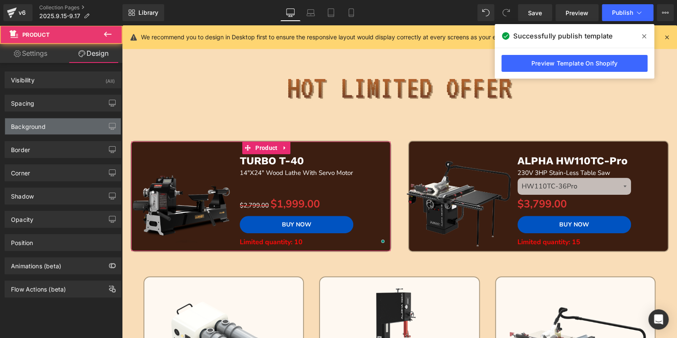
type input "#3c1e11"
type input "100"
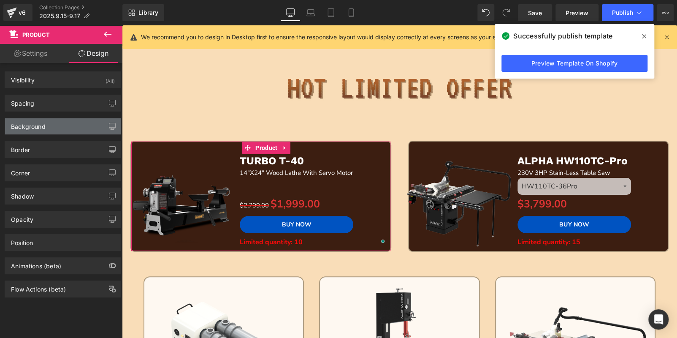
click at [43, 128] on div "Background" at bounding box center [28, 124] width 35 height 12
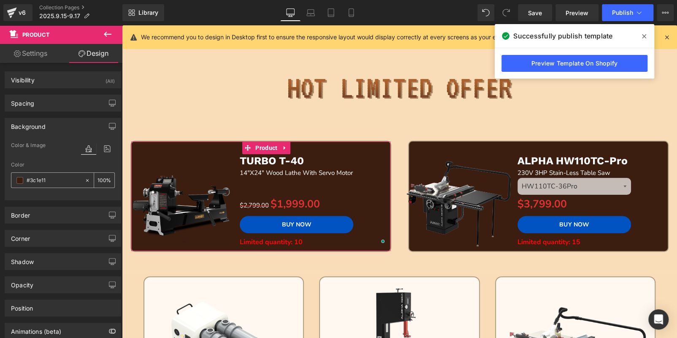
click at [21, 177] on span at bounding box center [19, 180] width 7 height 7
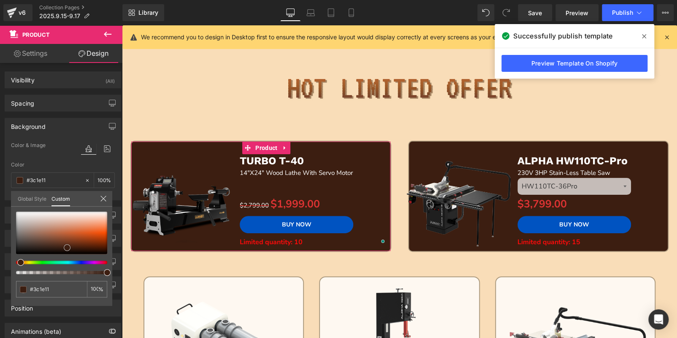
type input "#401f11"
type input "#432113"
type input "#683a26"
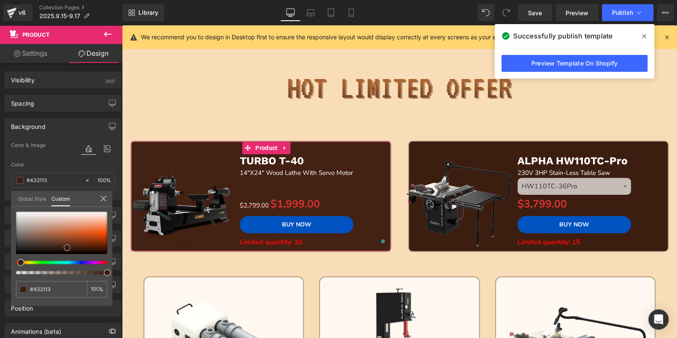
type input "#683a26"
type input "#b9aca6"
type input "#e8e8e8"
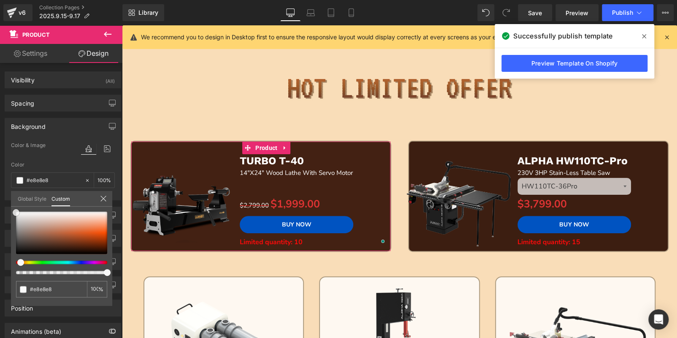
type input "#ffffff"
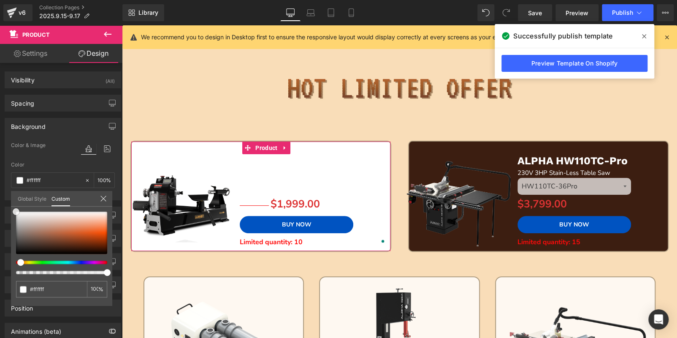
drag, startPoint x: 66, startPoint y: 248, endPoint x: 34, endPoint y: 186, distance: 69.5
click at [0, 189] on div "Background Color & Image color rgba(255, 255, 255, 1) Color #ffffff 100 % Image…" at bounding box center [63, 156] width 126 height 89
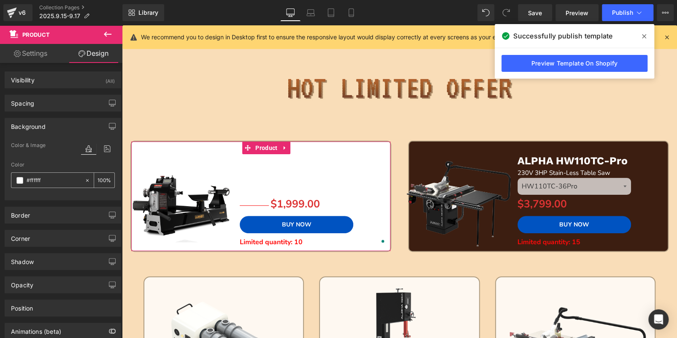
click at [101, 177] on input "100" at bounding box center [102, 179] width 8 height 9
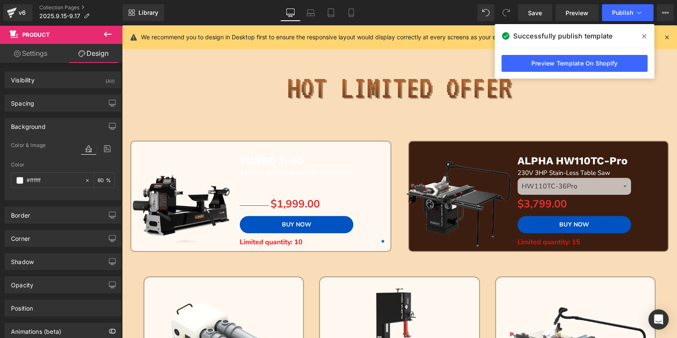
type input "80"
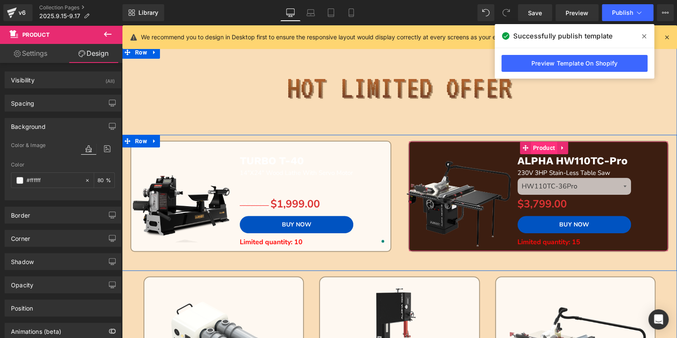
click at [544, 146] on span "Product" at bounding box center [544, 147] width 26 height 13
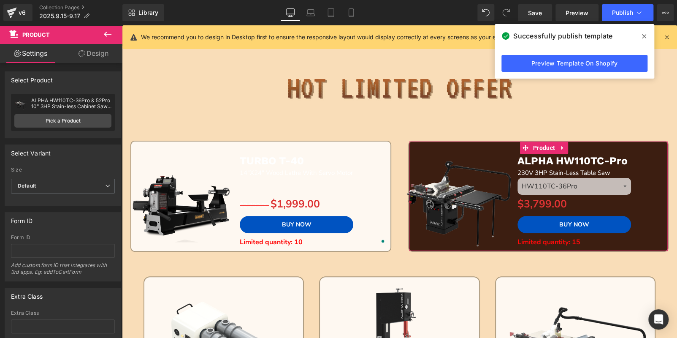
click at [82, 48] on link "Design" at bounding box center [93, 53] width 61 height 19
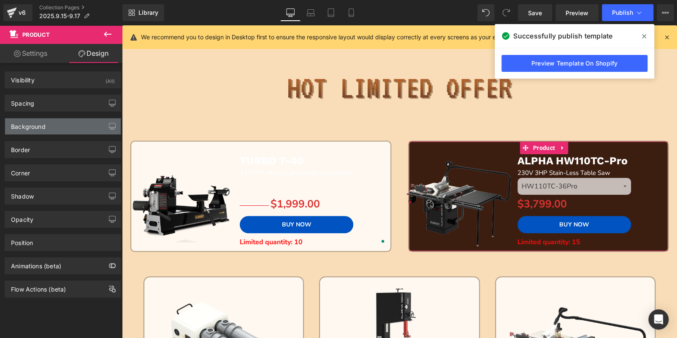
type input "#3c1e11"
type input "100"
click at [66, 128] on div "Background" at bounding box center [63, 126] width 116 height 16
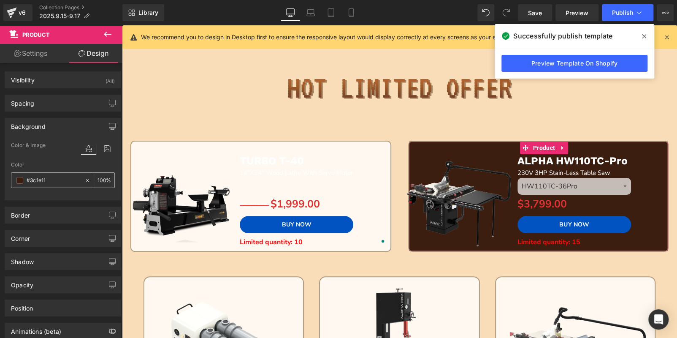
click at [19, 178] on span at bounding box center [19, 180] width 7 height 7
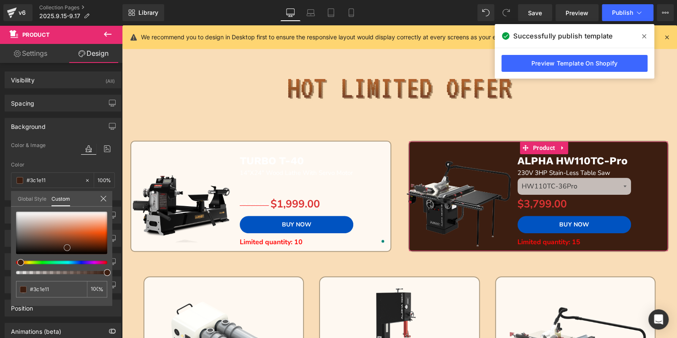
type input "#3f1f11"
type input "#582e1c"
type input "#834c34"
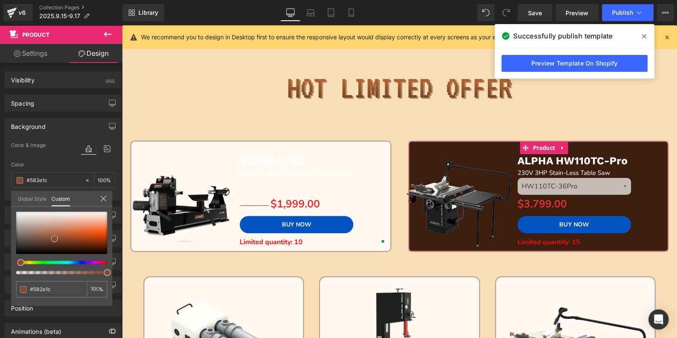
type input "#834c34"
type input "#9e644c"
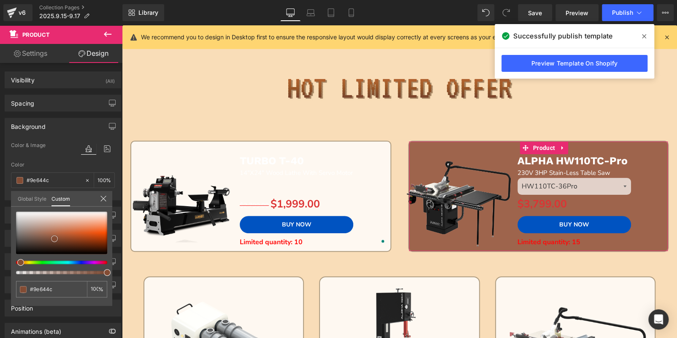
type input "#ab7c67"
type input "#dcdada"
type input "#ffffff"
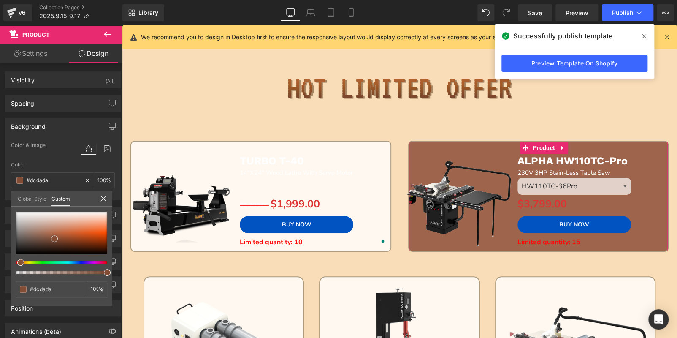
type input "#ffffff"
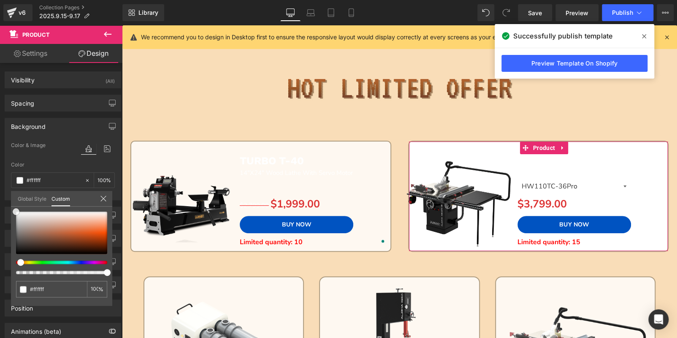
drag, startPoint x: 64, startPoint y: 245, endPoint x: 53, endPoint y: 159, distance: 86.4
click at [0, 175] on div "Background Color & Image color rgba(255, 255, 255, 1) Color #ffffff 100 % Image…" at bounding box center [63, 156] width 126 height 89
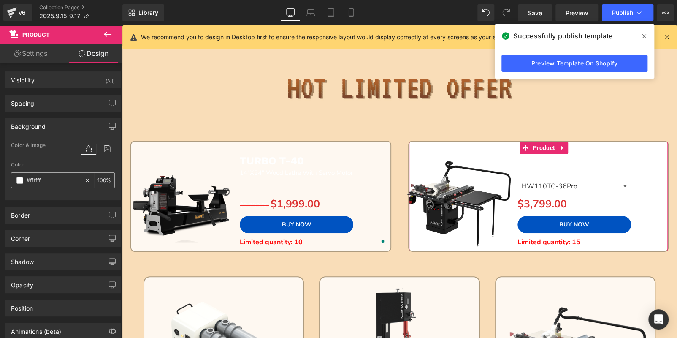
click at [98, 176] on input "100" at bounding box center [102, 179] width 8 height 9
type input "1"
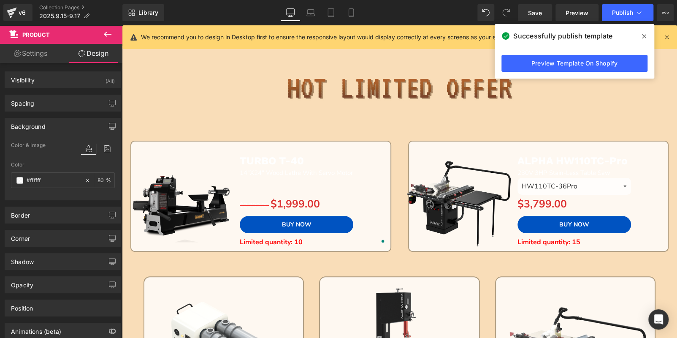
type input "80"
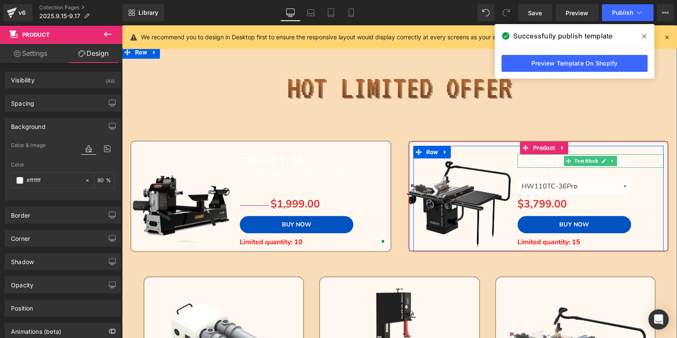
click at [639, 161] on p "ALPHA HW110TC-Pro" at bounding box center [591, 161] width 146 height 14
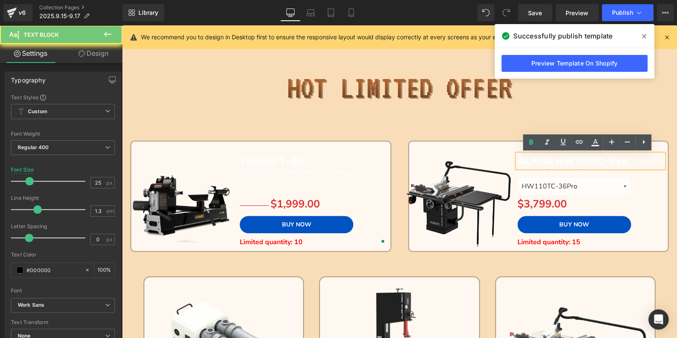
click at [639, 161] on p "ALPHA HW110TC-Pro" at bounding box center [591, 161] width 146 height 14
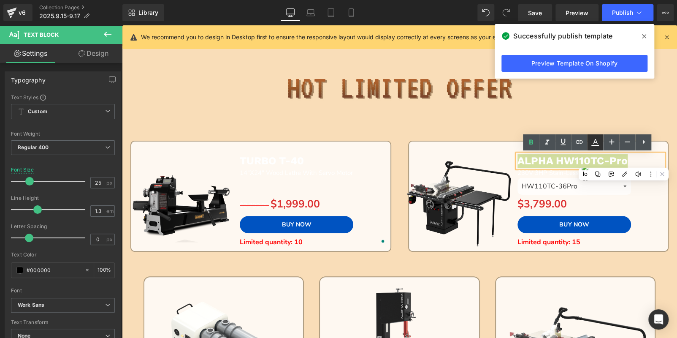
click at [598, 141] on icon at bounding box center [595, 142] width 10 height 10
type input "#ffffff"
type input "100"
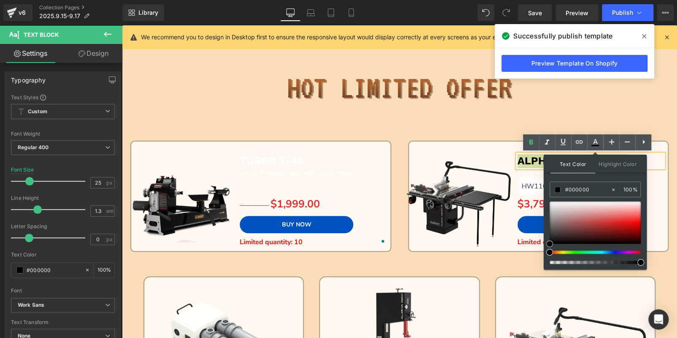
drag, startPoint x: 670, startPoint y: 227, endPoint x: 514, endPoint y: 203, distance: 157.3
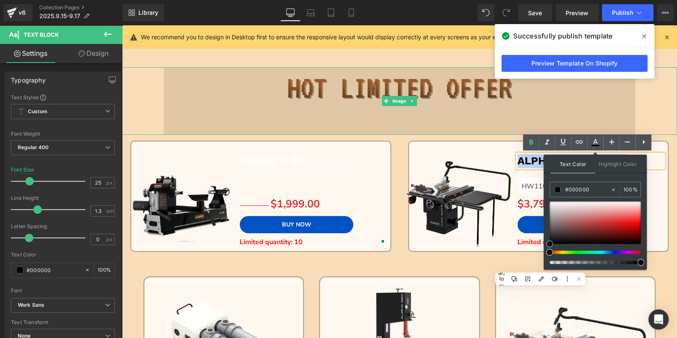
click at [464, 117] on img at bounding box center [400, 101] width 472 height 68
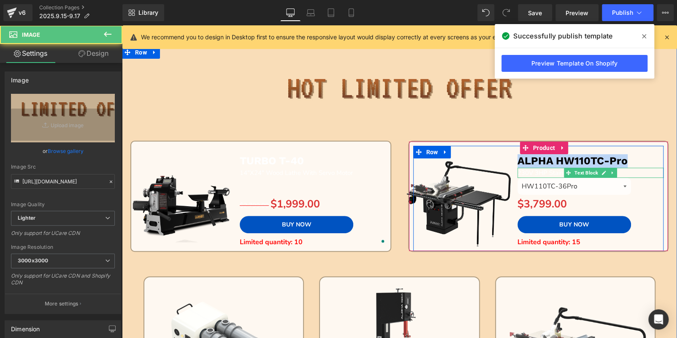
click at [554, 171] on span "230V 3HP Stain-Less Table Saw" at bounding box center [564, 173] width 93 height 8
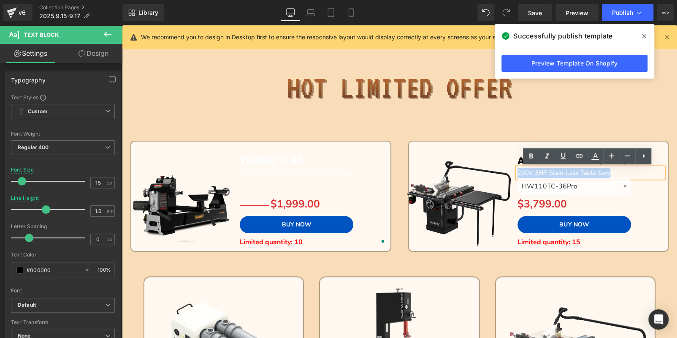
click at [554, 171] on span "230V 3HP Stain-Less Table Saw" at bounding box center [564, 173] width 93 height 8
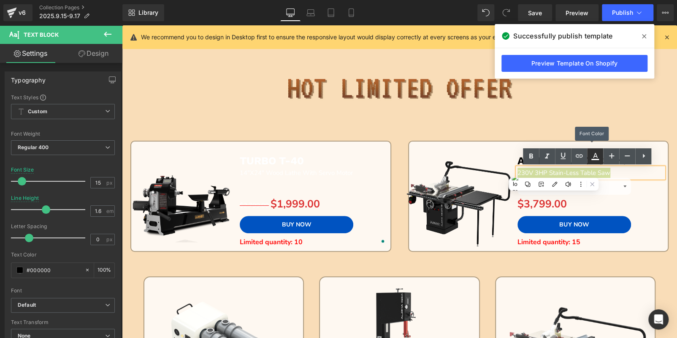
click at [594, 158] on icon at bounding box center [595, 156] width 10 height 10
type input "#ffffff"
type input "100"
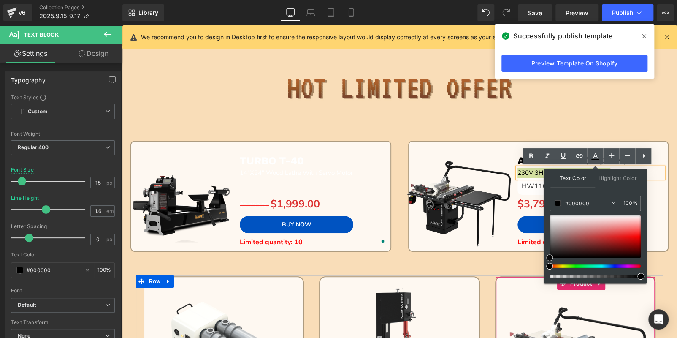
drag, startPoint x: 672, startPoint y: 241, endPoint x: 543, endPoint y: 299, distance: 142.0
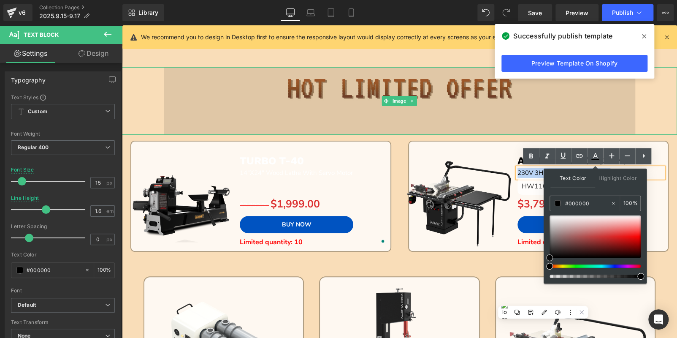
click at [429, 112] on img at bounding box center [400, 101] width 472 height 68
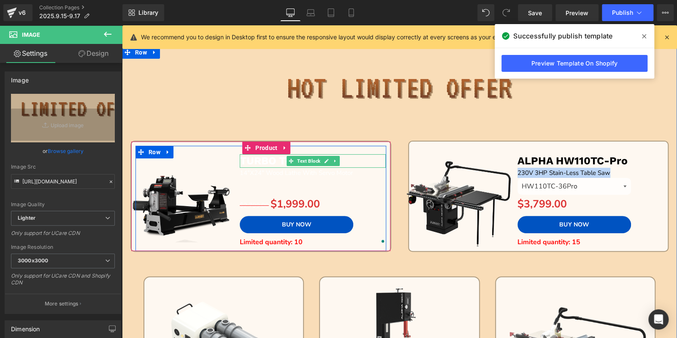
click at [344, 161] on p "TURBO T-40" at bounding box center [313, 161] width 146 height 14
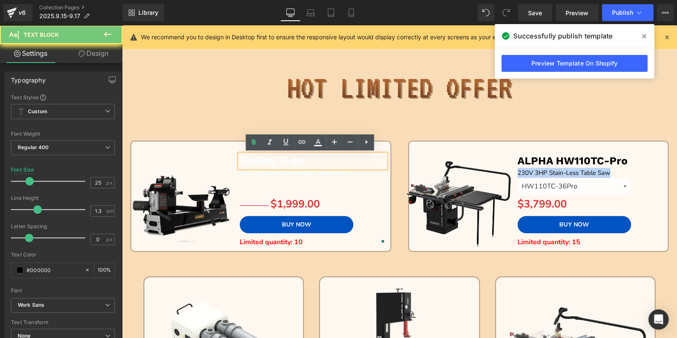
click at [344, 161] on p "TURBO T-40" at bounding box center [313, 161] width 146 height 14
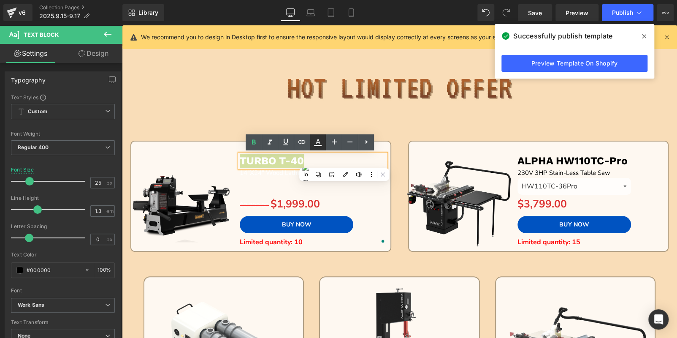
click at [316, 146] on icon at bounding box center [318, 142] width 10 height 10
type input "#ffffff"
type input "100"
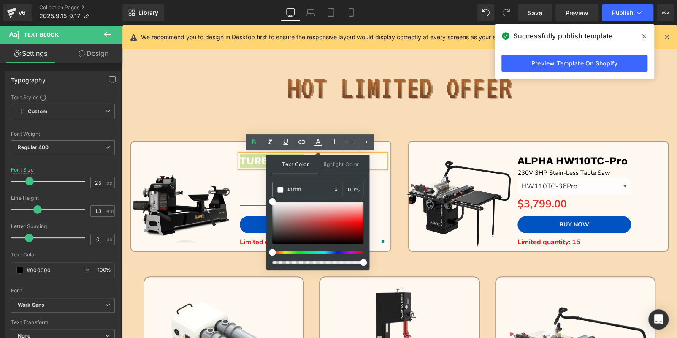
click at [269, 203] on div "Text Color Highlight Color rgba(255, 255, 255, 1) #ffffff 100 % transparent tra…" at bounding box center [318, 212] width 103 height 115
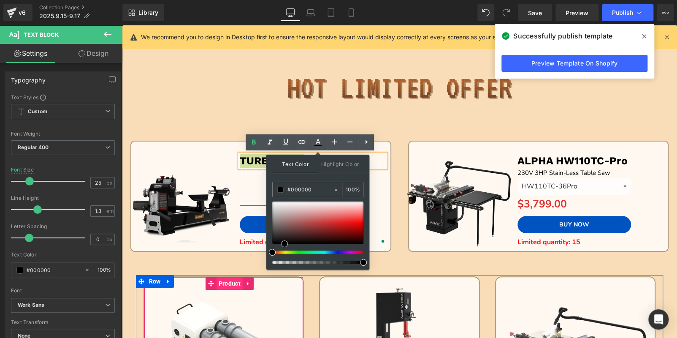
drag, startPoint x: 393, startPoint y: 228, endPoint x: 234, endPoint y: 280, distance: 168.2
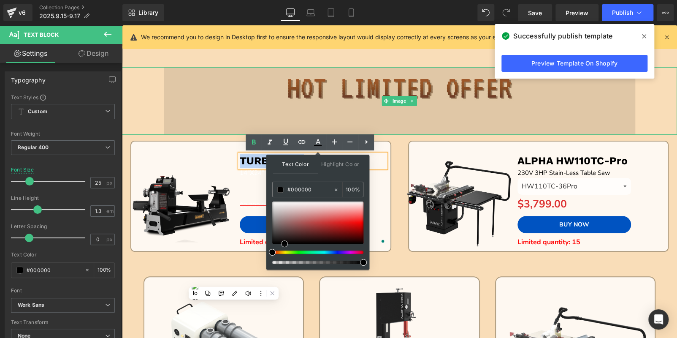
click at [219, 92] on img at bounding box center [400, 101] width 472 height 68
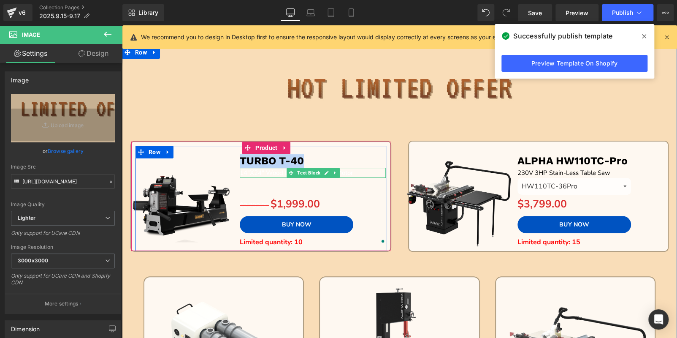
click at [255, 173] on span "14"X24" Wood Lathe With Servo Motor" at bounding box center [296, 173] width 113 height 8
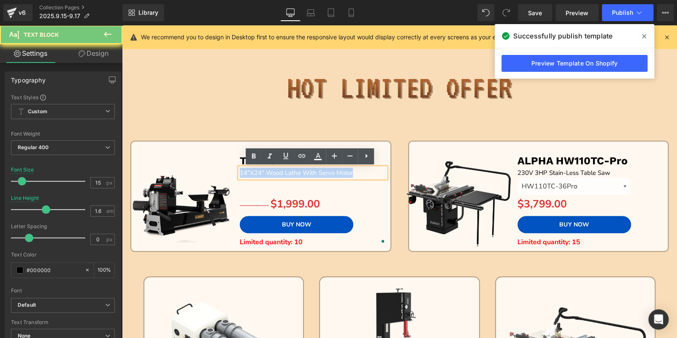
click at [255, 173] on span "14"X24" Wood Lathe With Servo Motor" at bounding box center [296, 173] width 113 height 8
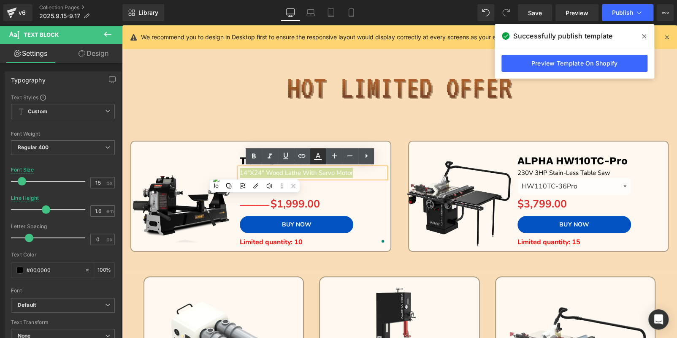
click at [318, 152] on icon at bounding box center [318, 156] width 10 height 10
type input "#ffffff"
type input "100"
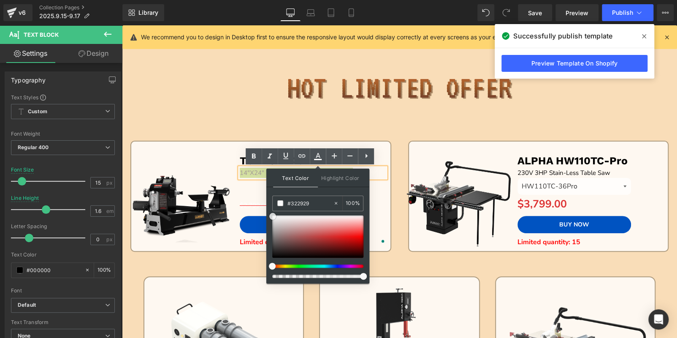
type input "#000000"
drag, startPoint x: 392, startPoint y: 239, endPoint x: 239, endPoint y: 276, distance: 157.7
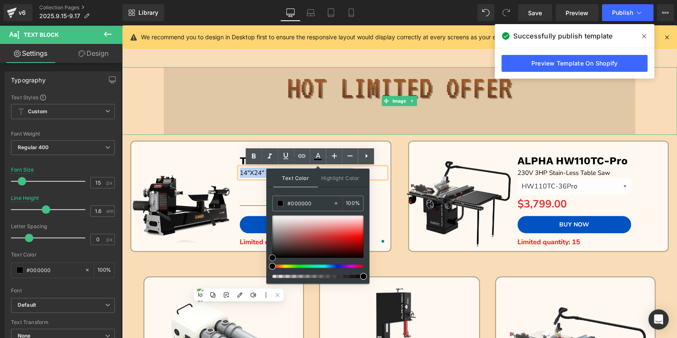
click at [236, 105] on img at bounding box center [400, 101] width 472 height 68
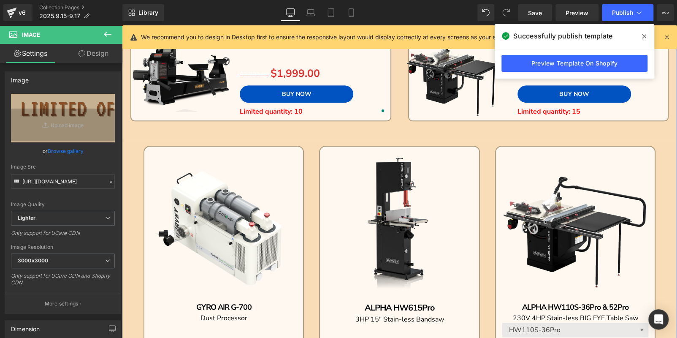
scroll to position [131, 0]
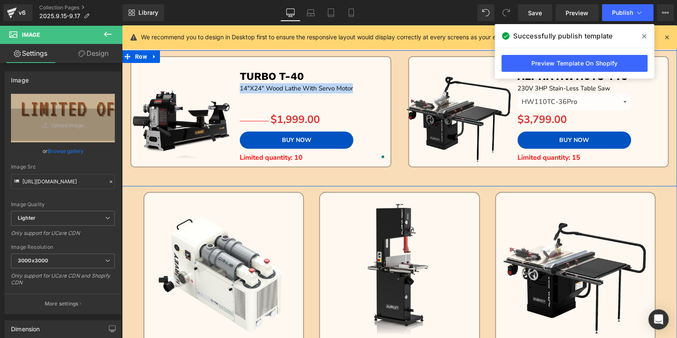
click at [454, 180] on div "Sale Off (P) Image ALPHA HW110TC-Pro Text Block 230V 3HP Stain-Less Table Saw T…" at bounding box center [539, 121] width 278 height 130
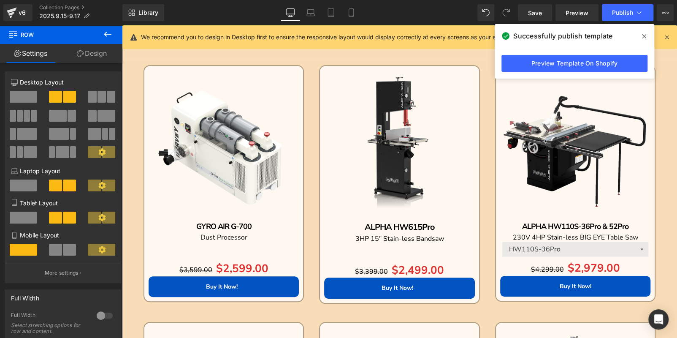
scroll to position [89, 0]
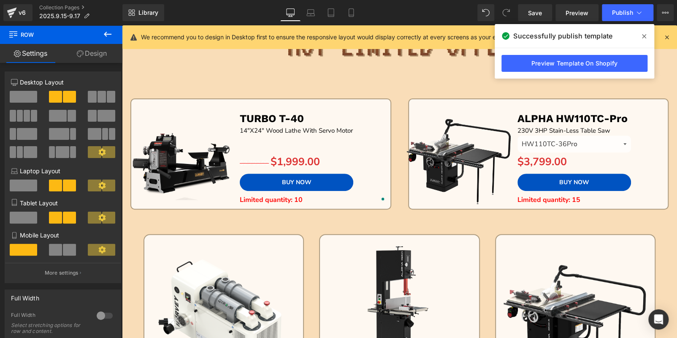
click at [107, 36] on icon at bounding box center [108, 34] width 10 height 10
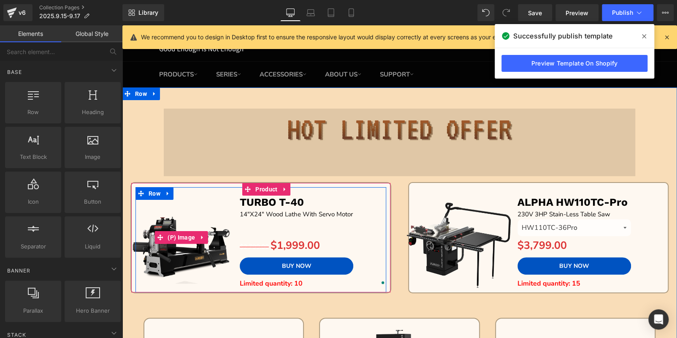
scroll to position [4, 0]
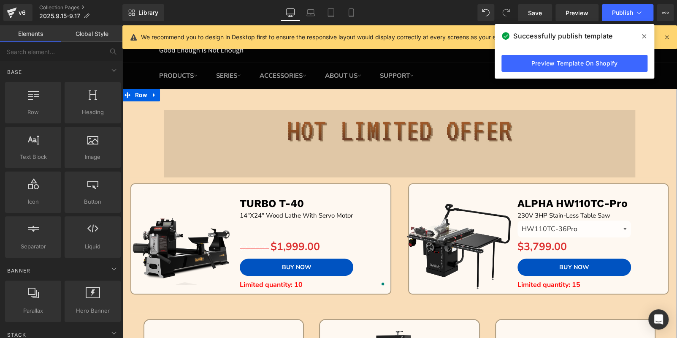
click at [398, 128] on img at bounding box center [400, 144] width 472 height 68
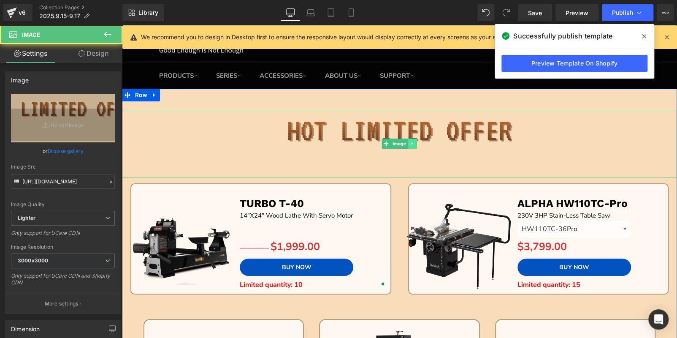
click at [412, 139] on link at bounding box center [412, 144] width 9 height 10
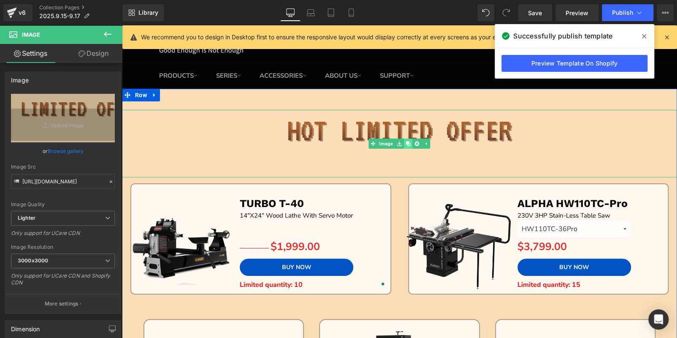
click at [406, 143] on icon at bounding box center [408, 143] width 5 height 5
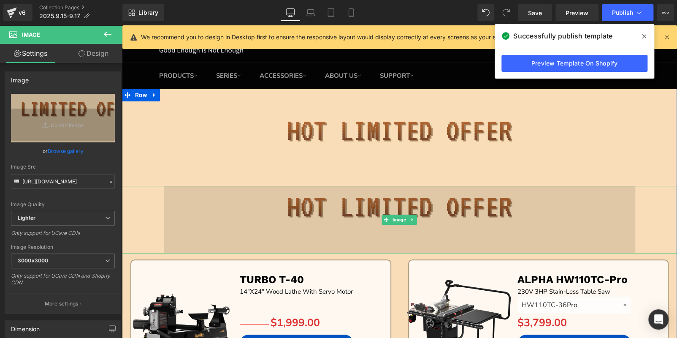
click at [359, 211] on img at bounding box center [400, 220] width 472 height 68
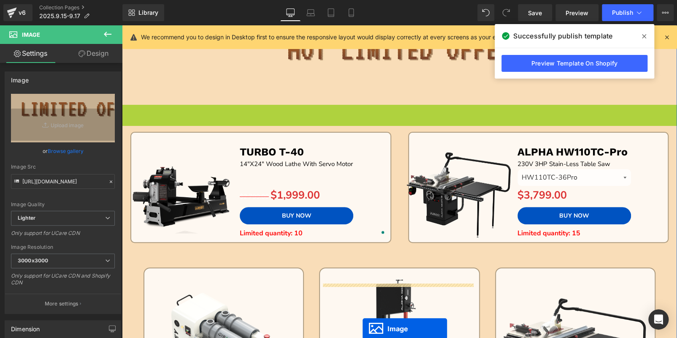
scroll to position [134, 0]
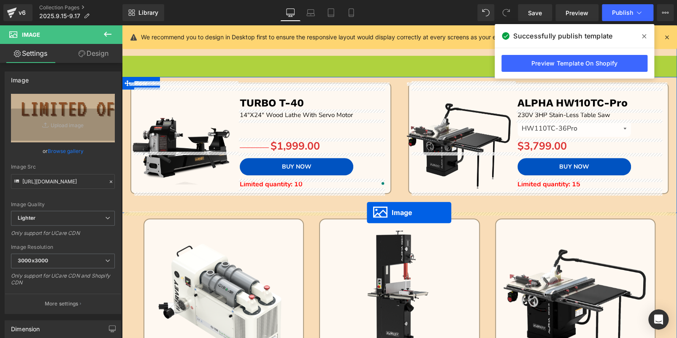
drag, startPoint x: 385, startPoint y: 220, endPoint x: 367, endPoint y: 212, distance: 19.3
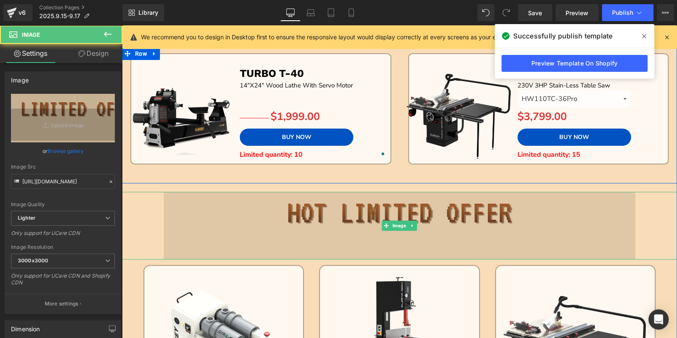
click at [296, 217] on img at bounding box center [400, 226] width 472 height 68
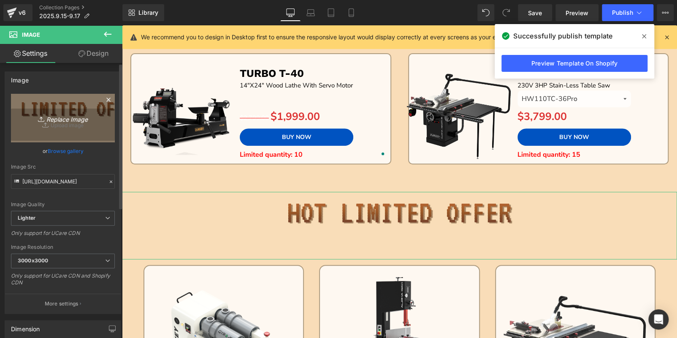
click at [55, 114] on icon "Replace Image" at bounding box center [63, 118] width 68 height 11
type input "C:\fakepath\bc_04.jpg"
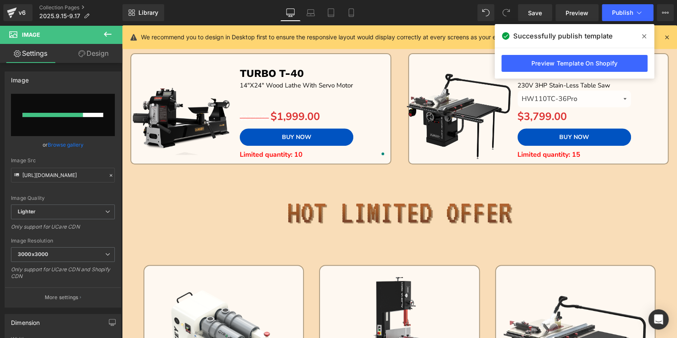
click at [643, 35] on icon at bounding box center [644, 36] width 4 height 4
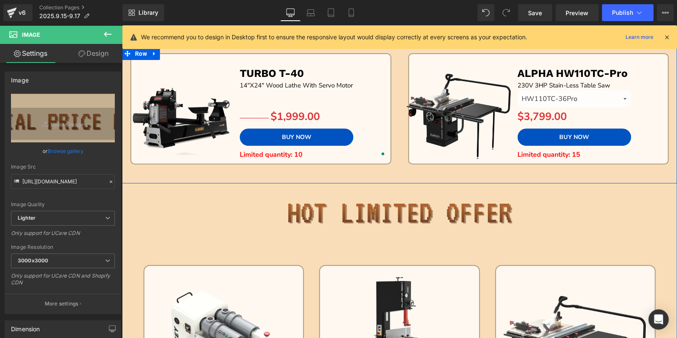
type input "[URL][DOMAIN_NAME]"
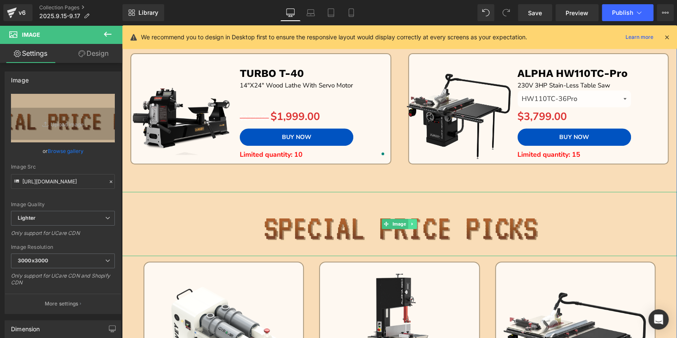
click at [411, 225] on icon at bounding box center [413, 223] width 5 height 5
click at [406, 224] on icon at bounding box center [408, 223] width 5 height 5
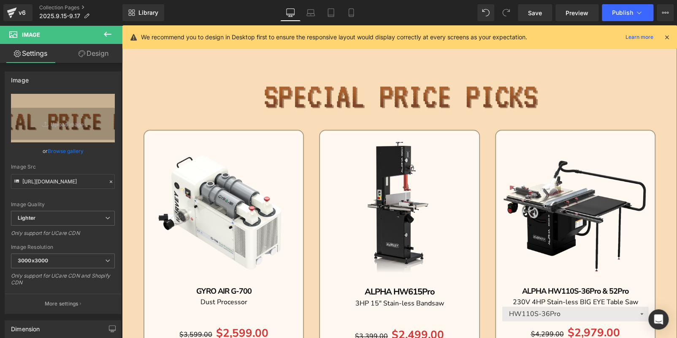
scroll to position [254, 0]
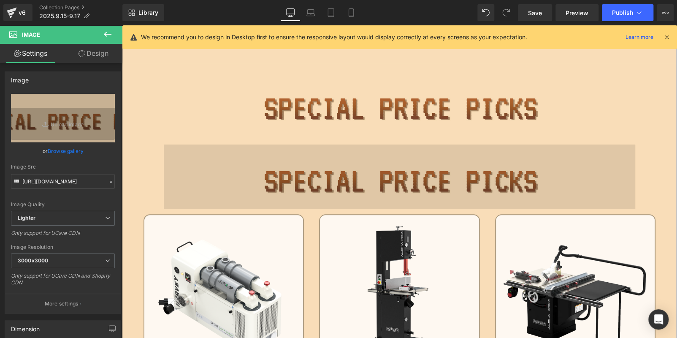
click at [362, 188] on img at bounding box center [400, 176] width 472 height 64
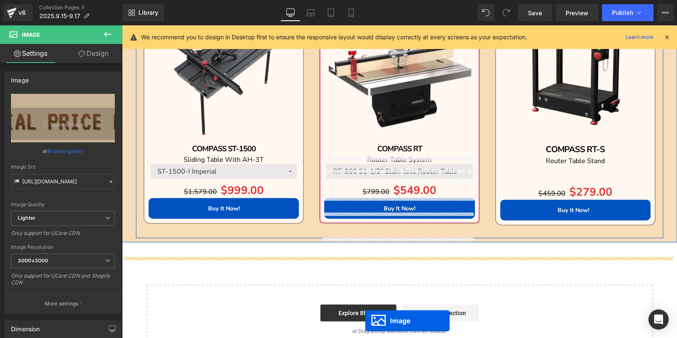
scroll to position [968, 0]
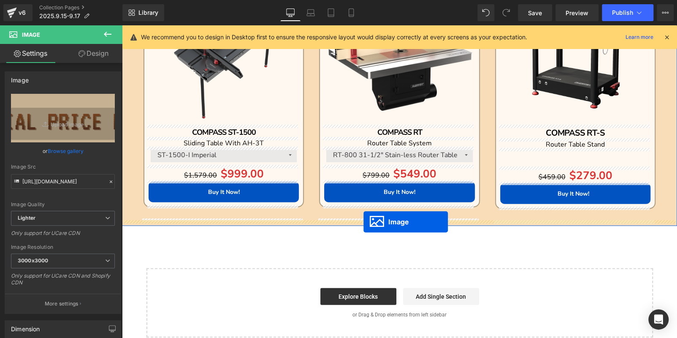
drag, startPoint x: 381, startPoint y: 176, endPoint x: 364, endPoint y: 222, distance: 48.9
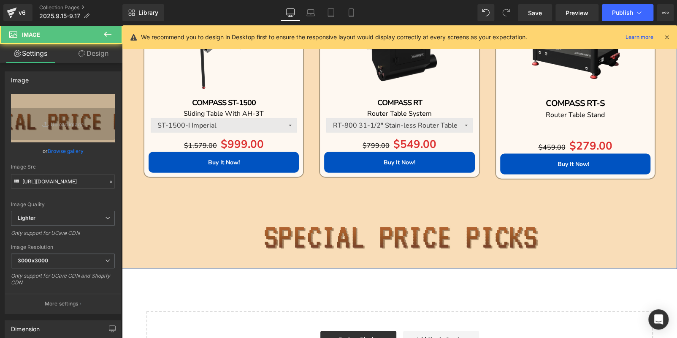
scroll to position [938, 0]
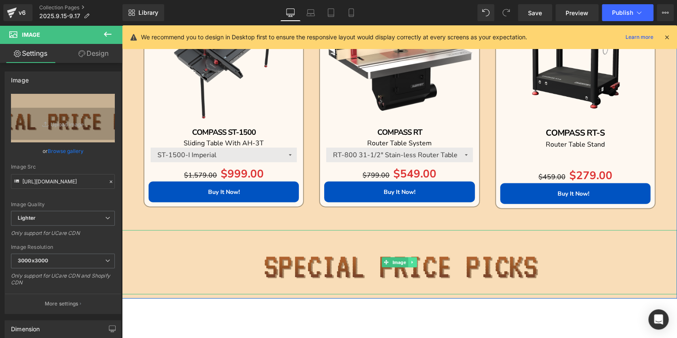
click at [412, 261] on icon at bounding box center [412, 262] width 1 height 3
click at [406, 260] on icon at bounding box center [408, 262] width 5 height 5
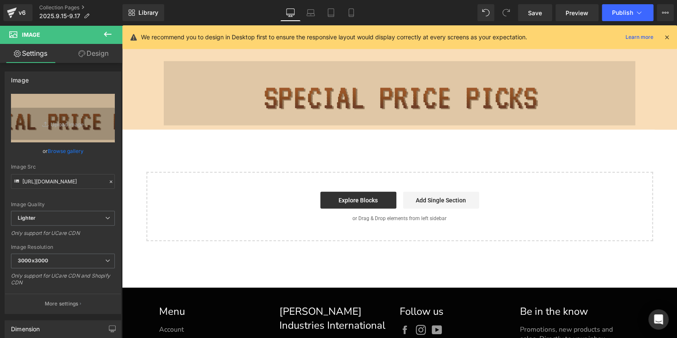
scroll to position [1053, 0]
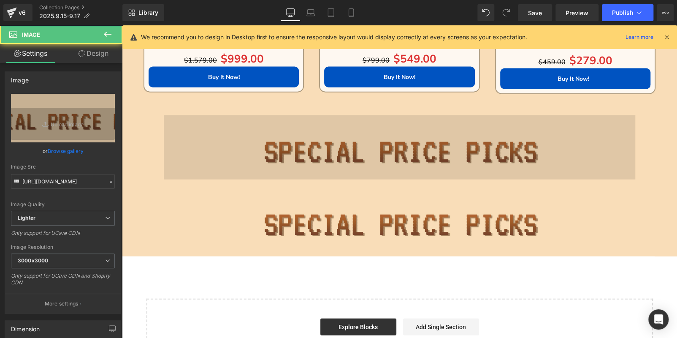
click at [267, 141] on img at bounding box center [400, 147] width 472 height 64
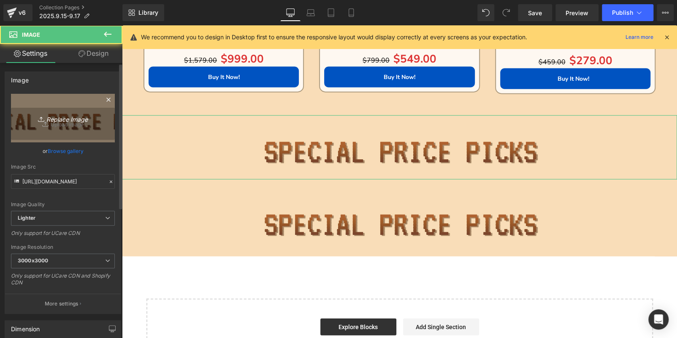
click at [78, 128] on link "Replace Image" at bounding box center [63, 118] width 104 height 49
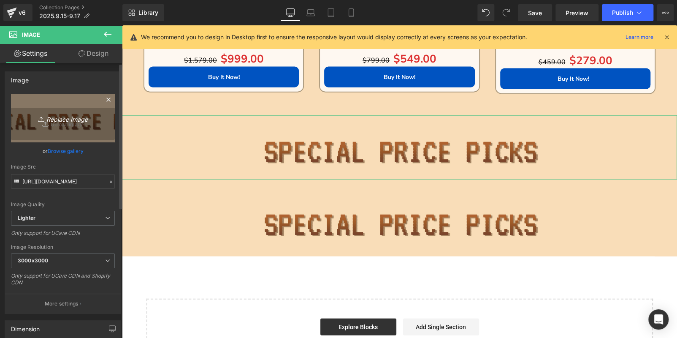
type input "C:\fakepath\bc_06.jpg"
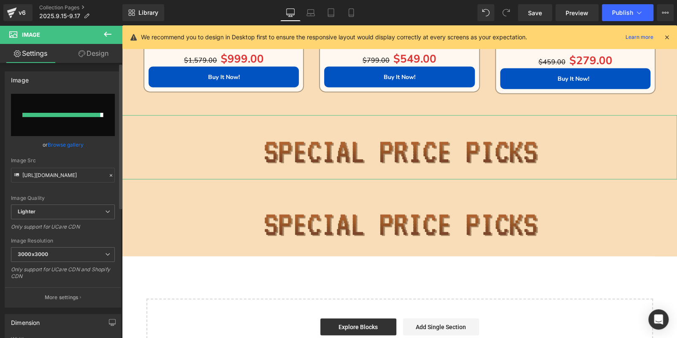
type input "[URL][DOMAIN_NAME]"
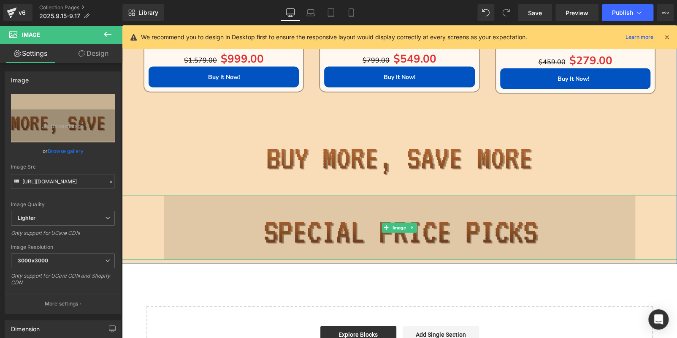
click at [327, 227] on img at bounding box center [400, 228] width 472 height 64
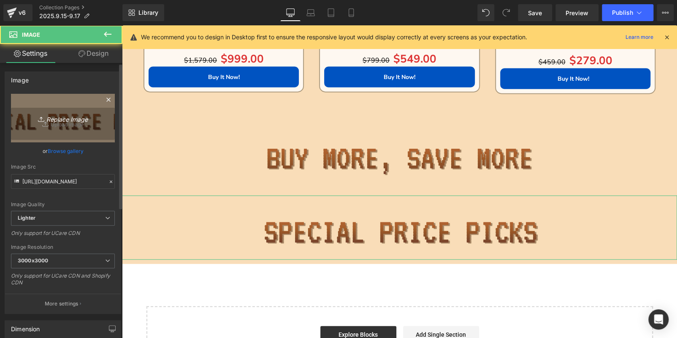
click at [64, 128] on link "Replace Image" at bounding box center [63, 118] width 104 height 49
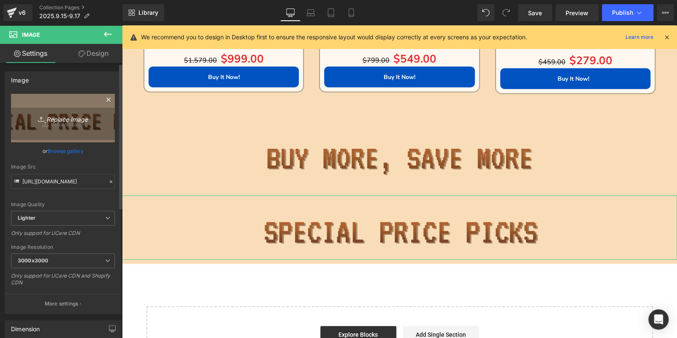
type input "C:\fakepath\bc_07.jpg"
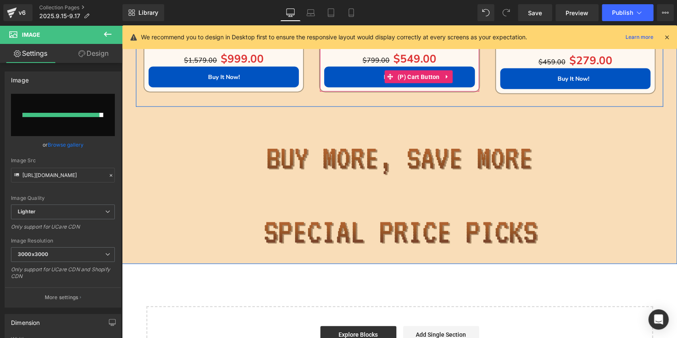
type input "[URL][DOMAIN_NAME]"
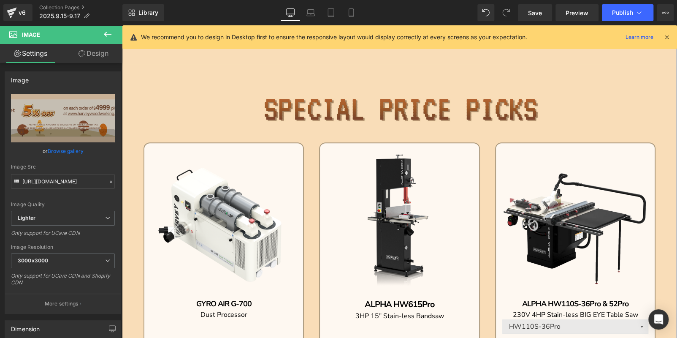
scroll to position [84, 0]
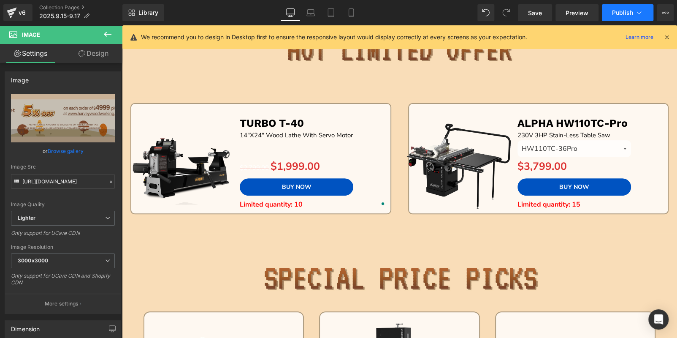
click at [625, 14] on span "Publish" at bounding box center [622, 12] width 21 height 7
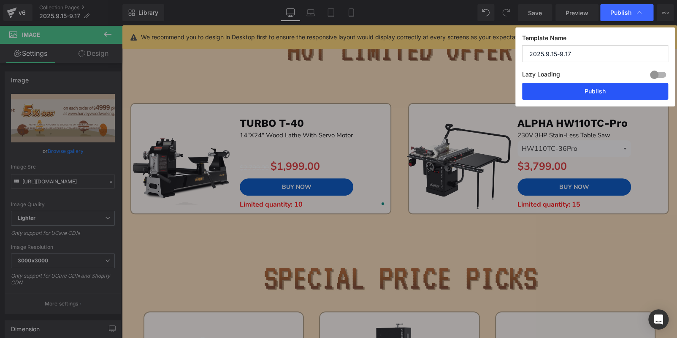
click at [586, 94] on button "Publish" at bounding box center [595, 91] width 146 height 17
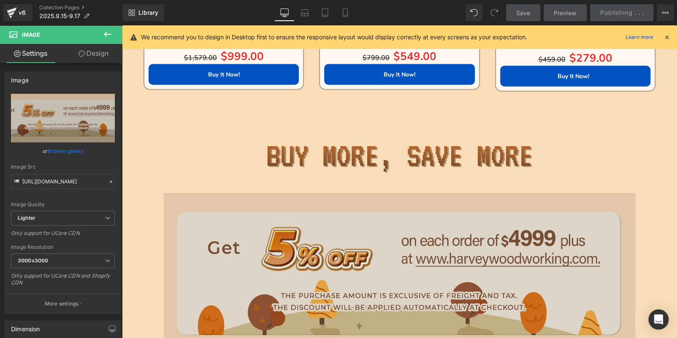
scroll to position [802, 0]
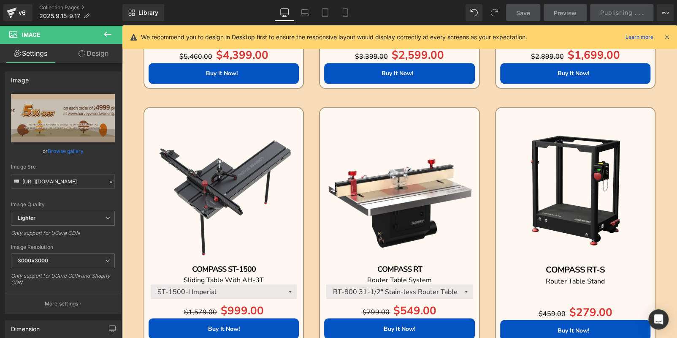
click at [668, 36] on icon at bounding box center [668, 37] width 8 height 8
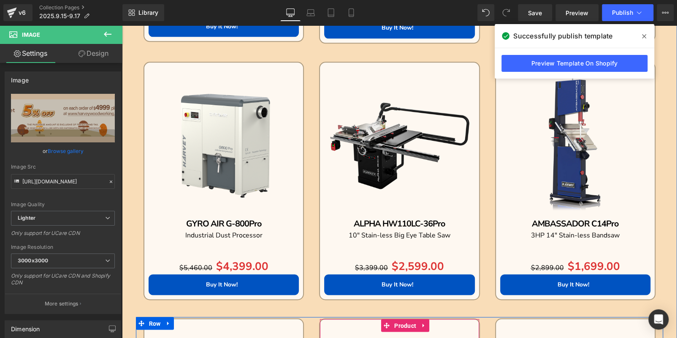
scroll to position [380, 0]
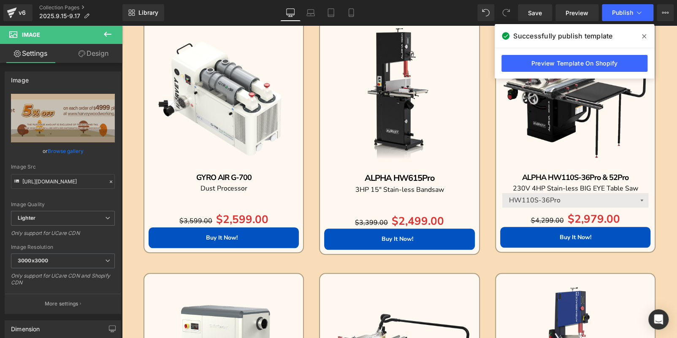
click at [643, 32] on span at bounding box center [645, 37] width 14 height 14
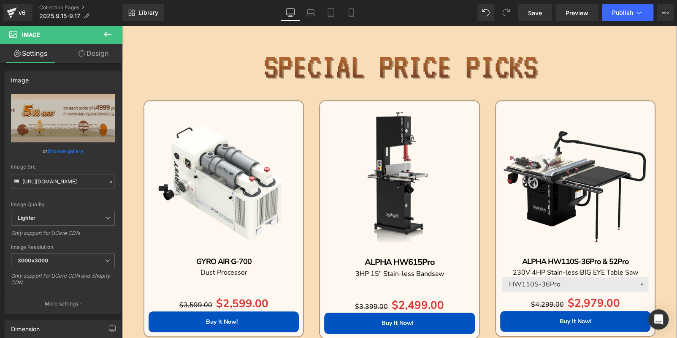
scroll to position [84, 0]
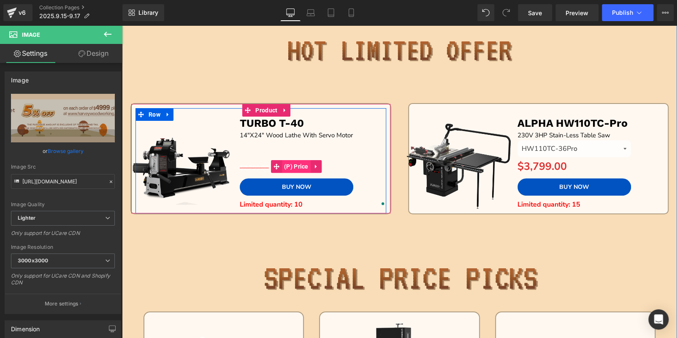
click at [289, 166] on span "(P) Price" at bounding box center [296, 166] width 29 height 13
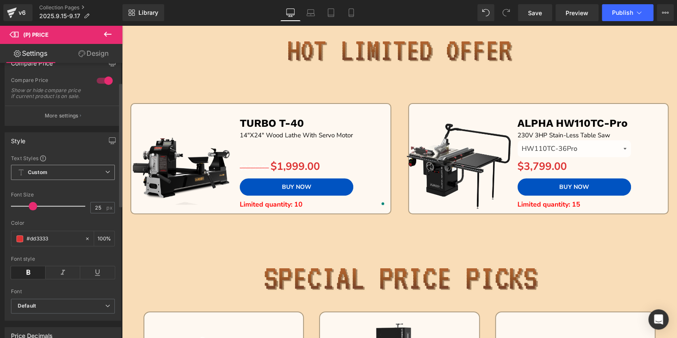
scroll to position [0, 0]
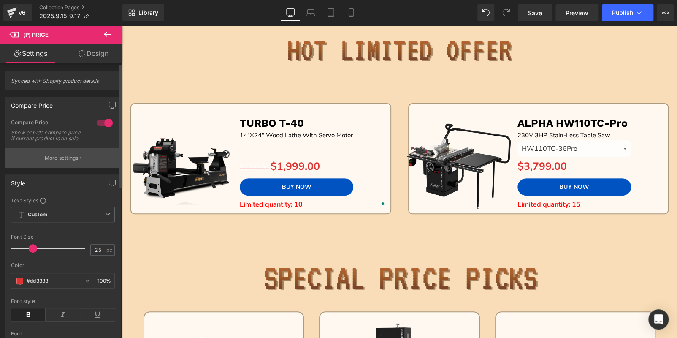
click at [46, 168] on button "More settings" at bounding box center [63, 158] width 116 height 20
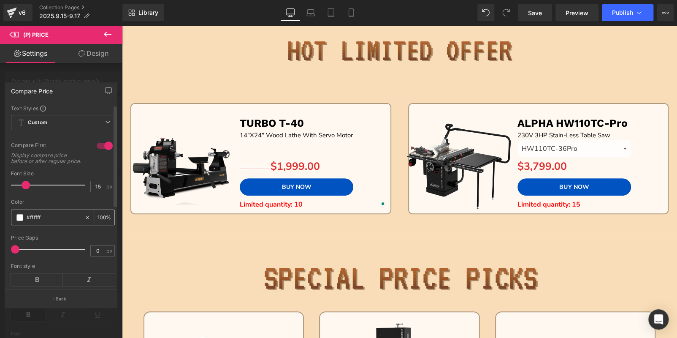
click at [17, 221] on span at bounding box center [19, 217] width 7 height 7
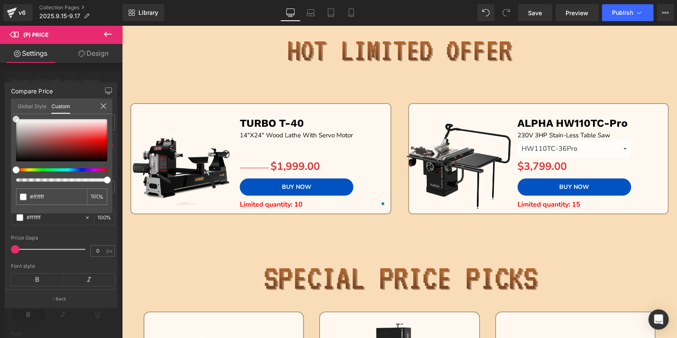
type input "#fcfcfc"
type input "#000000"
drag, startPoint x: 14, startPoint y: 120, endPoint x: 13, endPoint y: 234, distance: 113.2
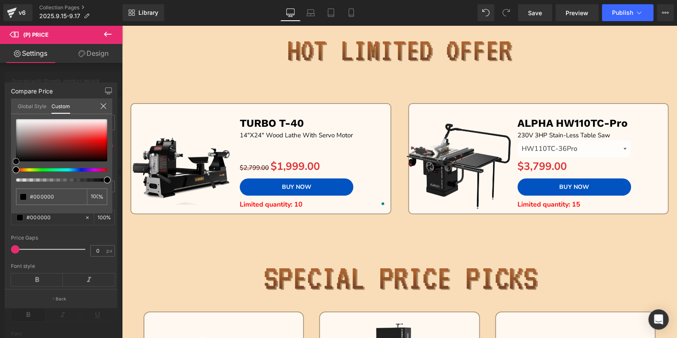
click at [5, 237] on div "Compare Price Text Styles Custom Custom Setup Global Style Custom Setup Global …" at bounding box center [61, 191] width 122 height 231
click at [555, 161] on div at bounding box center [399, 181] width 555 height 313
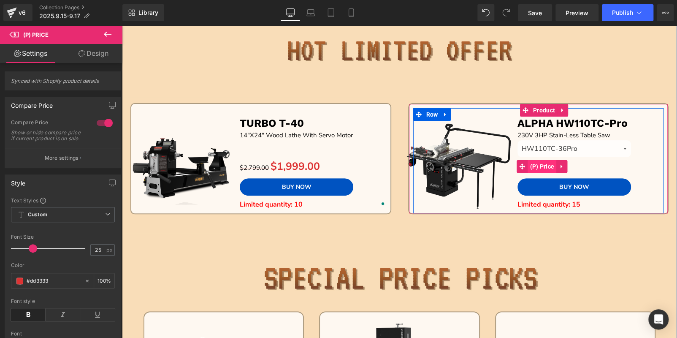
click at [549, 166] on span "(P) Price" at bounding box center [542, 166] width 29 height 13
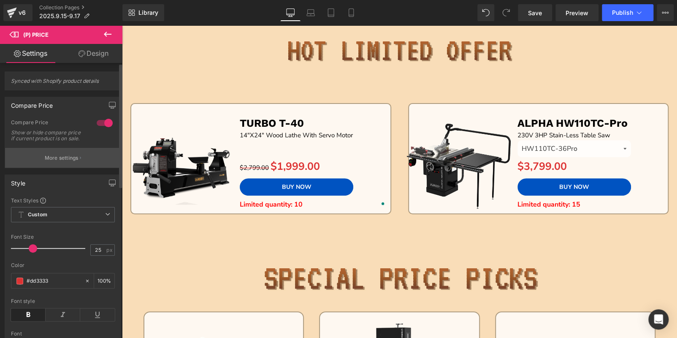
click at [65, 160] on p "More settings" at bounding box center [62, 158] width 34 height 8
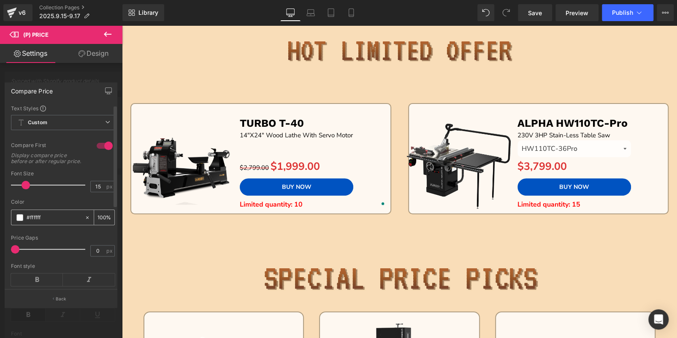
click at [16, 223] on div "#ffffff" at bounding box center [47, 217] width 73 height 15
click at [19, 221] on span at bounding box center [19, 217] width 7 height 7
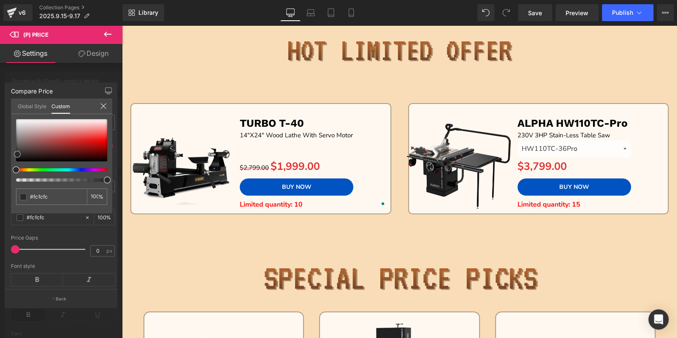
type input "#fcfcfc"
type input "#595959"
type input "#000000"
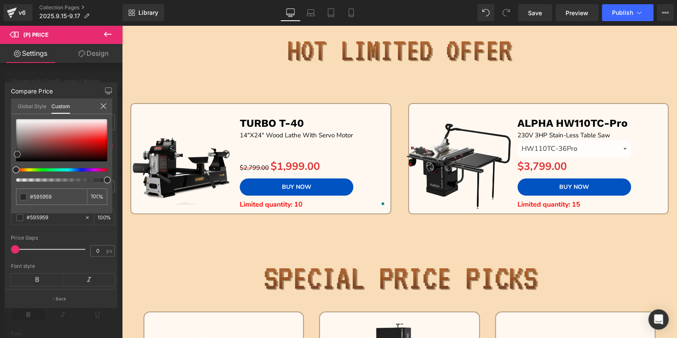
type input "#000000"
drag, startPoint x: 15, startPoint y: 120, endPoint x: 0, endPoint y: 204, distance: 84.9
click at [0, 204] on div "Compare Price Text Styles Custom Custom Setup Global Style Custom Setup Global …" at bounding box center [61, 191] width 122 height 231
click at [216, 44] on div at bounding box center [399, 181] width 555 height 313
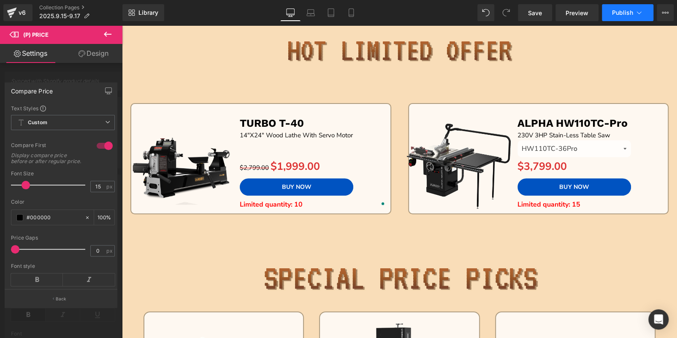
click at [619, 12] on span "Publish" at bounding box center [622, 12] width 21 height 7
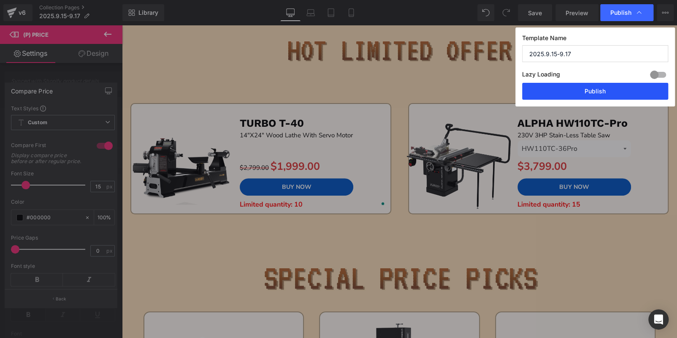
drag, startPoint x: 603, startPoint y: 88, endPoint x: 481, endPoint y: 63, distance: 124.7
click at [603, 88] on button "Publish" at bounding box center [595, 91] width 146 height 17
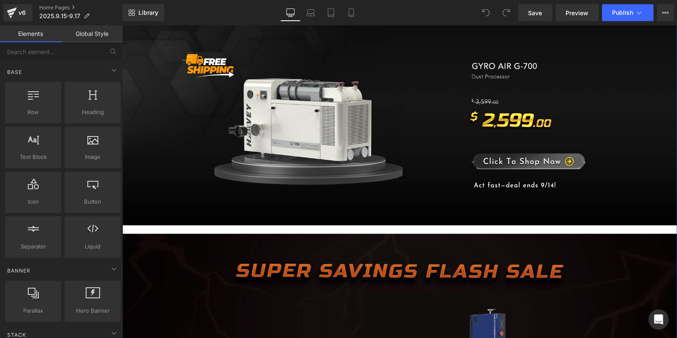
scroll to position [506, 0]
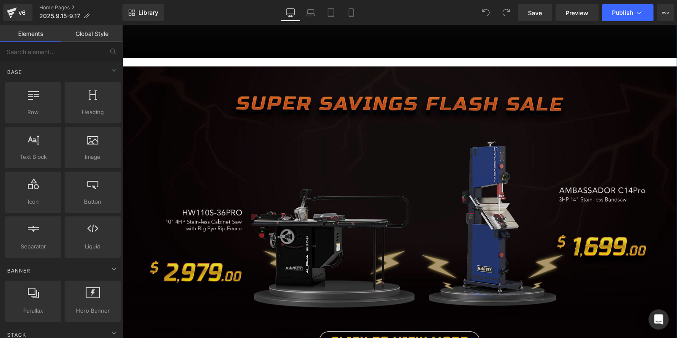
click at [283, 176] on img at bounding box center [399, 228] width 555 height 325
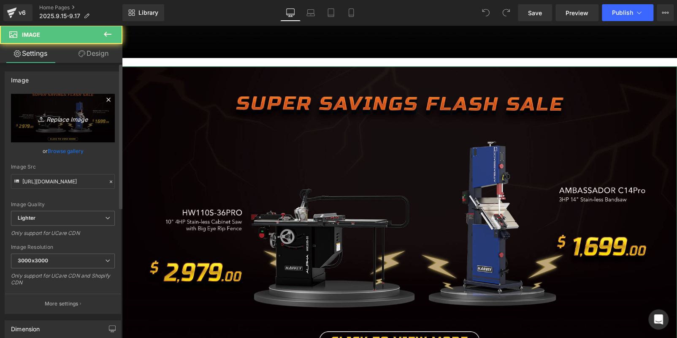
click at [41, 125] on link "Replace Image" at bounding box center [63, 118] width 104 height 49
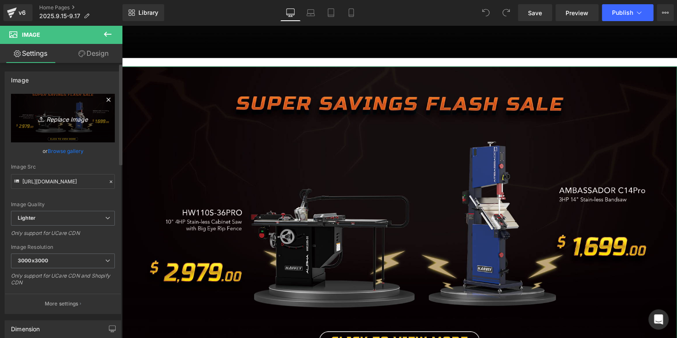
type input "C:\fakepath\Artboard 2.jpg"
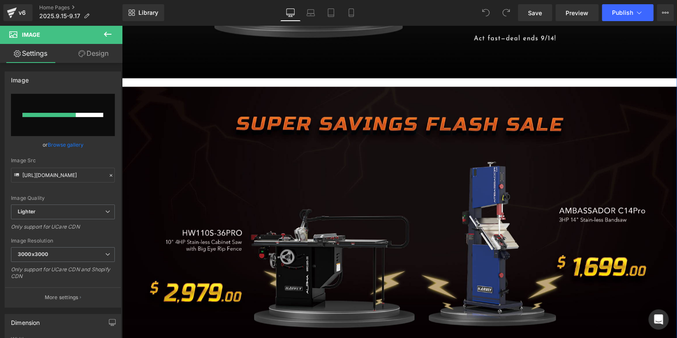
scroll to position [549, 0]
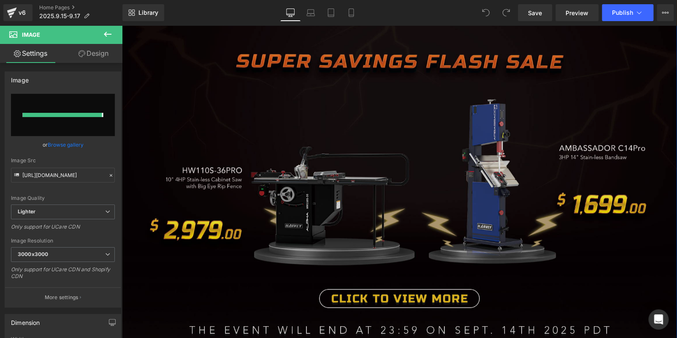
type input "https://ucarecdn.com/a857eec0-e13c-42a4-a460-bbaf72544964/-/format/auto/-/previ…"
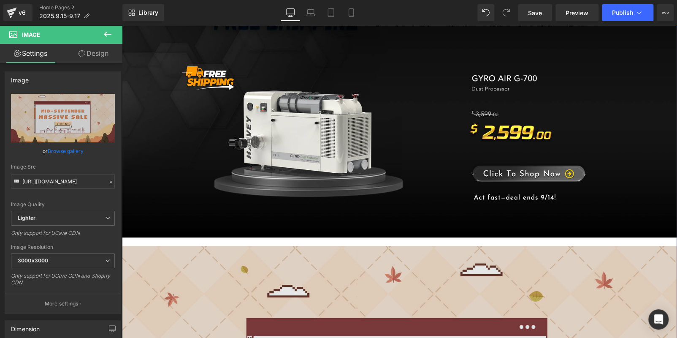
scroll to position [169, 0]
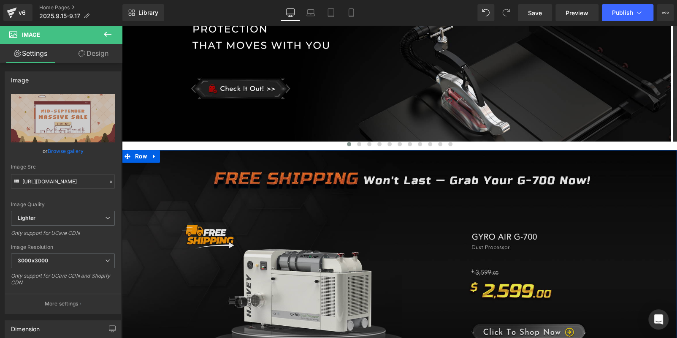
click at [324, 164] on img at bounding box center [399, 273] width 555 height 246
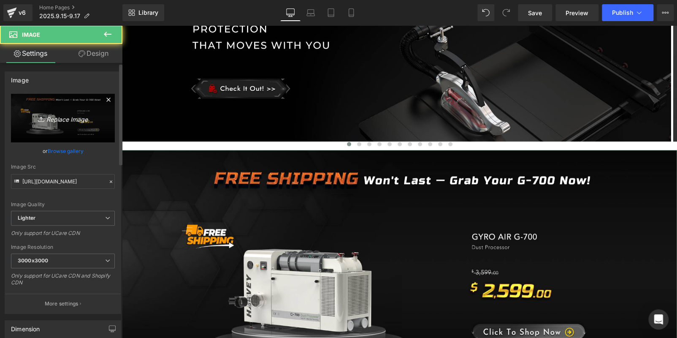
click at [12, 107] on link "Replace Image" at bounding box center [63, 118] width 104 height 49
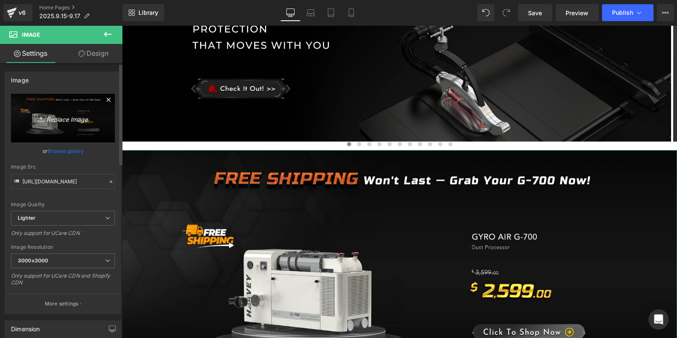
type input "C:\fakepath\C14PRO.jpg"
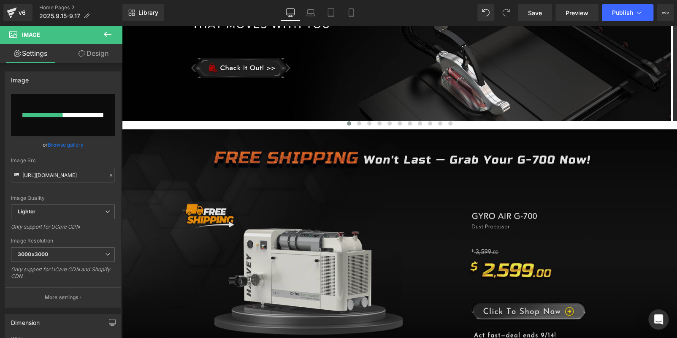
scroll to position [211, 0]
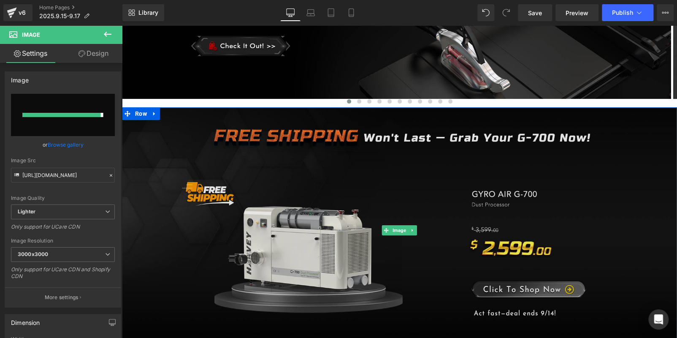
type input "https://ucarecdn.com/2e3104dd-3ef2-48c5-8624-b37855722513/-/format/auto/-/previ…"
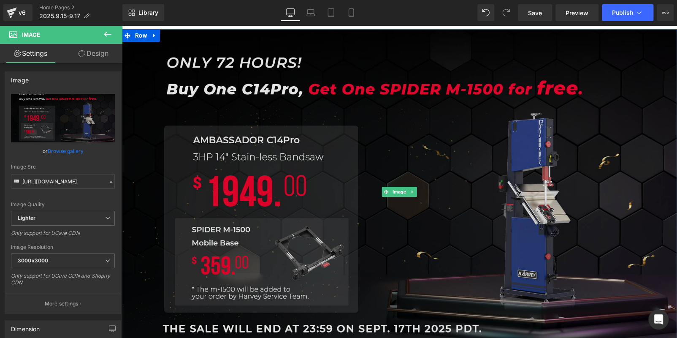
scroll to position [465, 0]
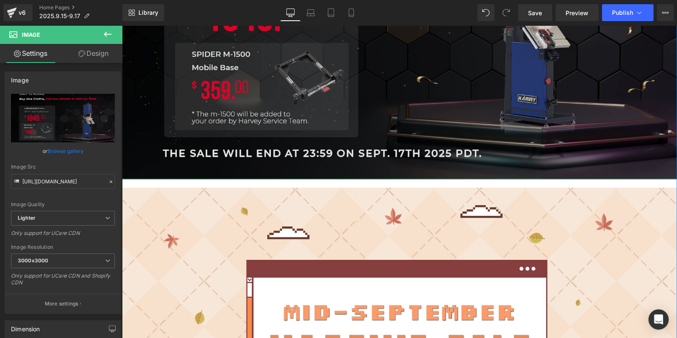
click at [277, 117] on img at bounding box center [399, 16] width 555 height 325
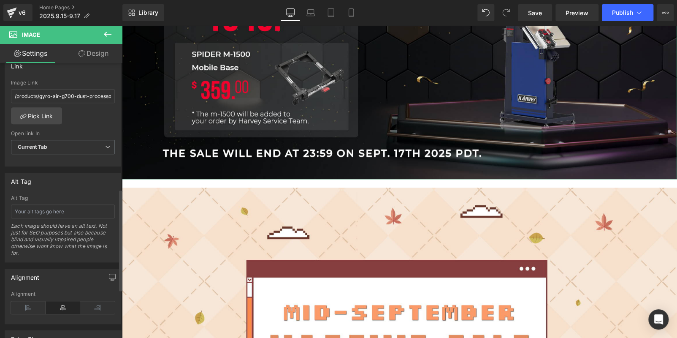
scroll to position [380, 0]
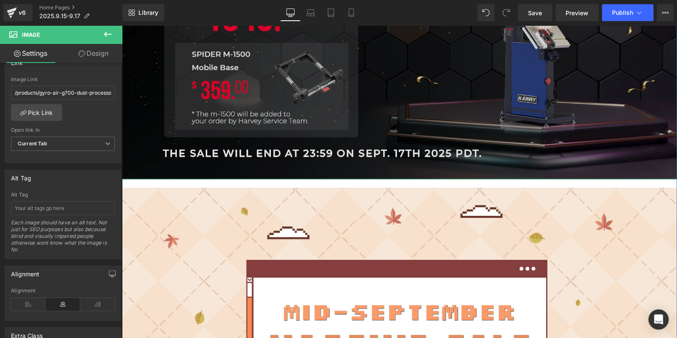
click at [397, 111] on img at bounding box center [399, 16] width 555 height 325
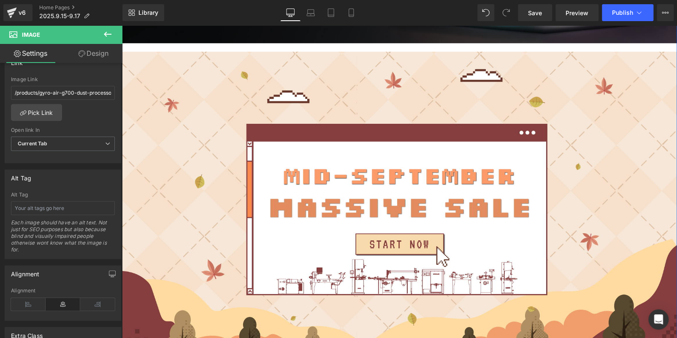
scroll to position [507, 0]
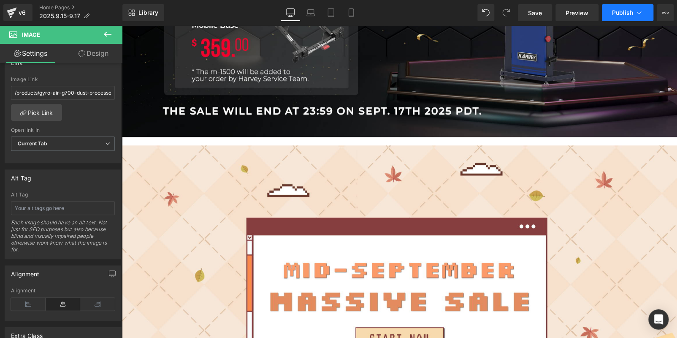
click at [619, 10] on span "Publish" at bounding box center [622, 12] width 21 height 7
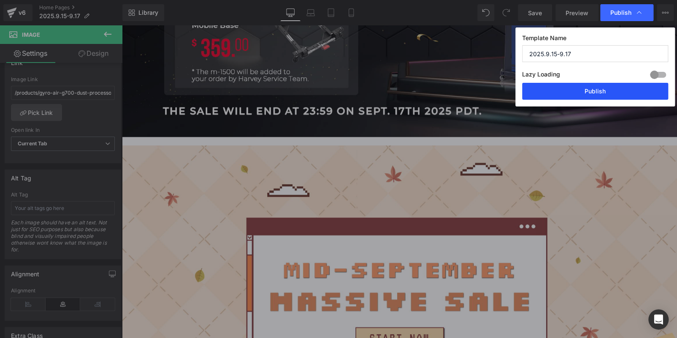
click at [594, 90] on button "Publish" at bounding box center [595, 91] width 146 height 17
